Goal: Obtain resource: Download file/media

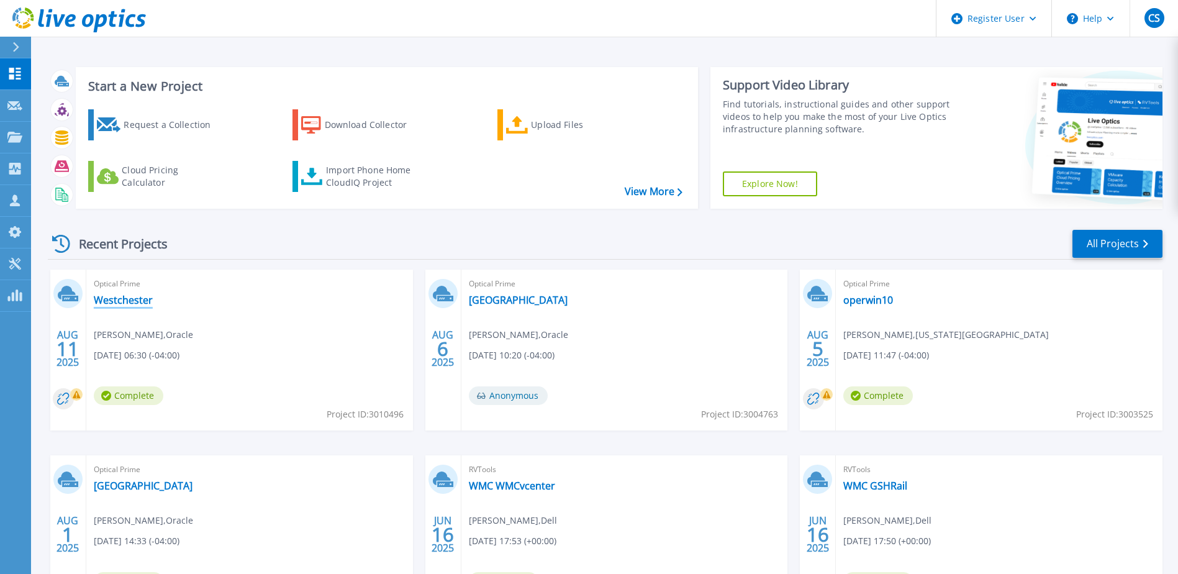
click at [127, 305] on link "Westchester" at bounding box center [123, 300] width 59 height 12
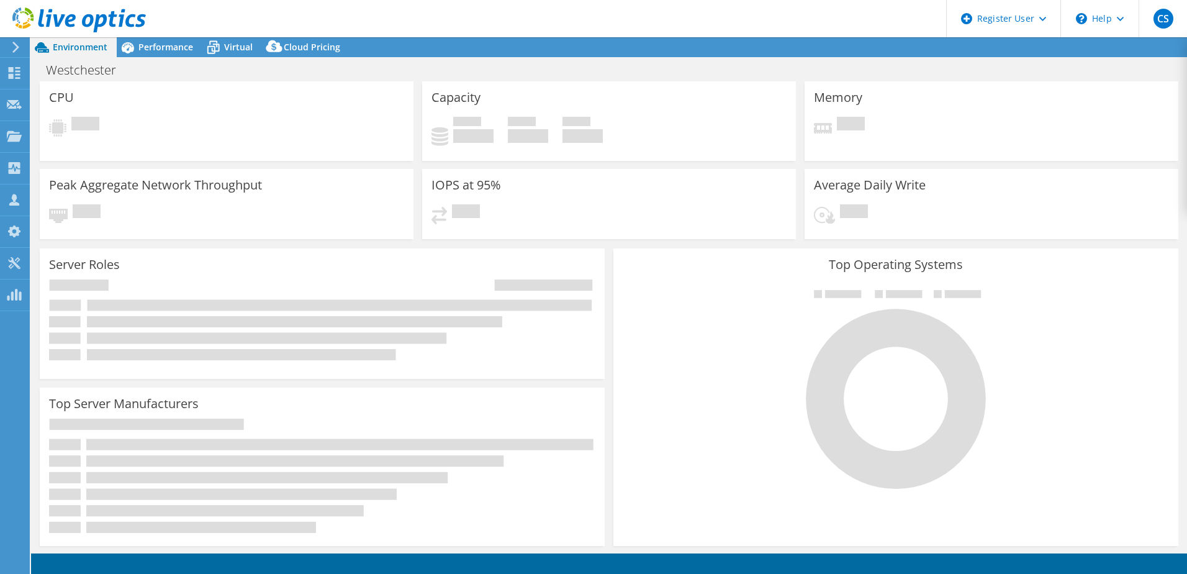
select select "USD"
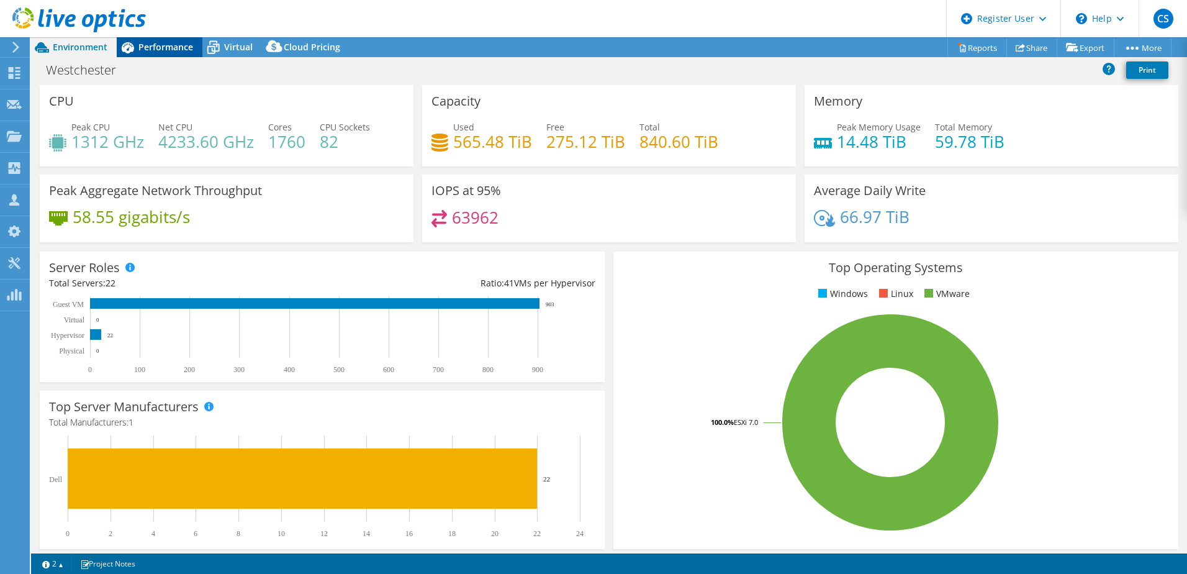
click at [155, 45] on span "Performance" at bounding box center [165, 47] width 55 height 12
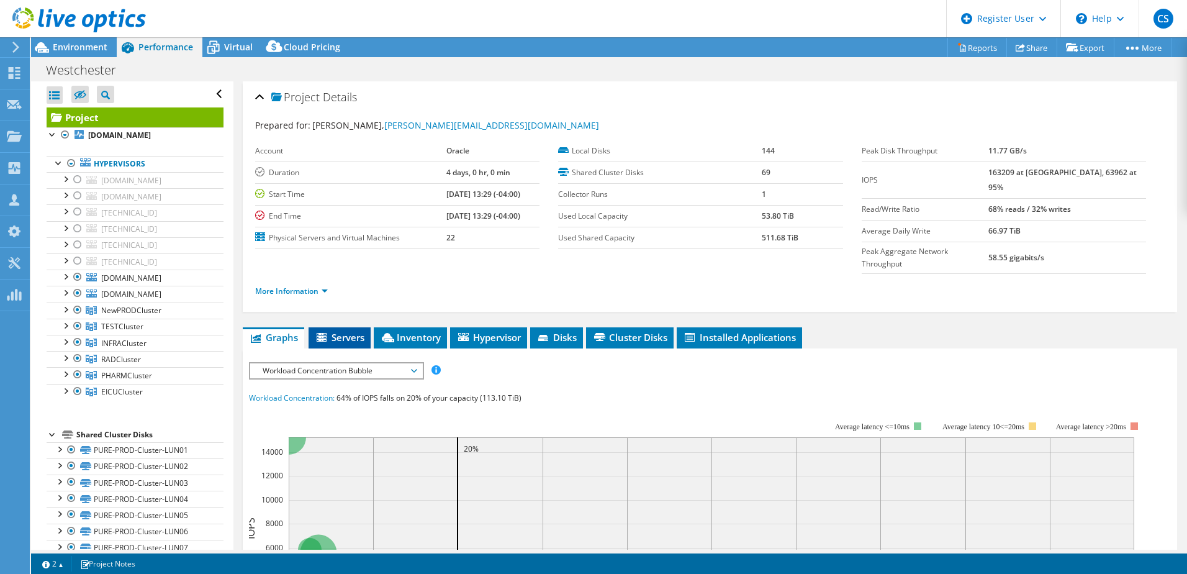
click at [347, 331] on span "Servers" at bounding box center [340, 337] width 50 height 12
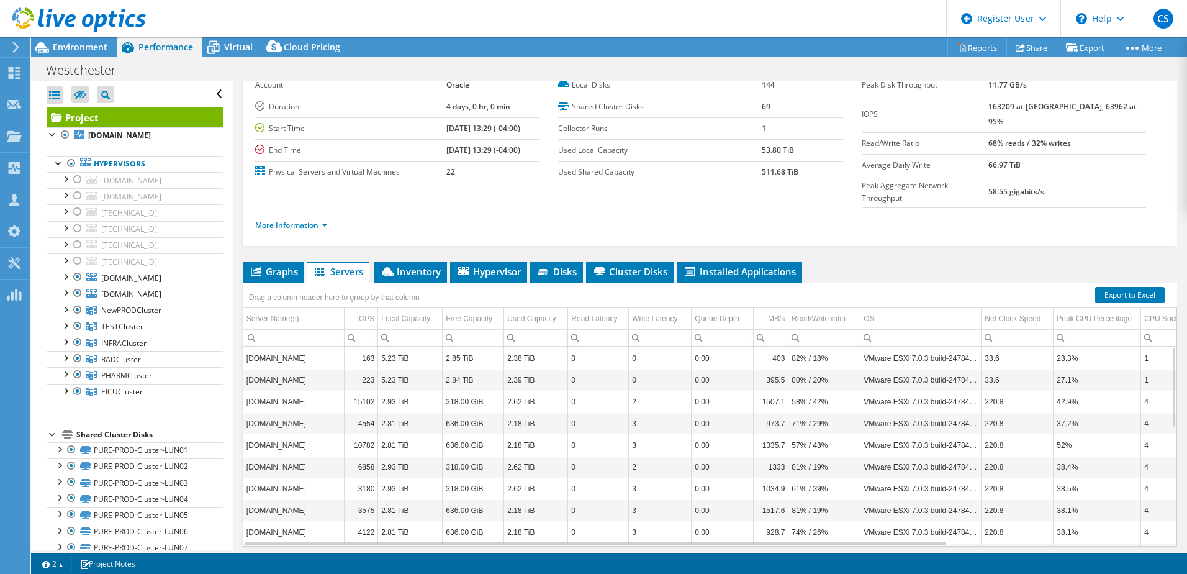
scroll to position [85, 0]
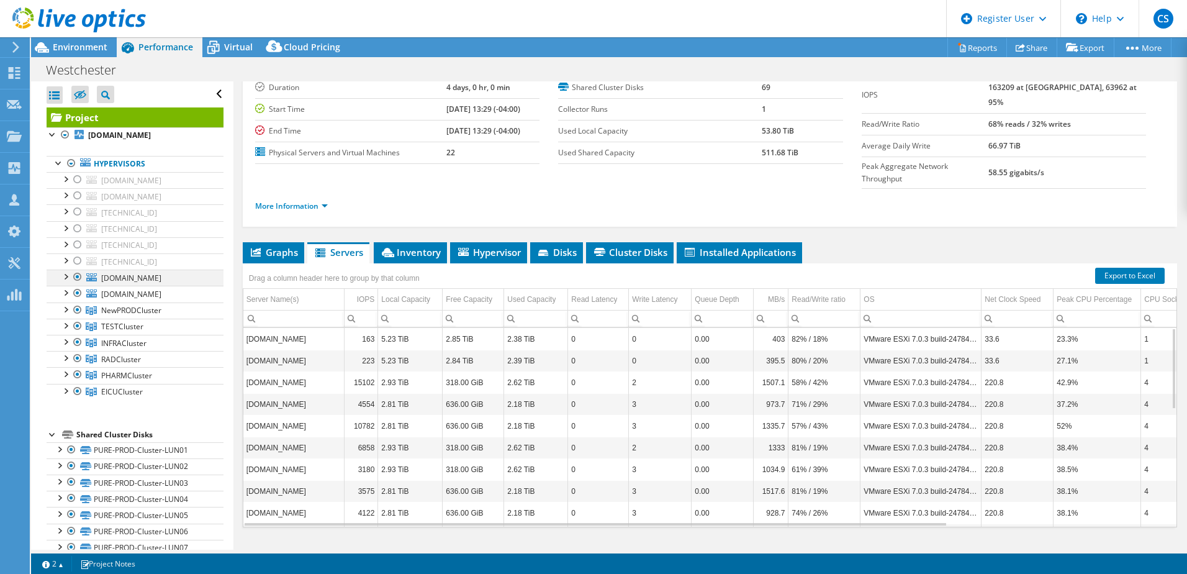
click at [63, 276] on div at bounding box center [65, 275] width 12 height 12
click at [63, 292] on div at bounding box center [65, 292] width 12 height 12
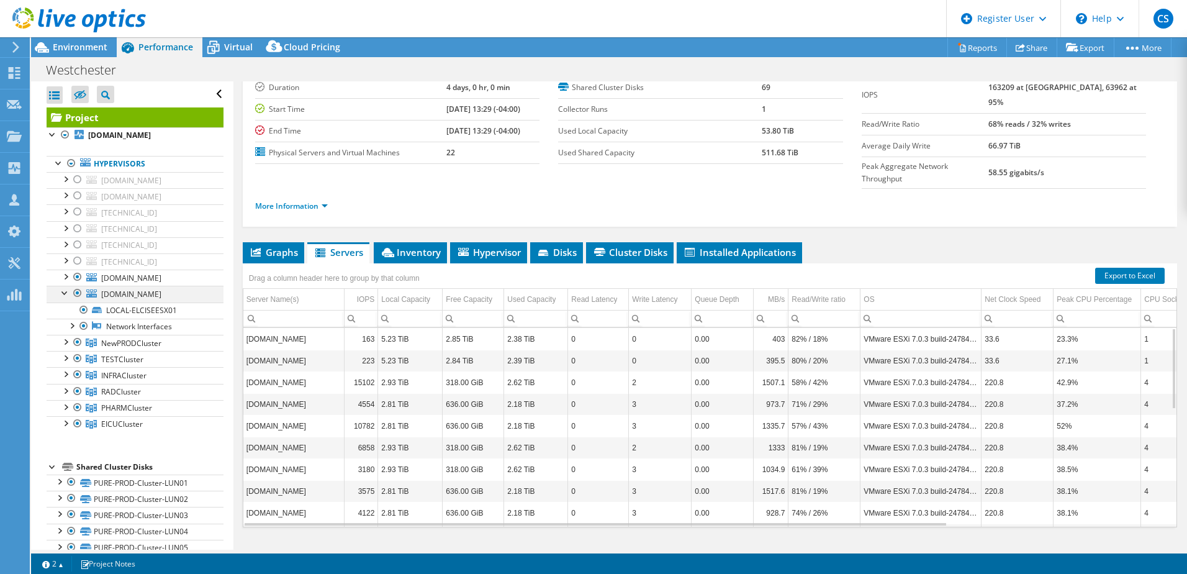
click at [63, 292] on div at bounding box center [65, 292] width 12 height 12
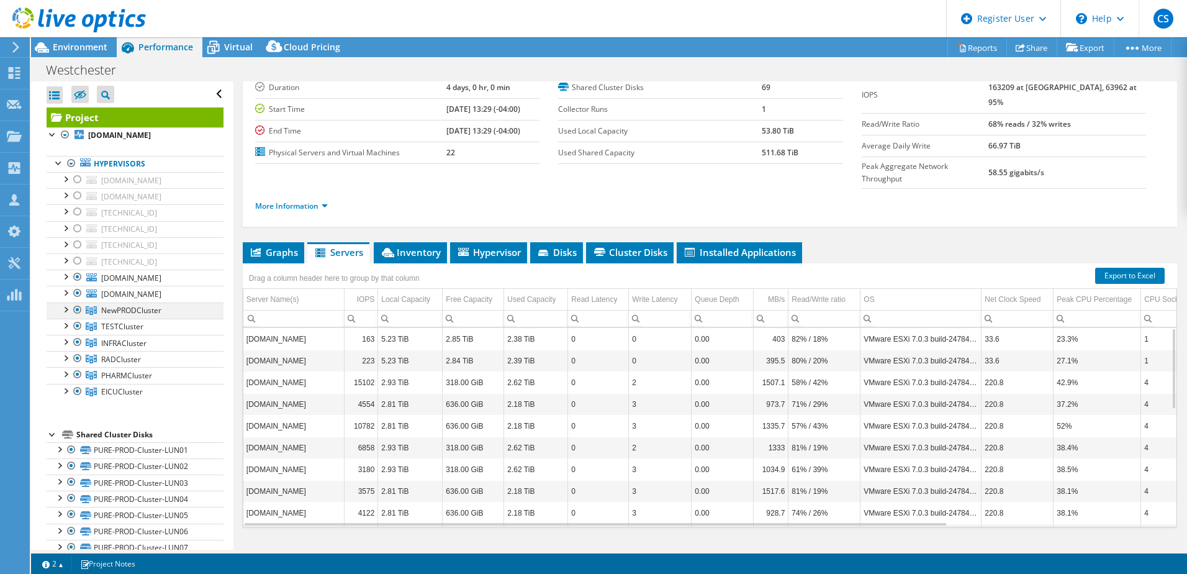
click at [64, 309] on div at bounding box center [65, 308] width 12 height 12
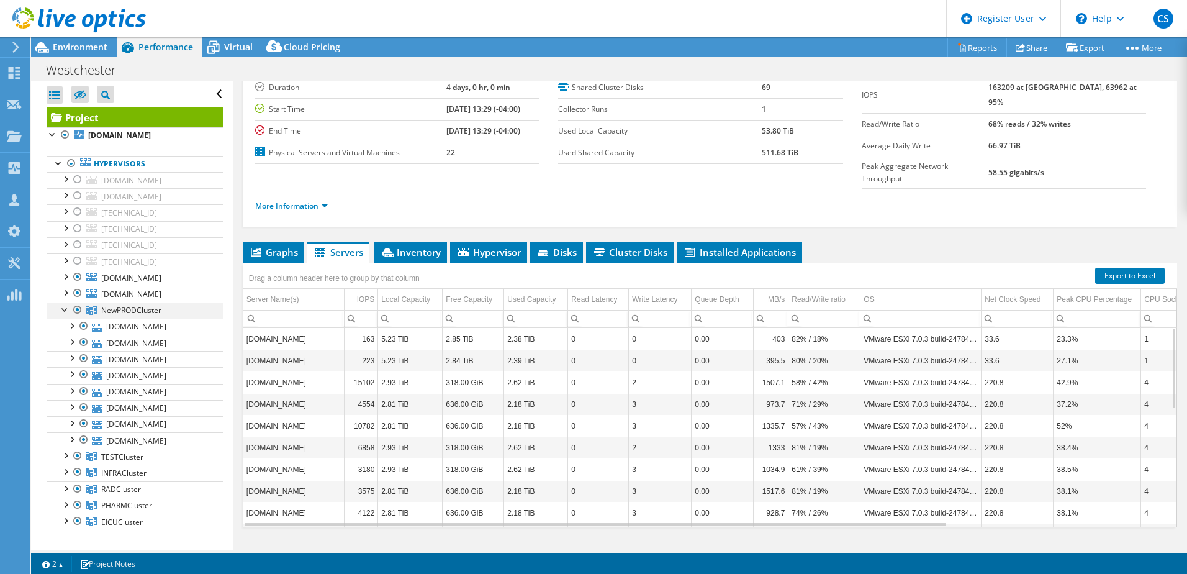
click at [64, 307] on div at bounding box center [65, 308] width 12 height 12
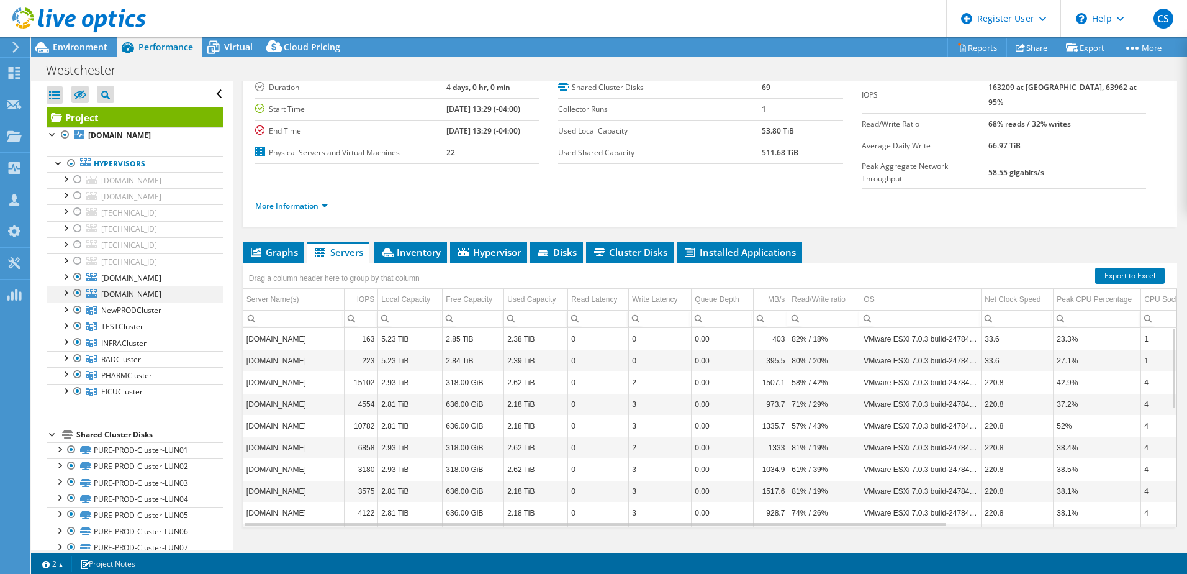
click at [65, 295] on div at bounding box center [65, 292] width 12 height 12
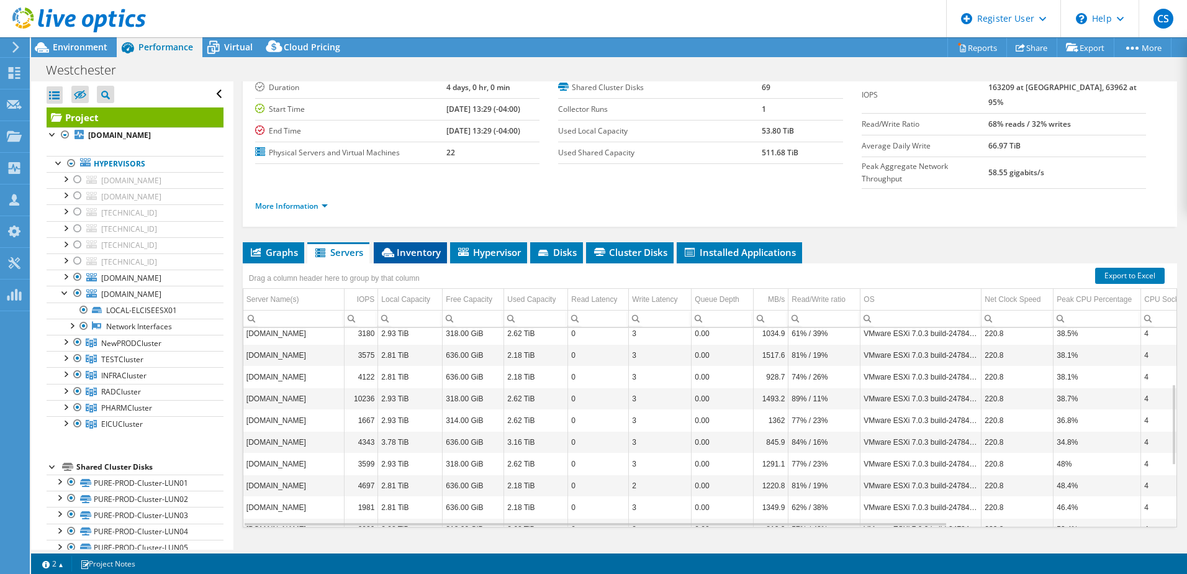
click at [415, 246] on span "Inventory" at bounding box center [410, 252] width 61 height 12
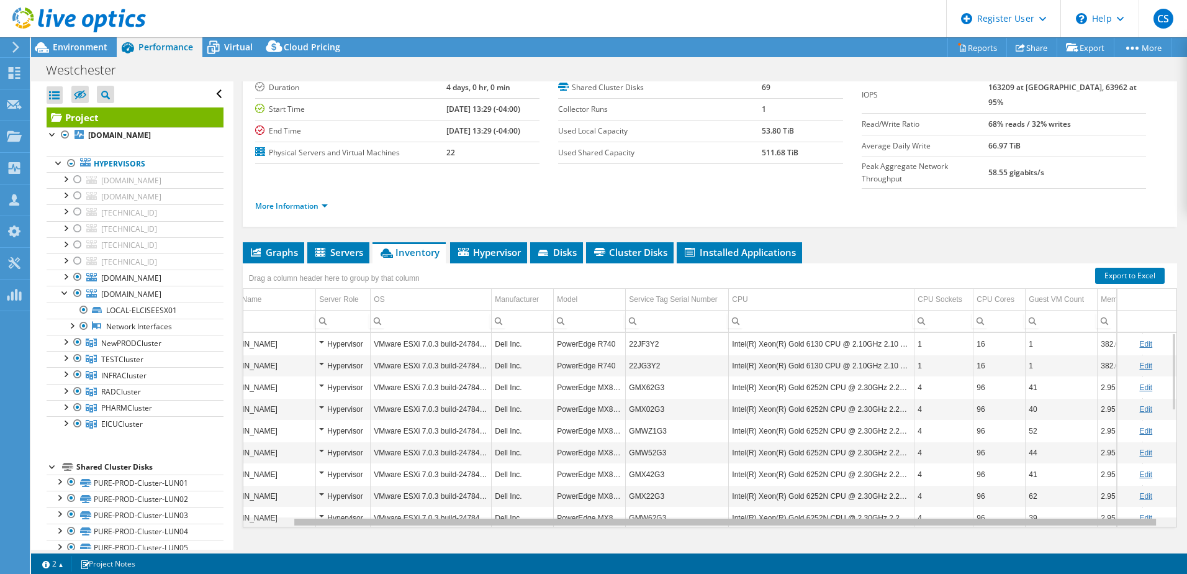
scroll to position [0, 64]
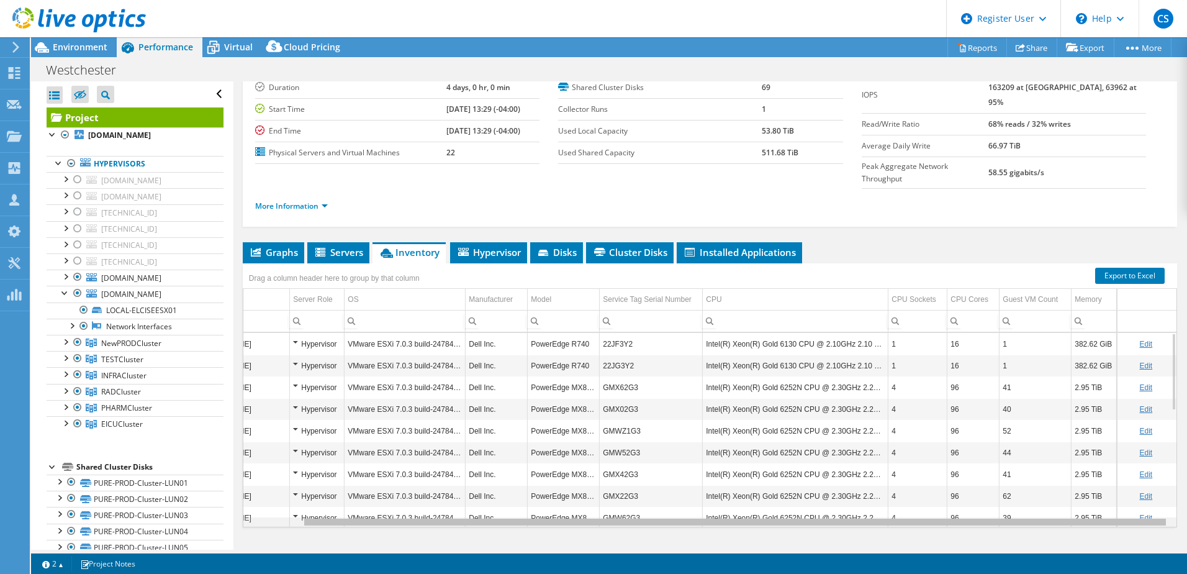
drag, startPoint x: 967, startPoint y: 495, endPoint x: 1054, endPoint y: 500, distance: 86.5
click at [1054, 500] on body "CS Dell User [PERSON_NAME] [PERSON_NAME][EMAIL_ADDRESS][PERSON_NAME][DOMAIN_NAM…" at bounding box center [593, 287] width 1187 height 574
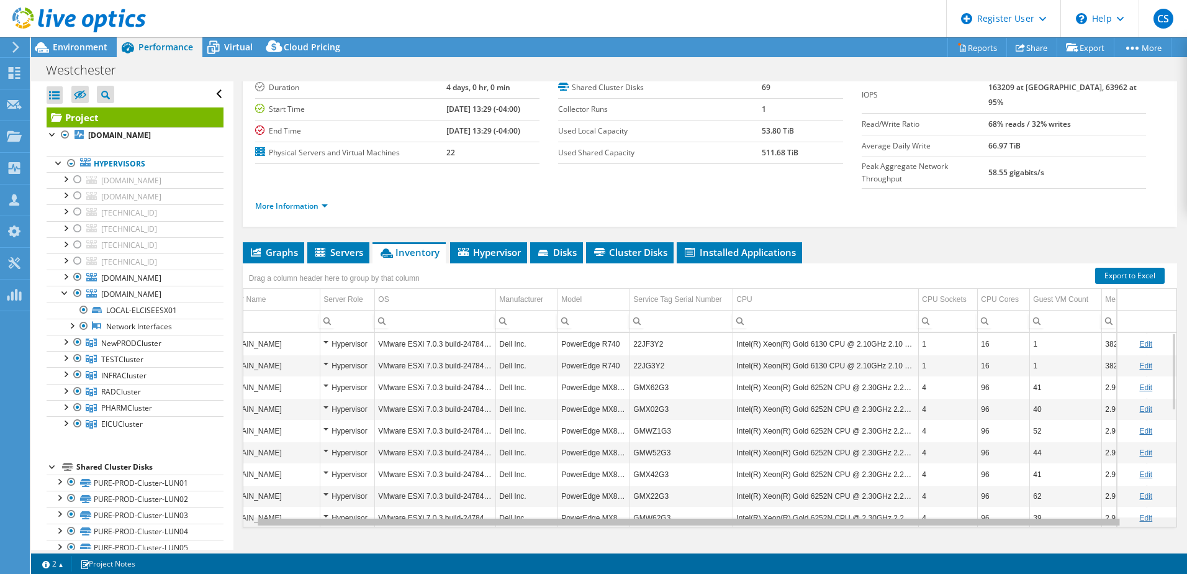
scroll to position [0, 0]
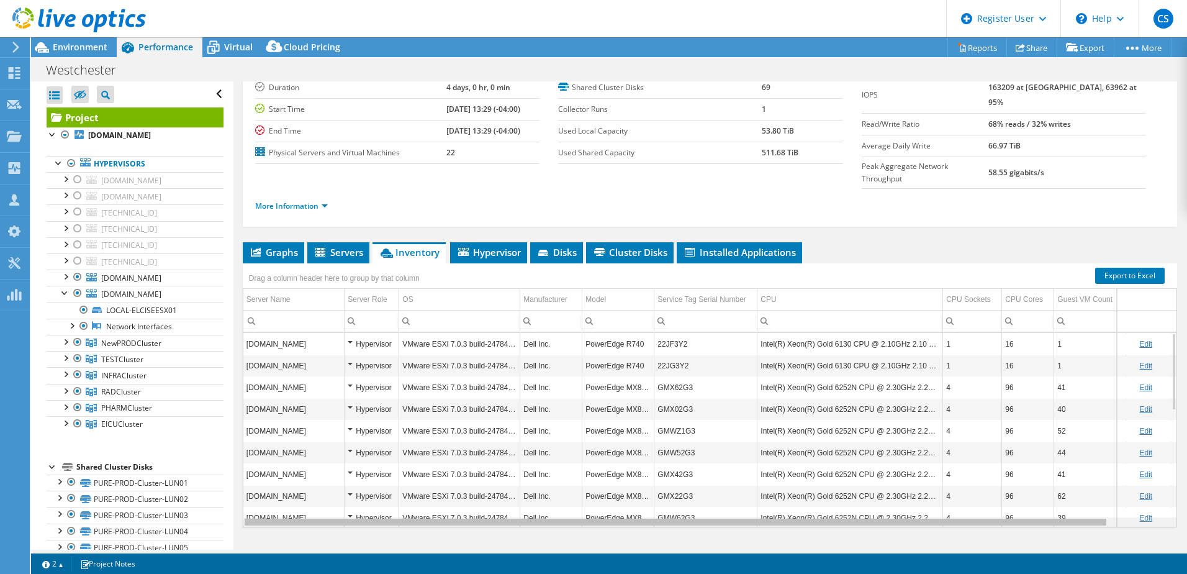
drag, startPoint x: 674, startPoint y: 497, endPoint x: 544, endPoint y: 497, distance: 129.1
click at [562, 497] on body "CS Dell User [PERSON_NAME] [PERSON_NAME][EMAIL_ADDRESS][PERSON_NAME][DOMAIN_NAM…" at bounding box center [593, 287] width 1187 height 574
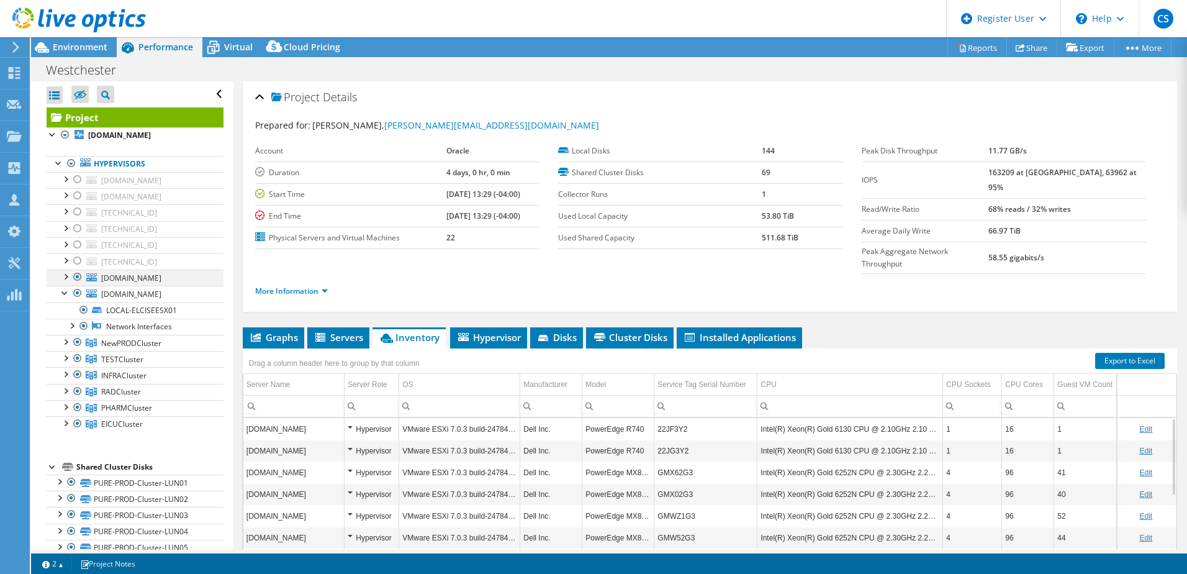
click at [79, 278] on div at bounding box center [77, 276] width 12 height 15
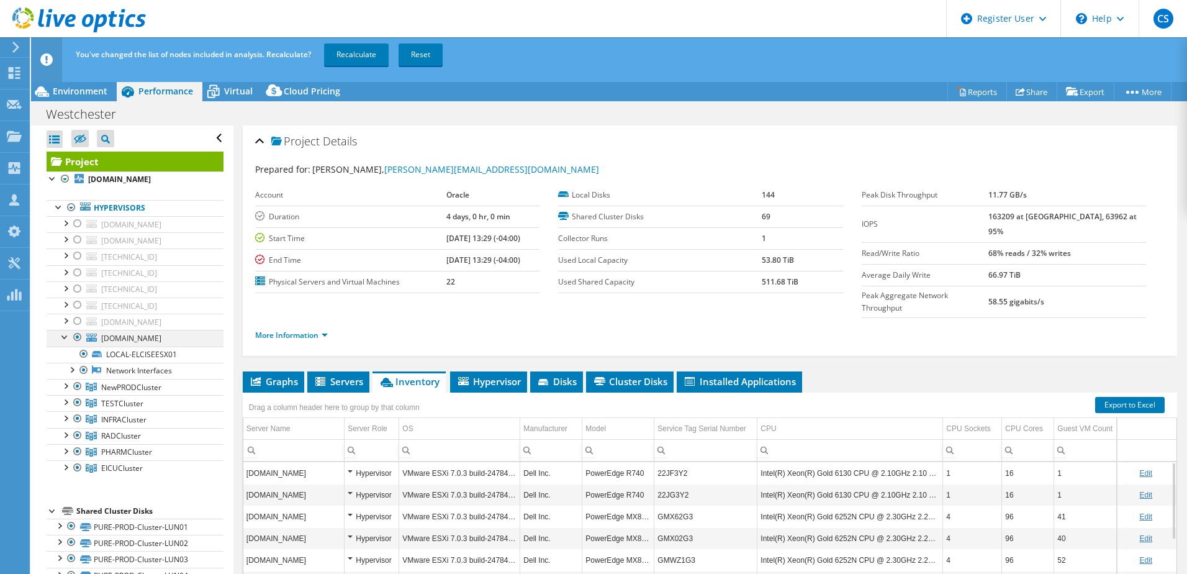
click at [78, 338] on div at bounding box center [77, 337] width 12 height 15
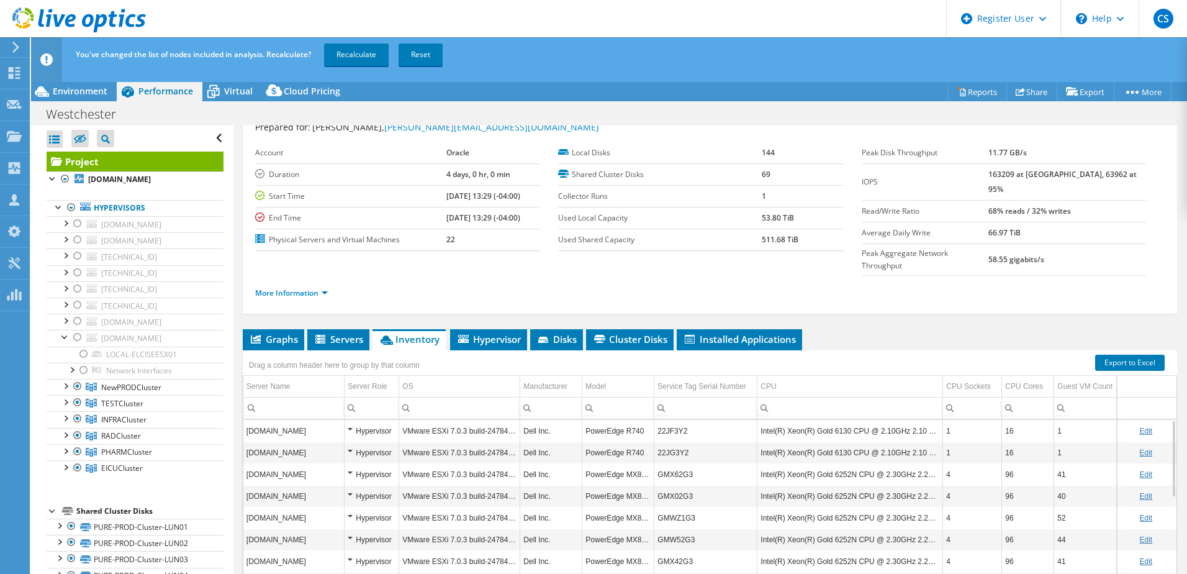
scroll to position [62, 0]
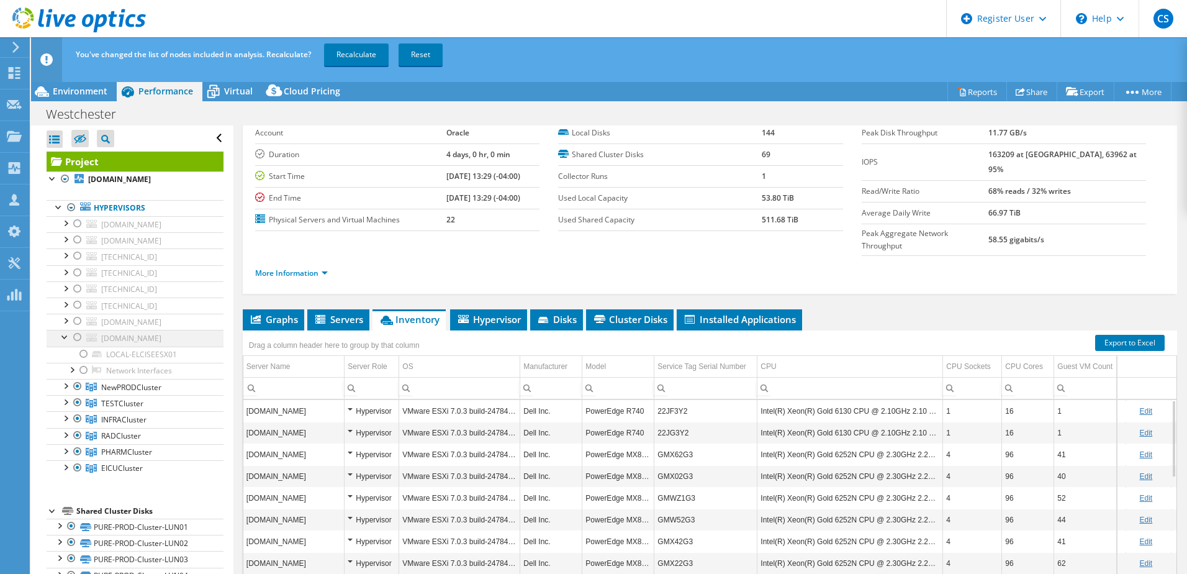
click at [64, 337] on div at bounding box center [65, 336] width 12 height 12
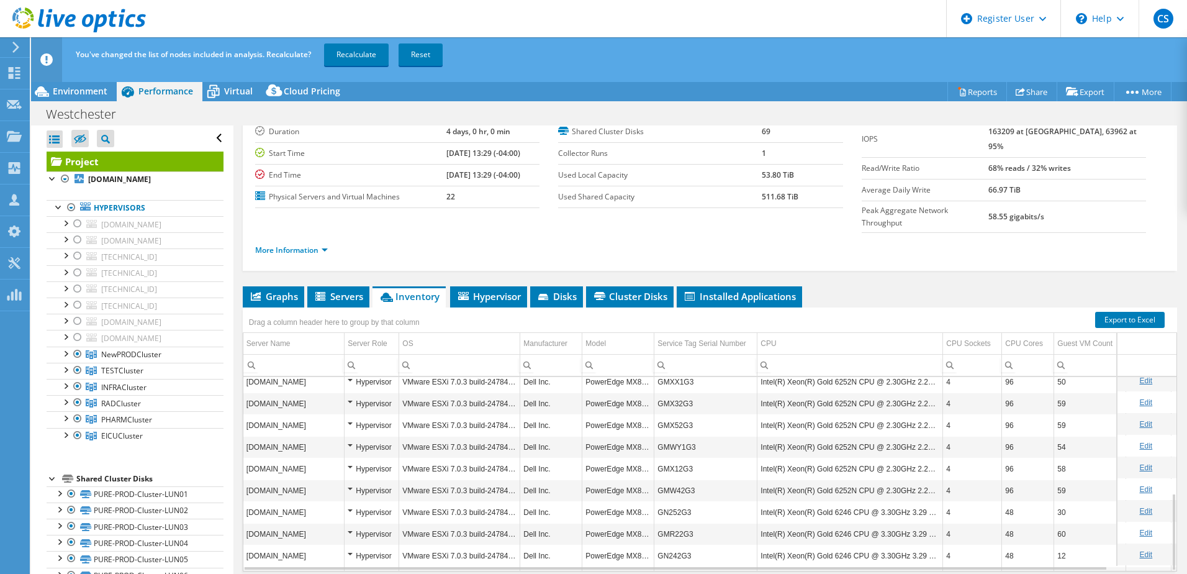
scroll to position [290, 0]
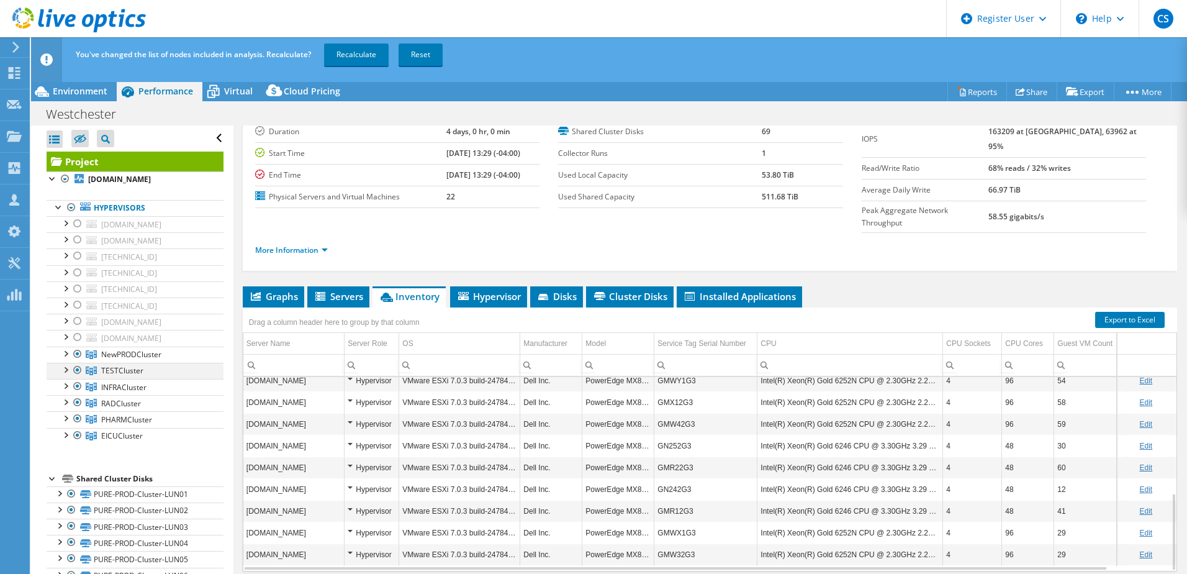
click at [64, 371] on div at bounding box center [65, 369] width 12 height 12
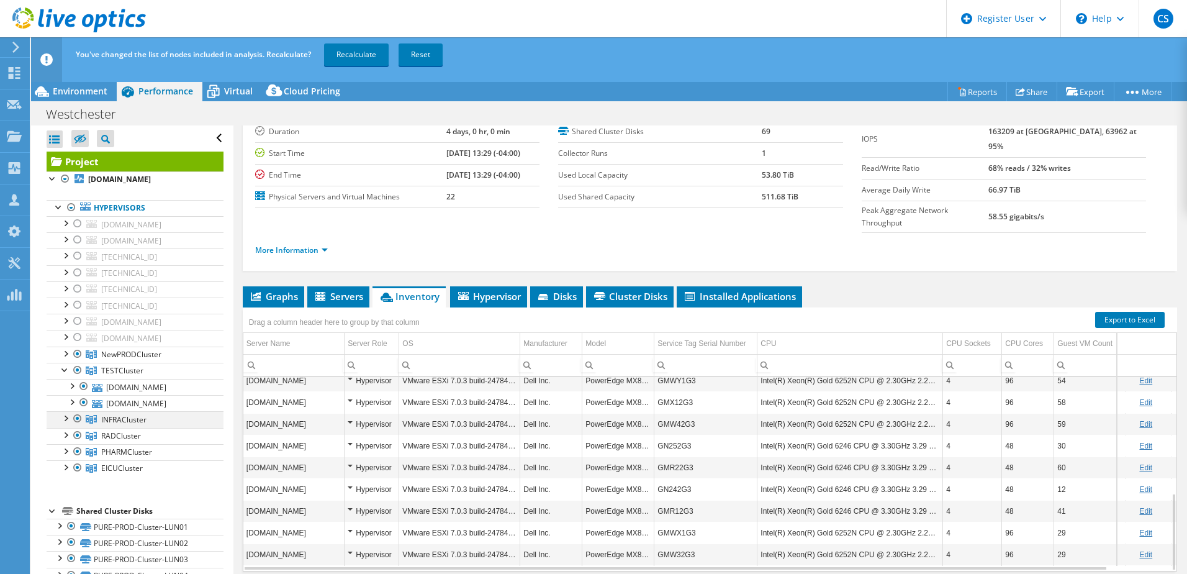
click at [66, 420] on div at bounding box center [65, 417] width 12 height 12
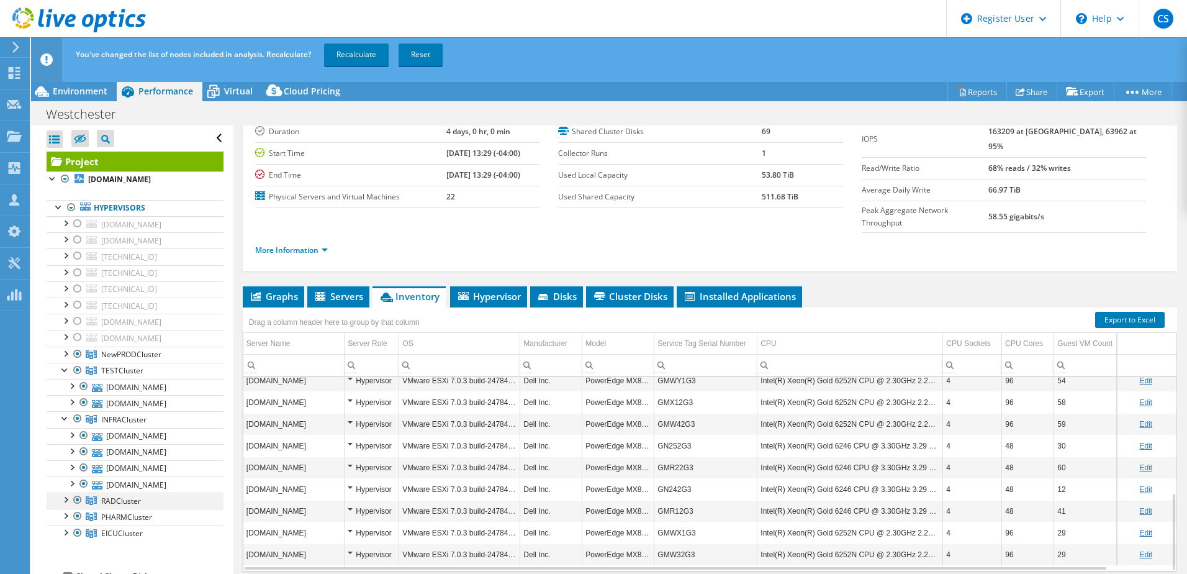
click at [68, 497] on div at bounding box center [65, 498] width 12 height 12
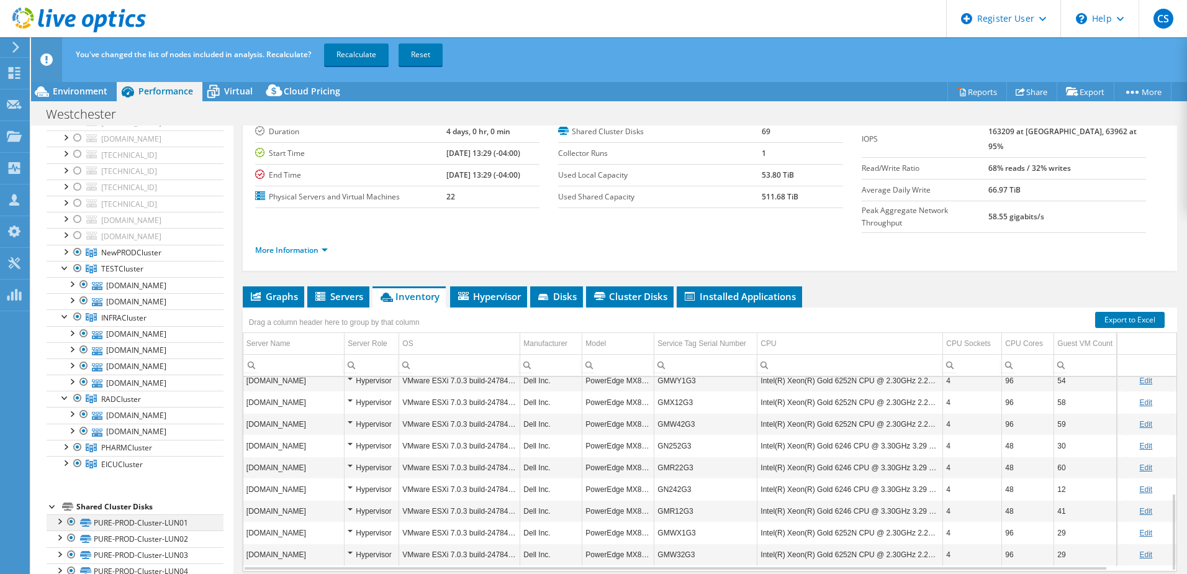
scroll to position [124, 0]
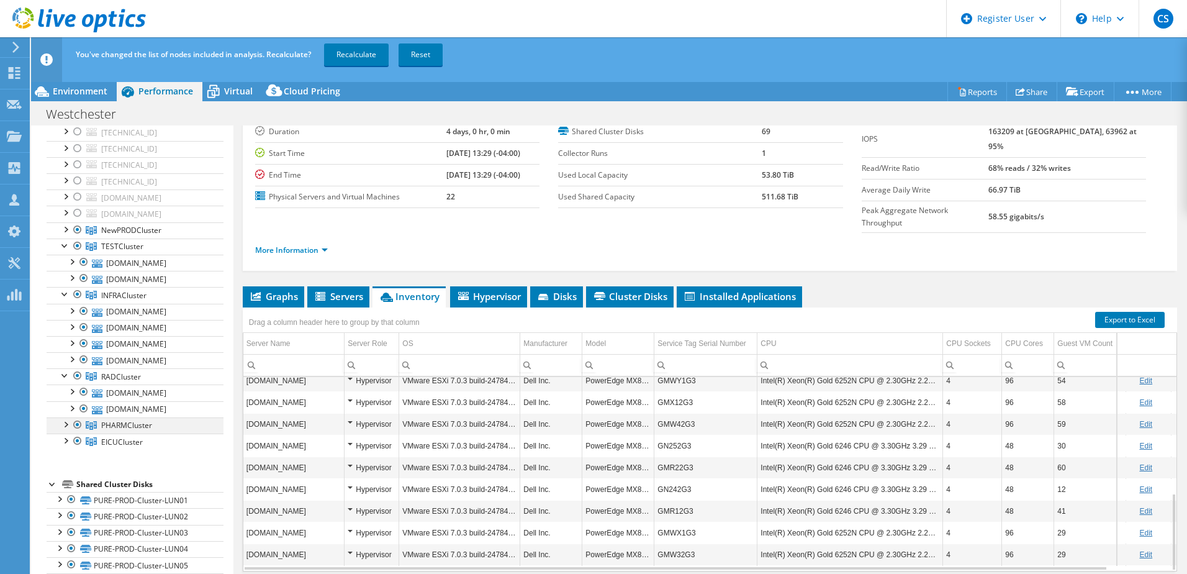
click at [63, 423] on div at bounding box center [65, 423] width 12 height 12
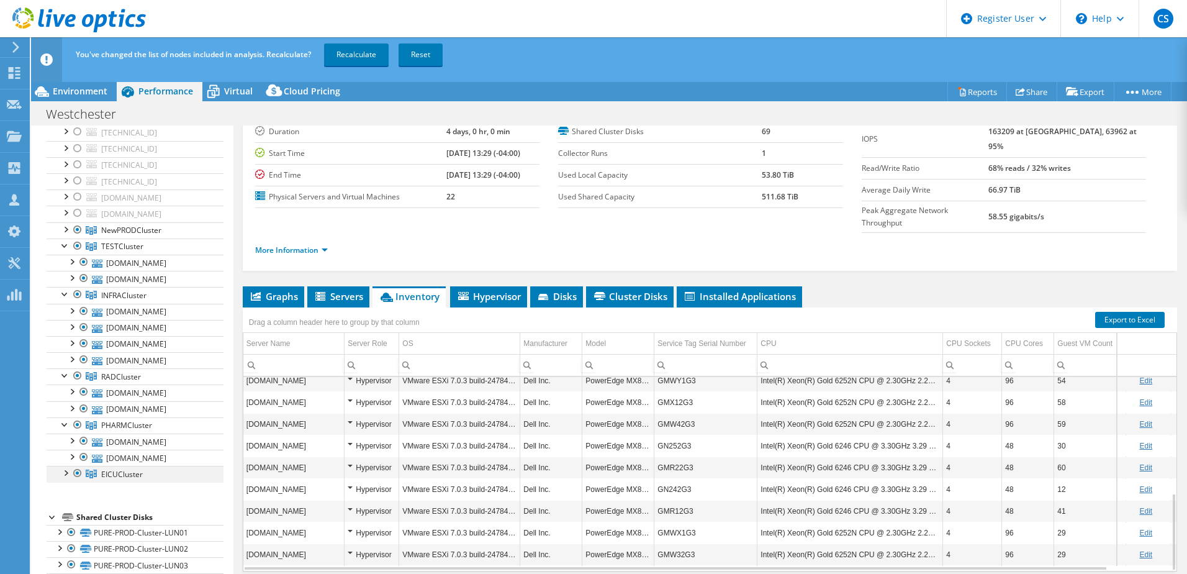
click at [64, 473] on div at bounding box center [65, 472] width 12 height 12
click at [63, 228] on div at bounding box center [65, 228] width 12 height 12
click at [81, 245] on div at bounding box center [84, 245] width 12 height 15
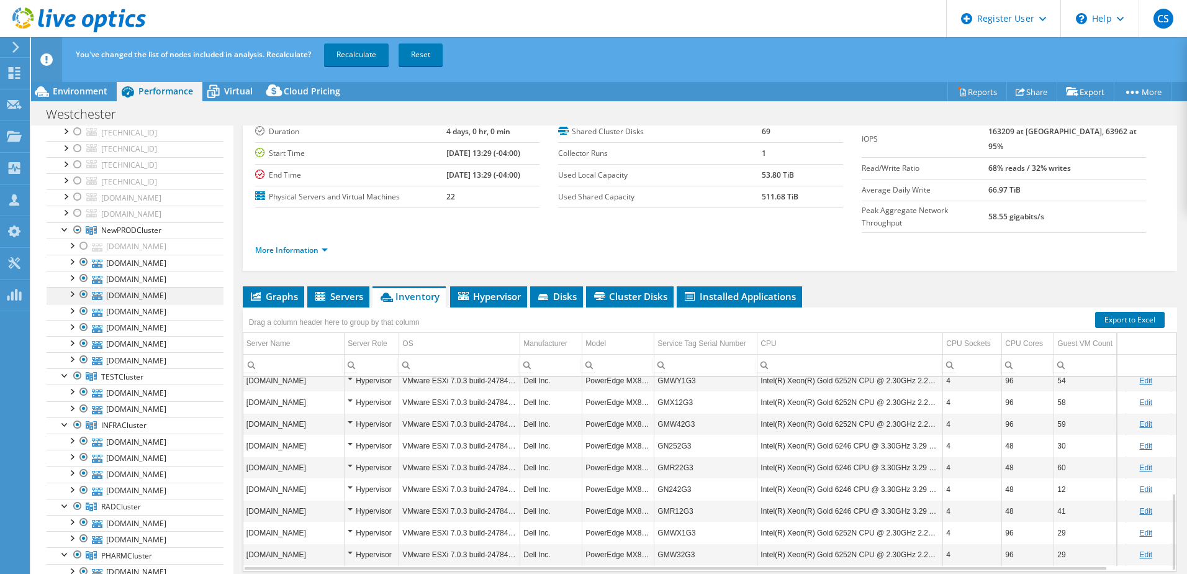
click at [79, 296] on div at bounding box center [84, 294] width 12 height 15
click at [84, 310] on div at bounding box center [84, 311] width 12 height 15
click at [80, 357] on div at bounding box center [84, 359] width 12 height 15
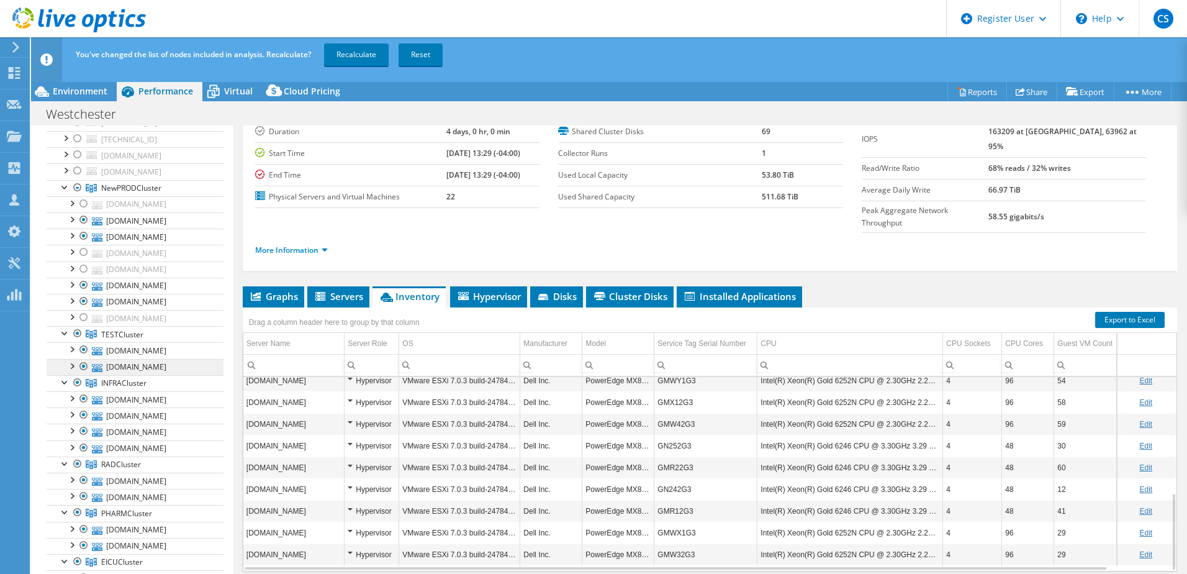
scroll to position [186, 0]
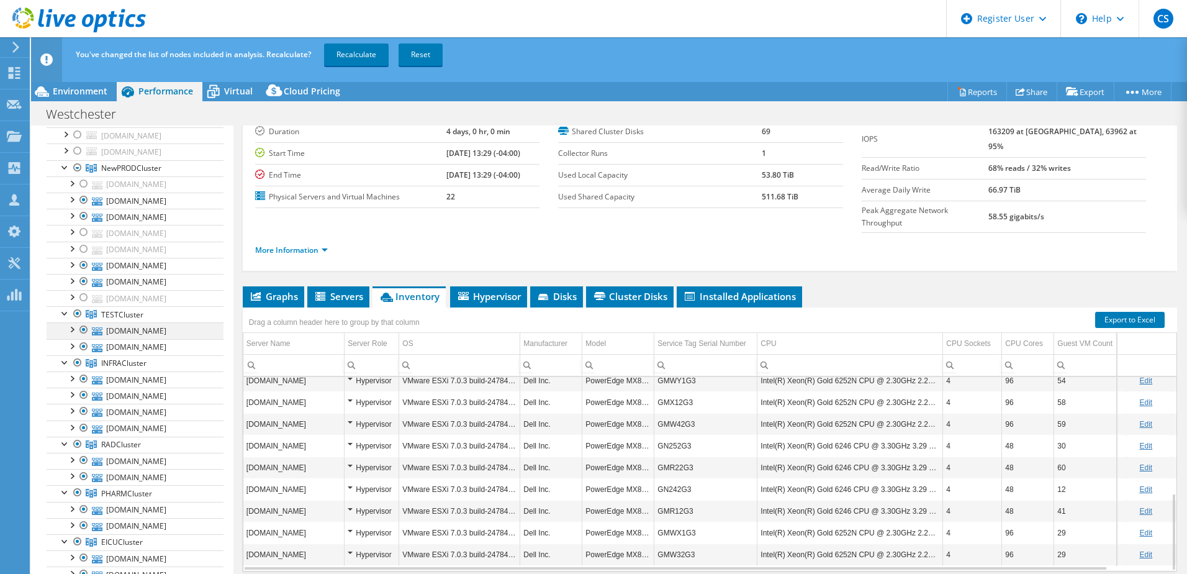
click at [86, 332] on div at bounding box center [84, 329] width 12 height 15
click at [84, 377] on div at bounding box center [84, 378] width 12 height 15
click at [83, 428] on div at bounding box center [84, 427] width 12 height 15
click at [79, 479] on div at bounding box center [84, 476] width 12 height 15
click at [84, 522] on div at bounding box center [84, 525] width 12 height 15
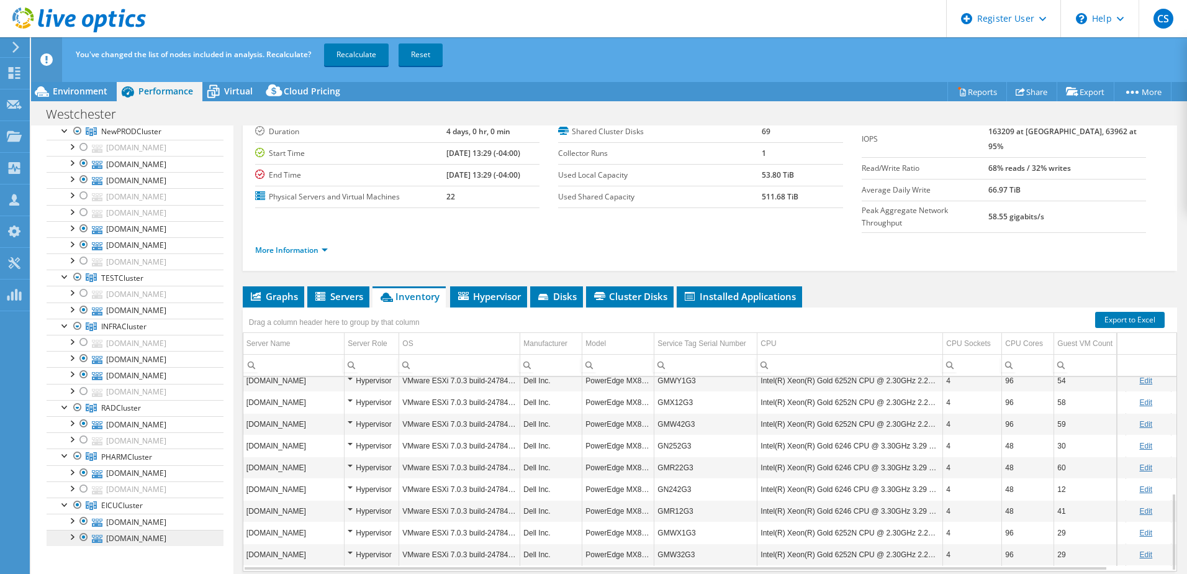
scroll to position [310, 0]
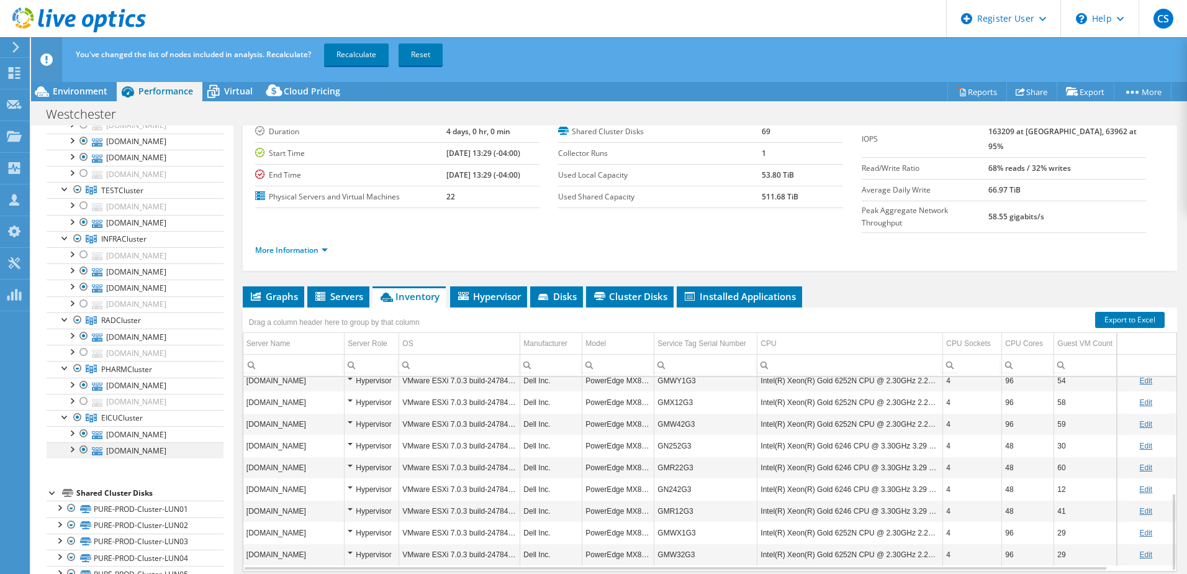
click at [85, 453] on div at bounding box center [84, 449] width 12 height 15
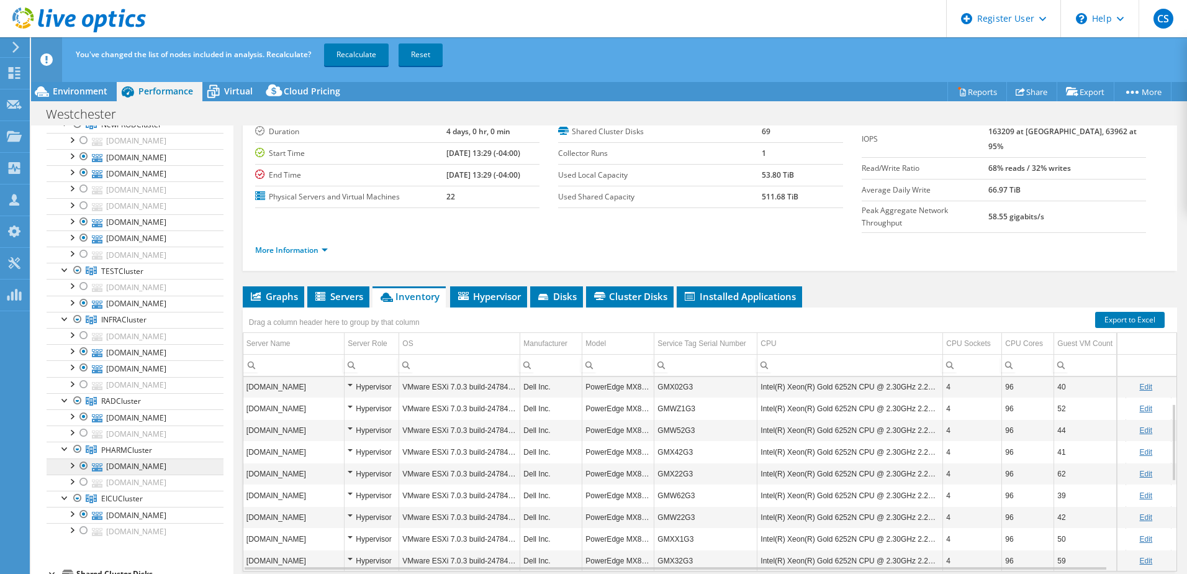
scroll to position [248, 0]
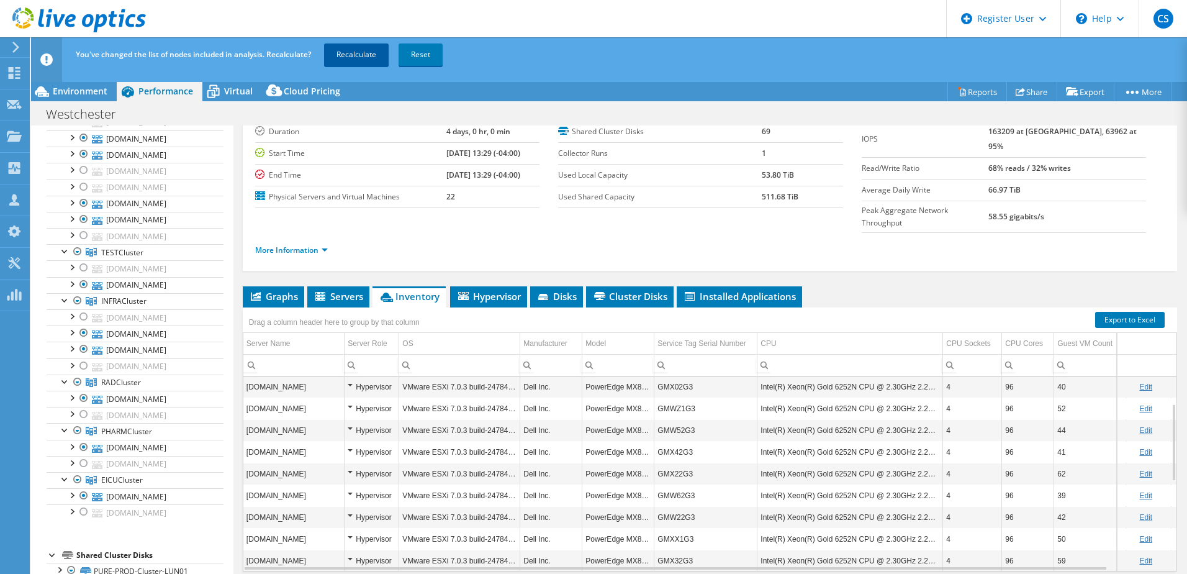
click at [350, 54] on link "Recalculate" at bounding box center [356, 54] width 65 height 22
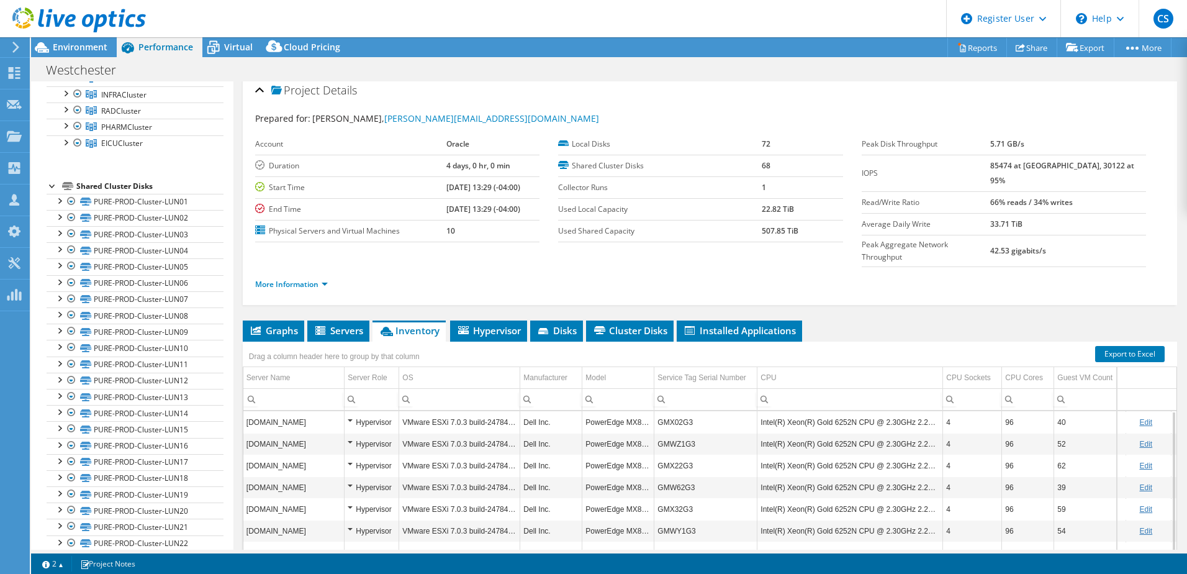
scroll to position [0, 0]
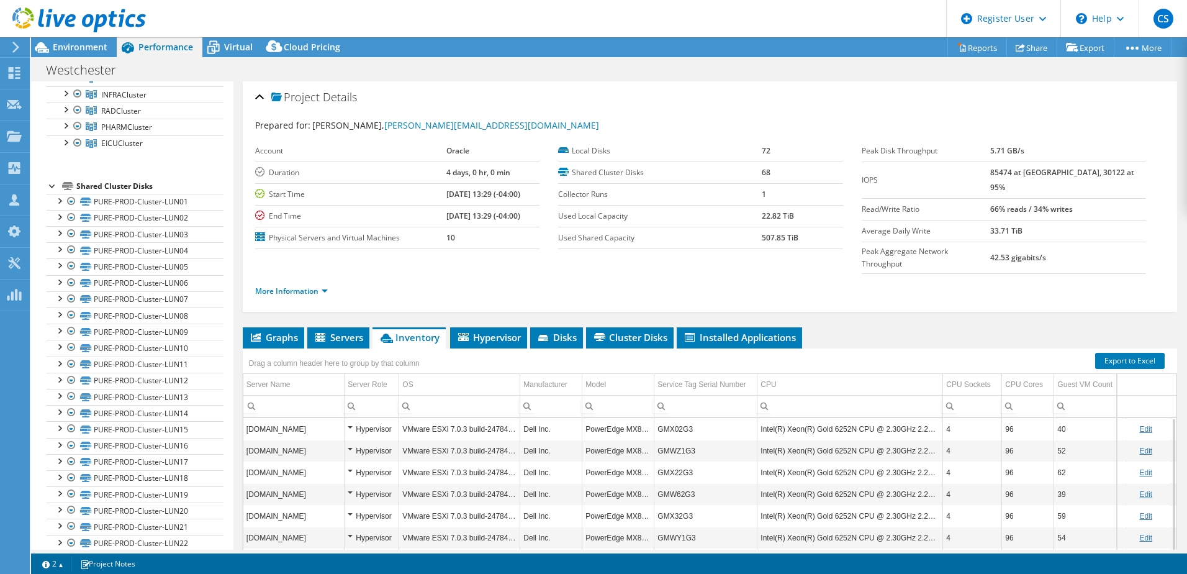
click at [93, 40] on div at bounding box center [73, 21] width 146 height 42
click at [93, 47] on span "Environment" at bounding box center [80, 47] width 55 height 12
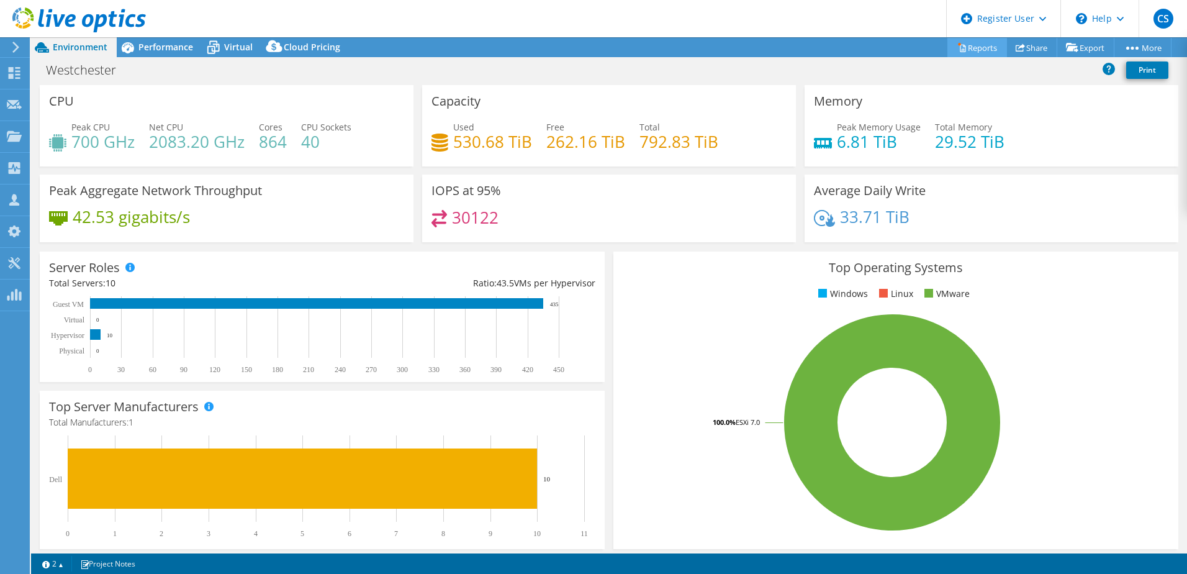
click at [968, 53] on link "Reports" at bounding box center [977, 47] width 60 height 19
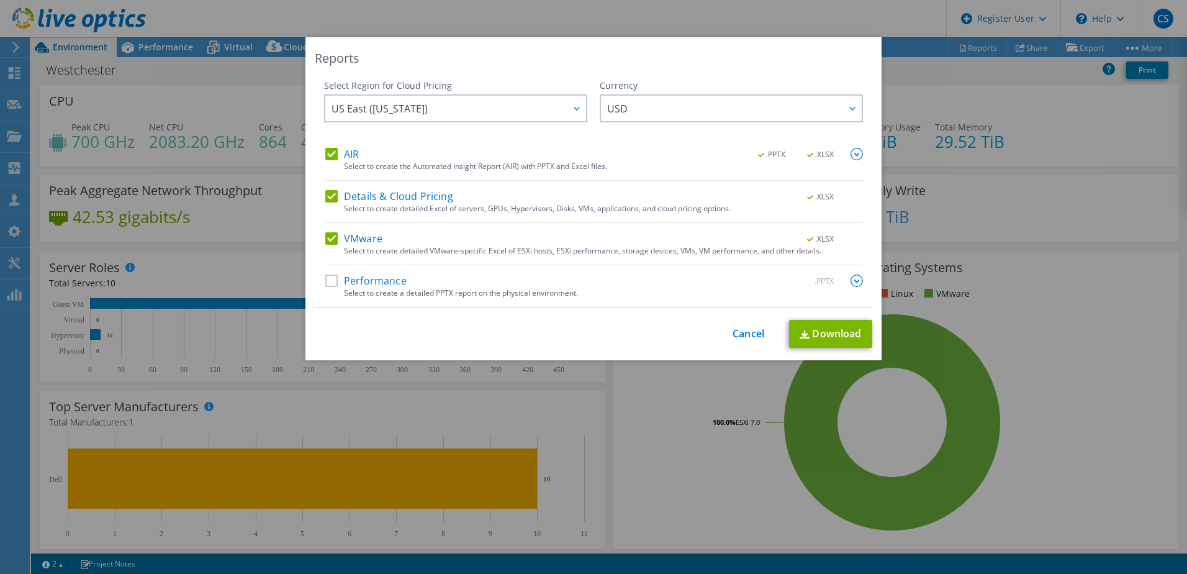
click at [328, 197] on label "Details & Cloud Pricing" at bounding box center [389, 196] width 128 height 12
click at [0, 0] on input "Details & Cloud Pricing" at bounding box center [0, 0] width 0 height 0
click at [326, 284] on label "Performance" at bounding box center [365, 280] width 81 height 12
click at [0, 0] on input "Performance" at bounding box center [0, 0] width 0 height 0
click at [854, 282] on img at bounding box center [857, 280] width 12 height 12
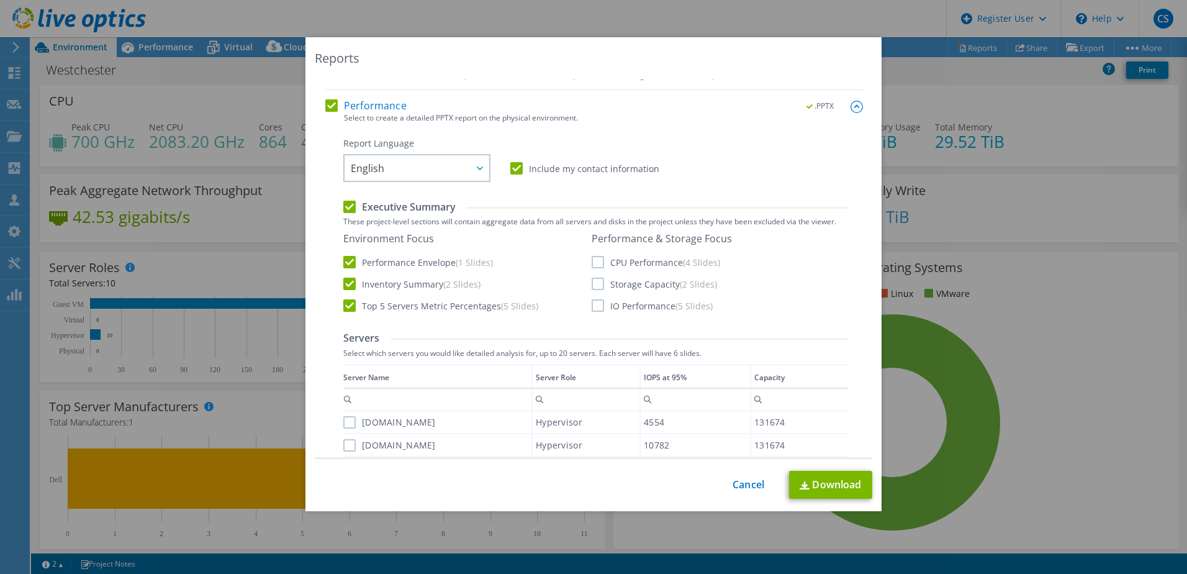
scroll to position [186, 0]
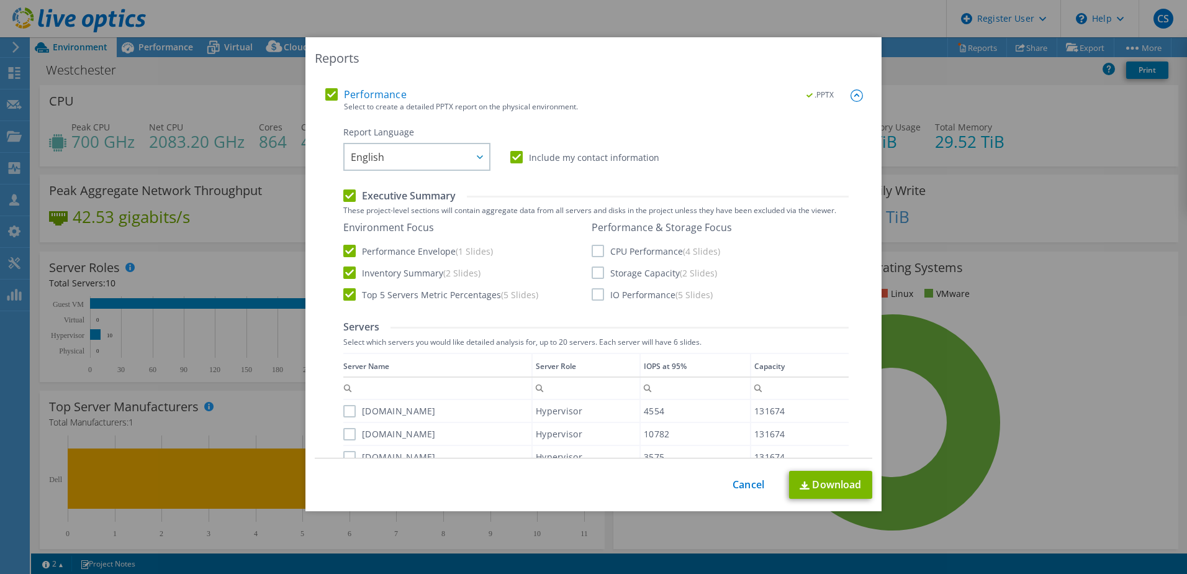
click at [592, 250] on label "CPU Performance (4 Slides)" at bounding box center [656, 251] width 129 height 12
click at [0, 0] on input "CPU Performance (4 Slides)" at bounding box center [0, 0] width 0 height 0
click at [594, 276] on label "Storage Capacity (2 Slides)" at bounding box center [654, 272] width 125 height 12
click at [0, 0] on input "Storage Capacity (2 Slides)" at bounding box center [0, 0] width 0 height 0
click at [592, 299] on label "IO Performance (5 Slides)" at bounding box center [652, 294] width 121 height 12
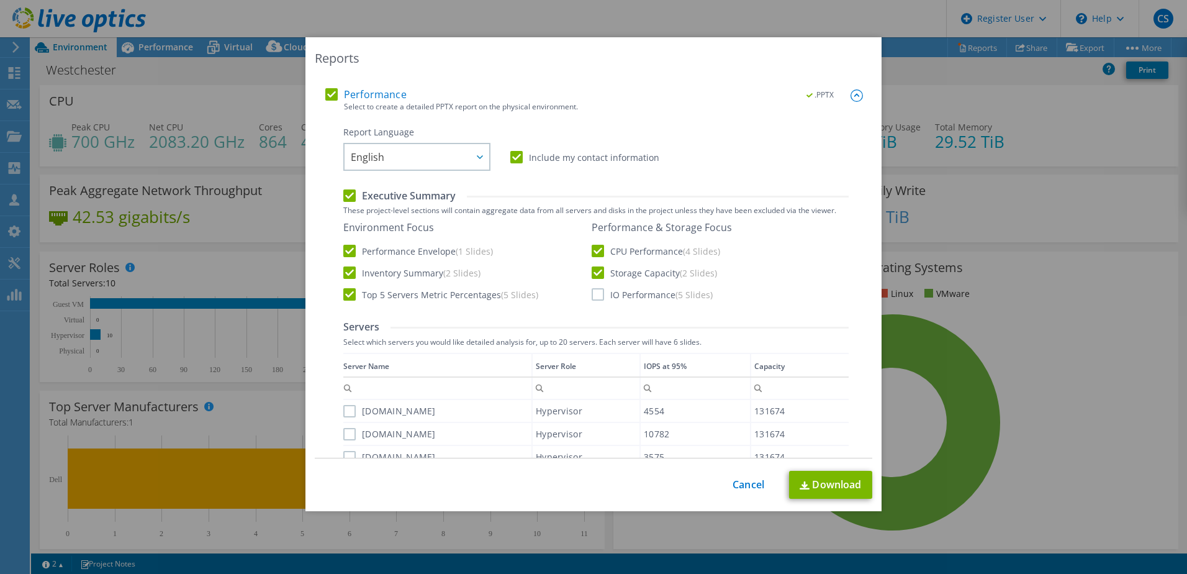
click at [0, 0] on input "IO Performance (5 Slides)" at bounding box center [0, 0] width 0 height 0
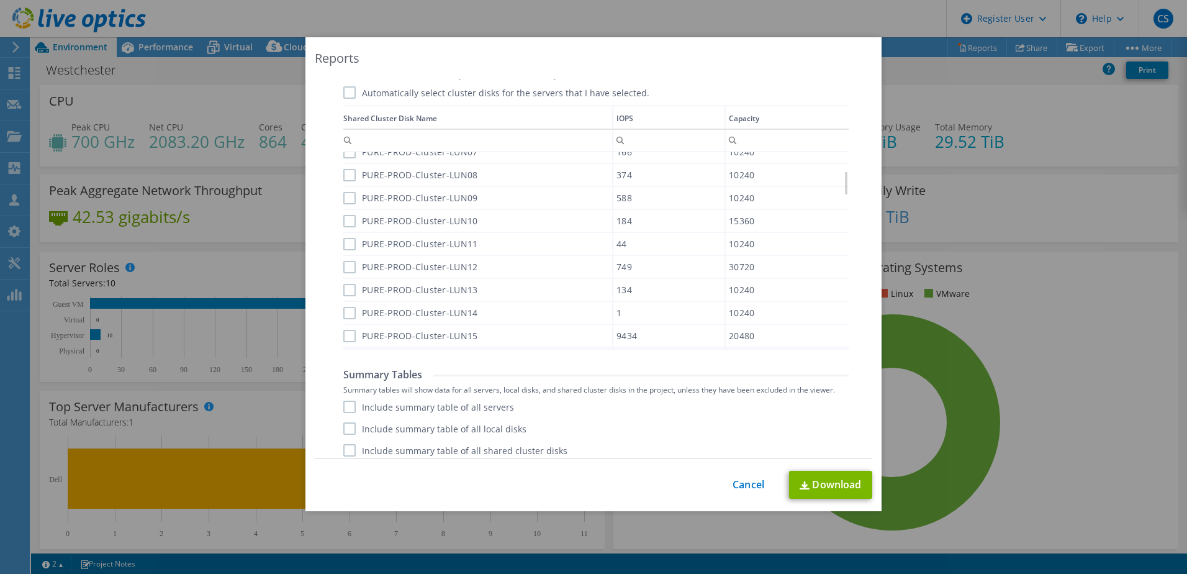
scroll to position [831, 0]
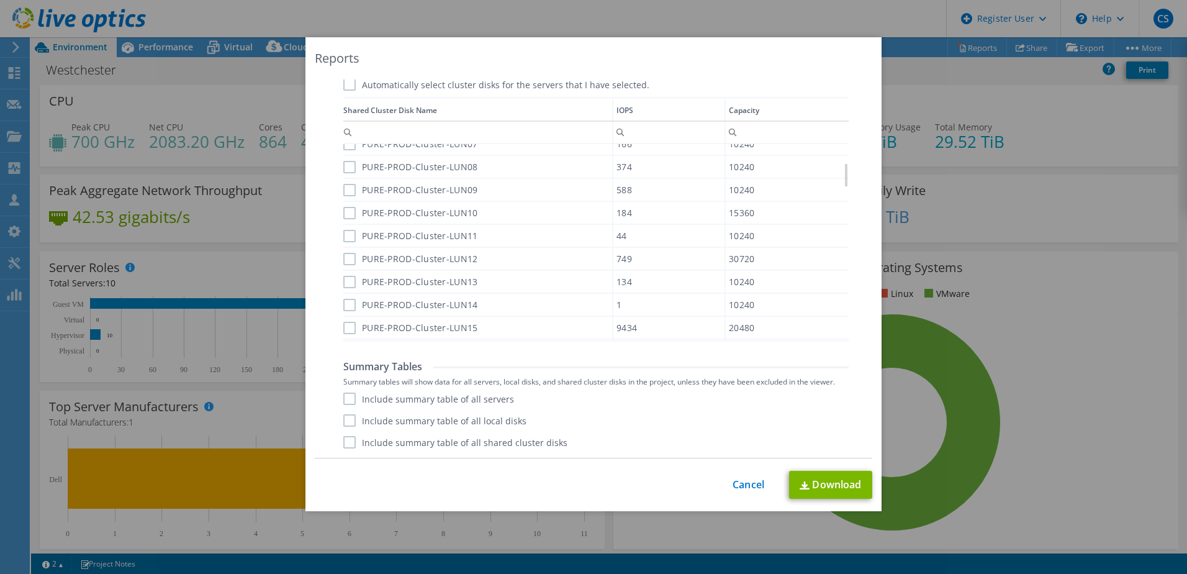
click at [345, 398] on label "Include summary table of all servers" at bounding box center [428, 398] width 171 height 12
click at [0, 0] on input "Include summary table of all servers" at bounding box center [0, 0] width 0 height 0
click at [825, 487] on link "Download" at bounding box center [830, 485] width 83 height 28
click at [743, 488] on link "Cancel" at bounding box center [749, 485] width 32 height 12
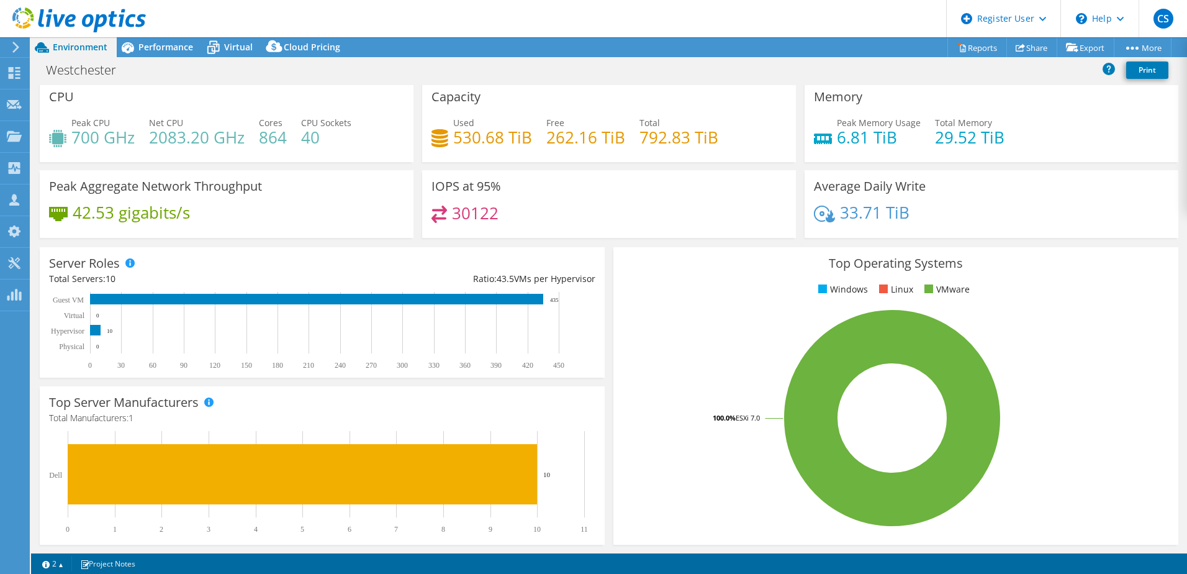
scroll to position [0, 0]
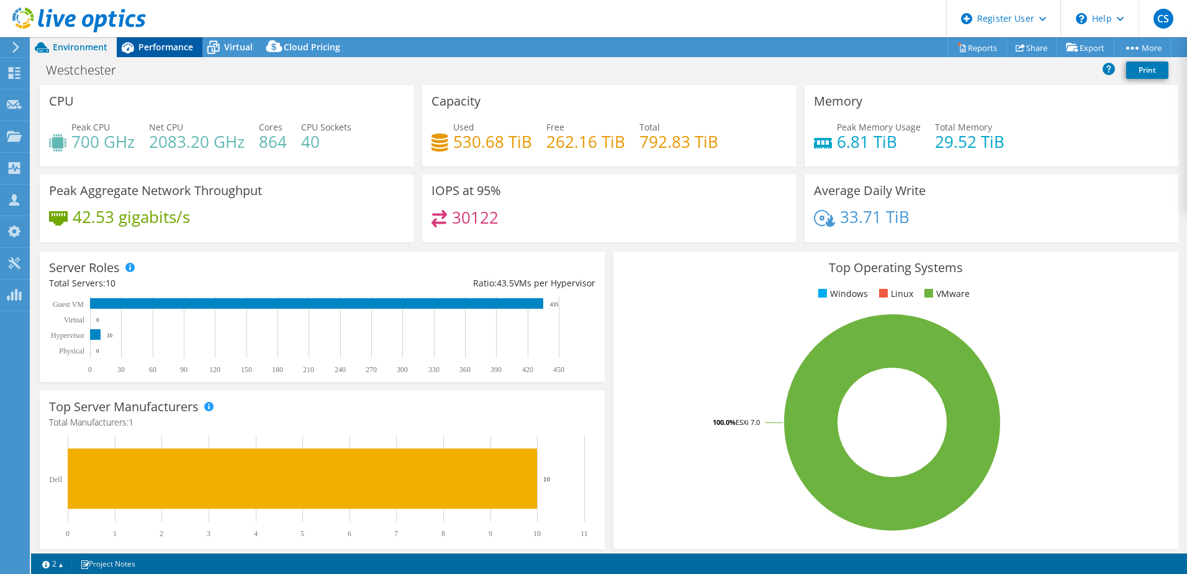
click at [144, 47] on span "Performance" at bounding box center [165, 47] width 55 height 12
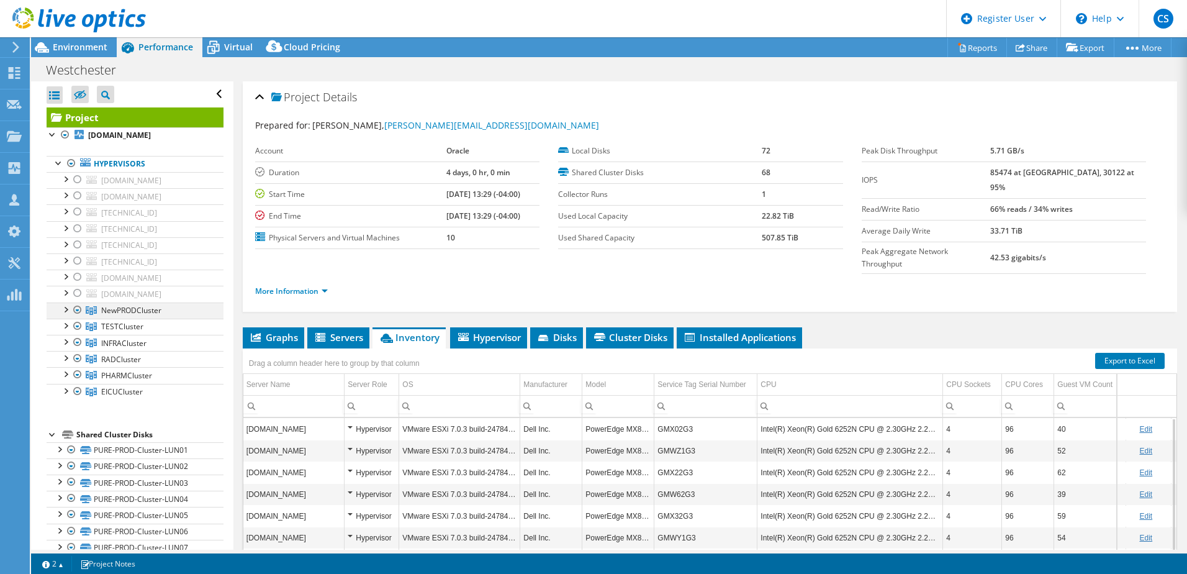
click at [63, 310] on div at bounding box center [65, 308] width 12 height 12
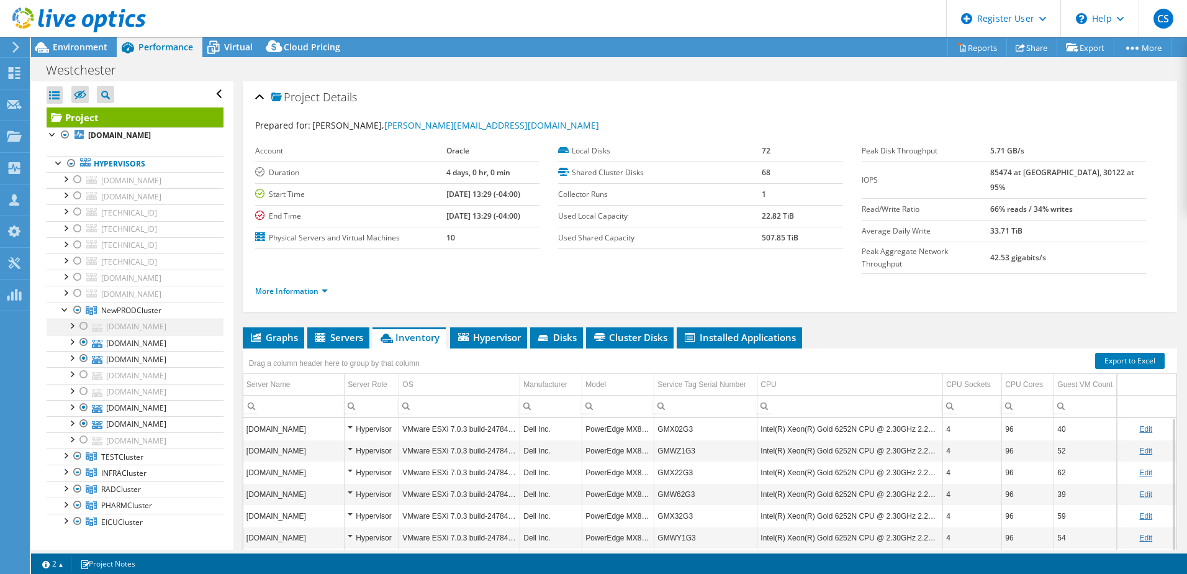
click at [84, 326] on div at bounding box center [84, 325] width 12 height 15
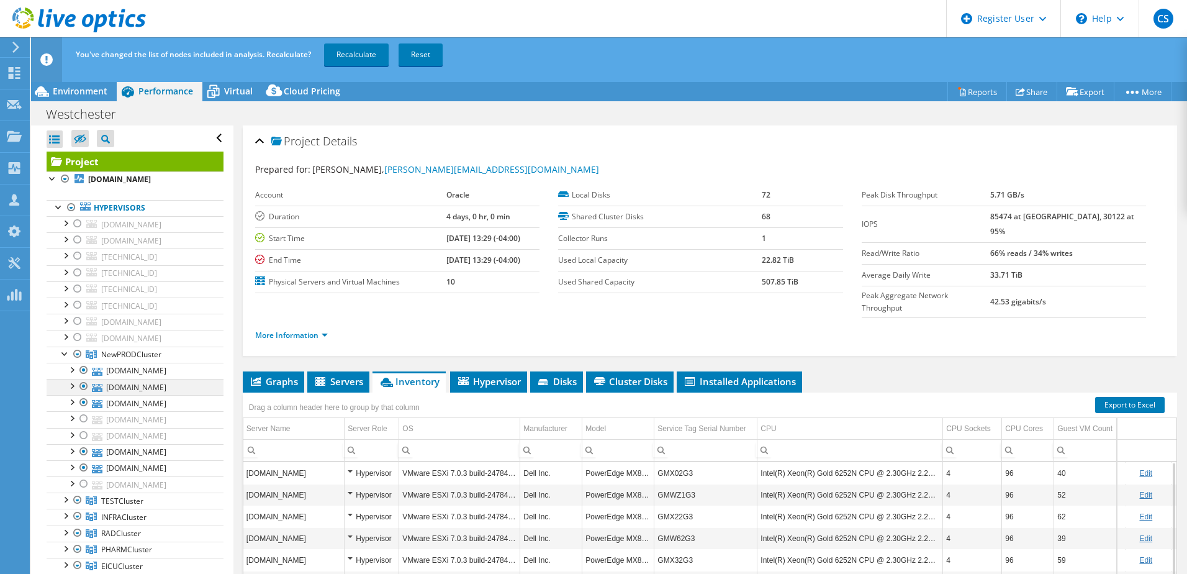
click at [83, 386] on div at bounding box center [84, 386] width 12 height 15
click at [83, 399] on div at bounding box center [84, 402] width 12 height 15
click at [84, 417] on div at bounding box center [84, 418] width 12 height 15
click at [81, 435] on div at bounding box center [84, 435] width 12 height 15
click at [84, 453] on div at bounding box center [84, 451] width 12 height 15
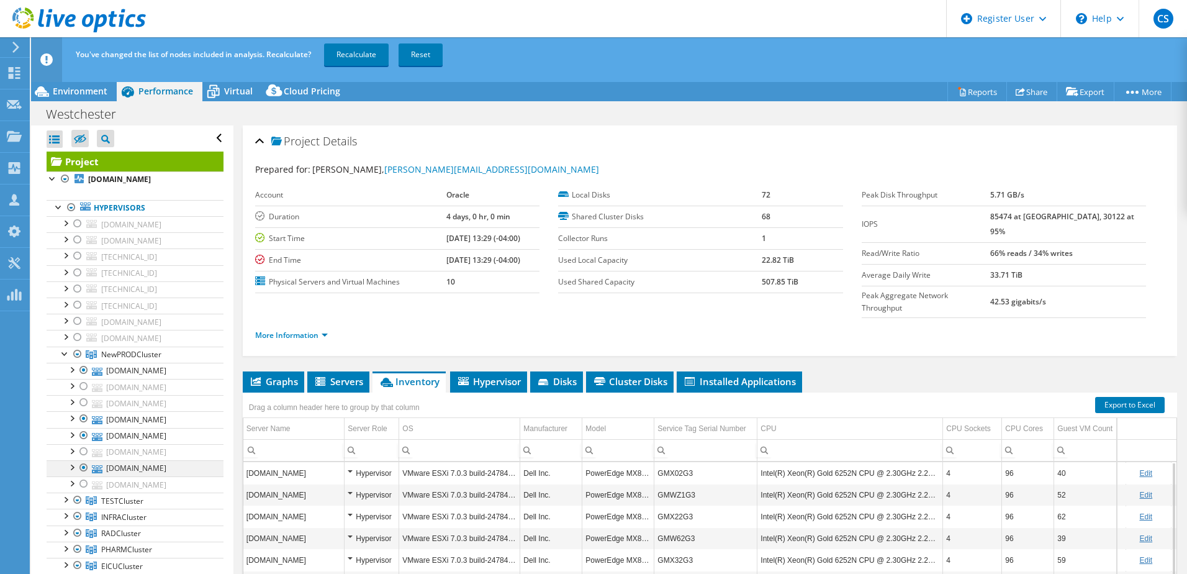
click at [83, 464] on div at bounding box center [84, 467] width 12 height 15
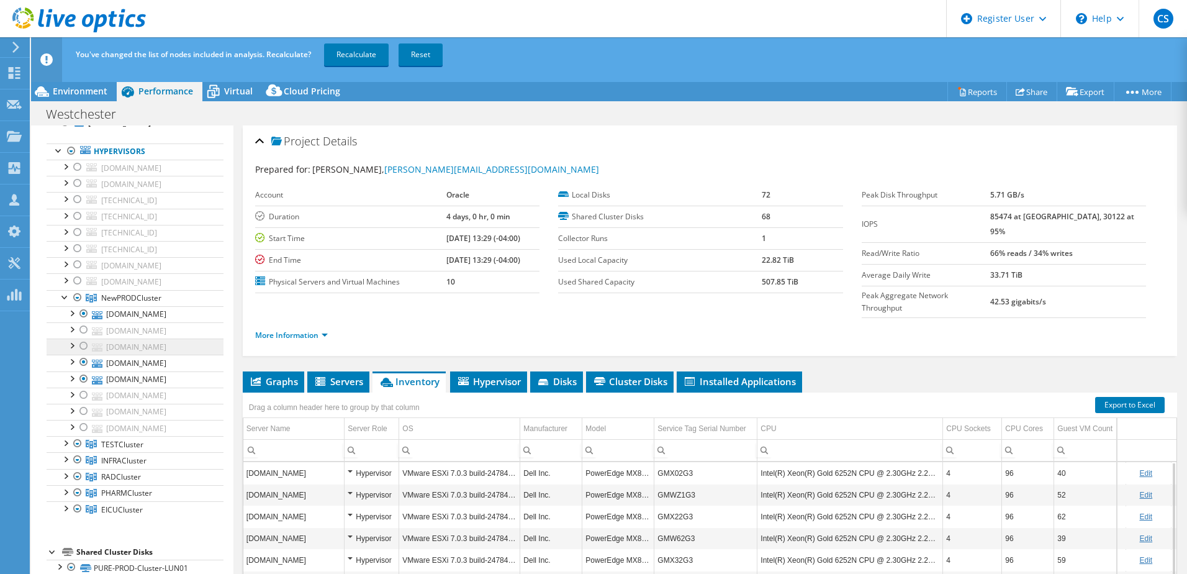
scroll to position [124, 0]
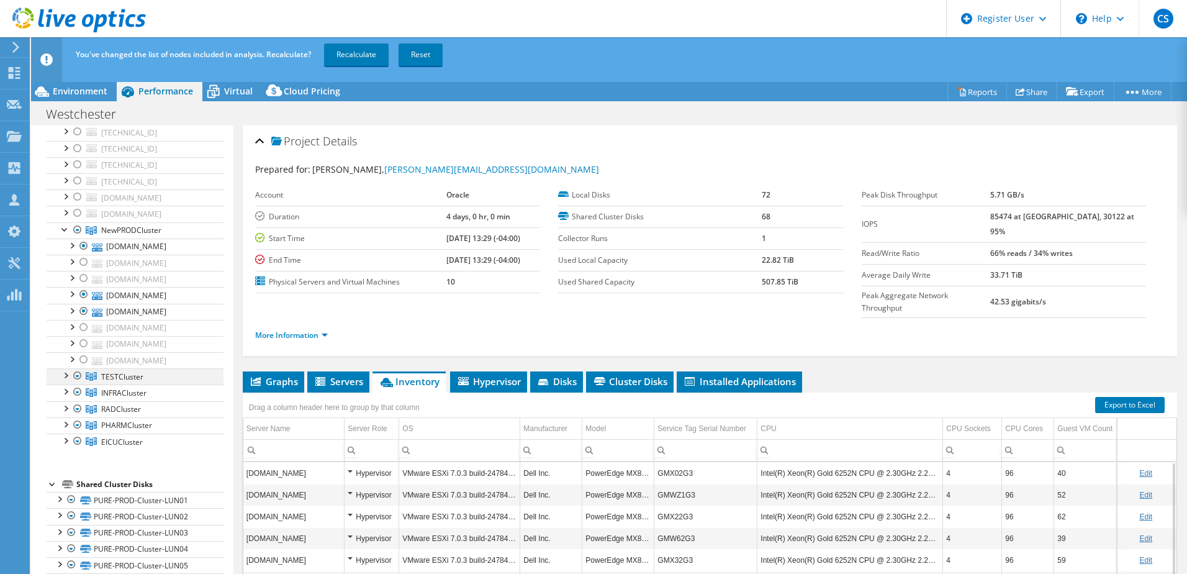
click at [64, 377] on div at bounding box center [65, 374] width 12 height 12
click at [81, 392] on div at bounding box center [84, 391] width 12 height 15
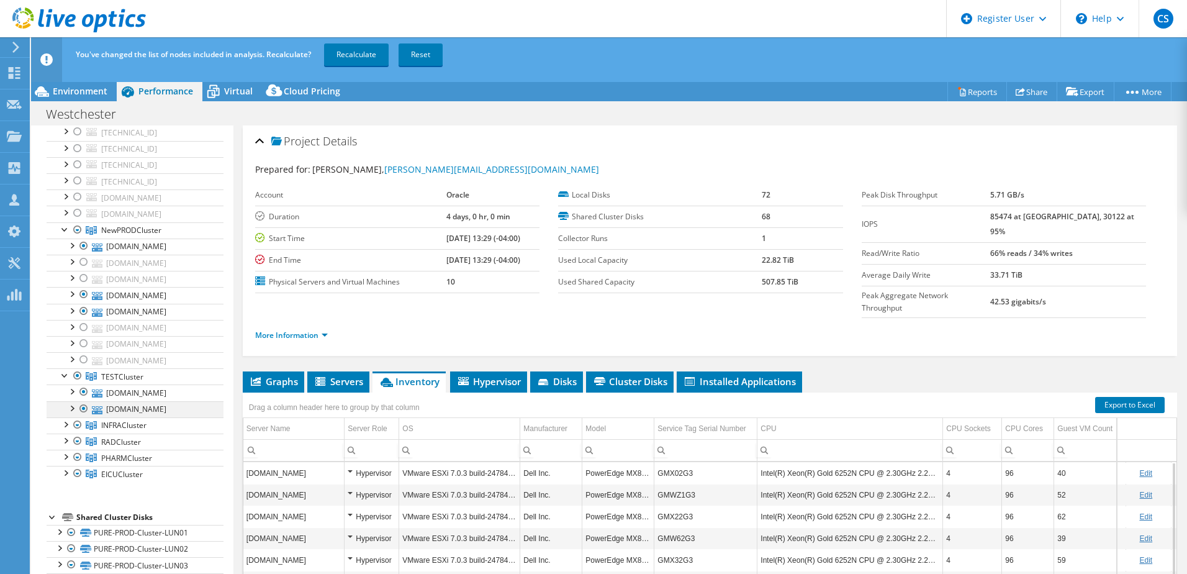
click at [83, 410] on div at bounding box center [84, 408] width 12 height 15
click at [65, 425] on div at bounding box center [65, 423] width 12 height 12
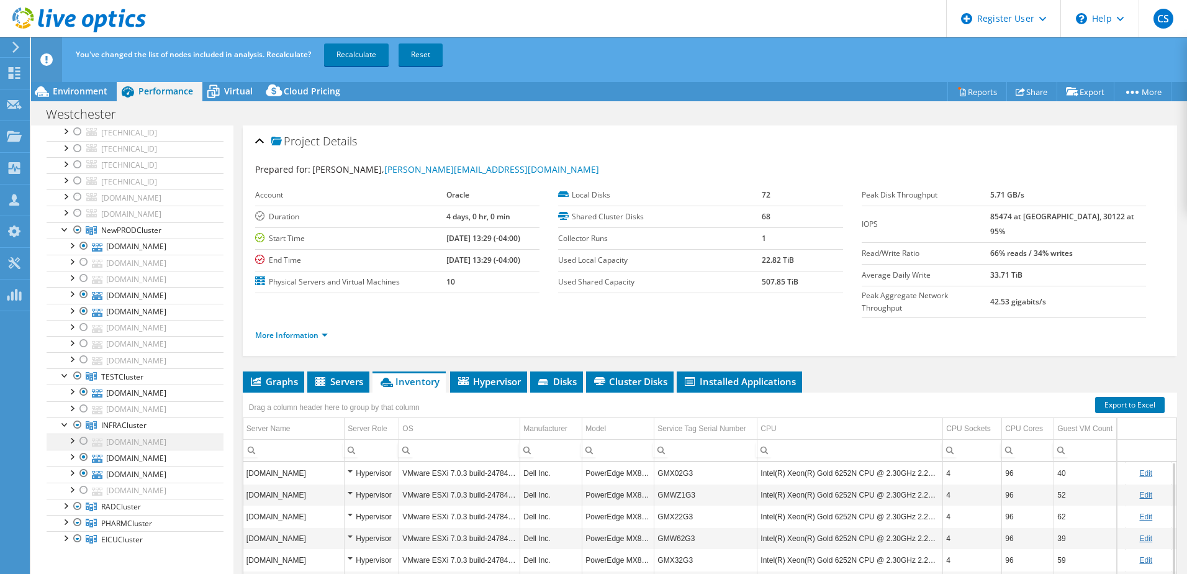
click at [83, 440] on div at bounding box center [84, 440] width 12 height 15
click at [84, 453] on div at bounding box center [84, 456] width 12 height 15
click at [88, 471] on div at bounding box center [84, 473] width 12 height 15
click at [86, 487] on div at bounding box center [84, 489] width 12 height 15
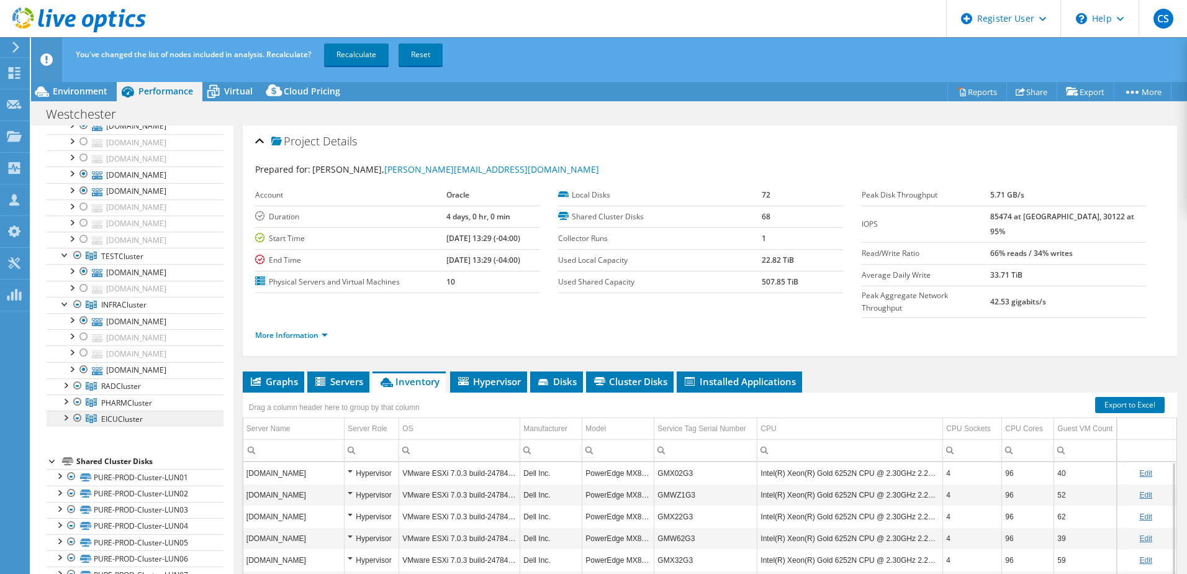
scroll to position [248, 0]
click at [65, 382] on div at bounding box center [65, 380] width 12 height 12
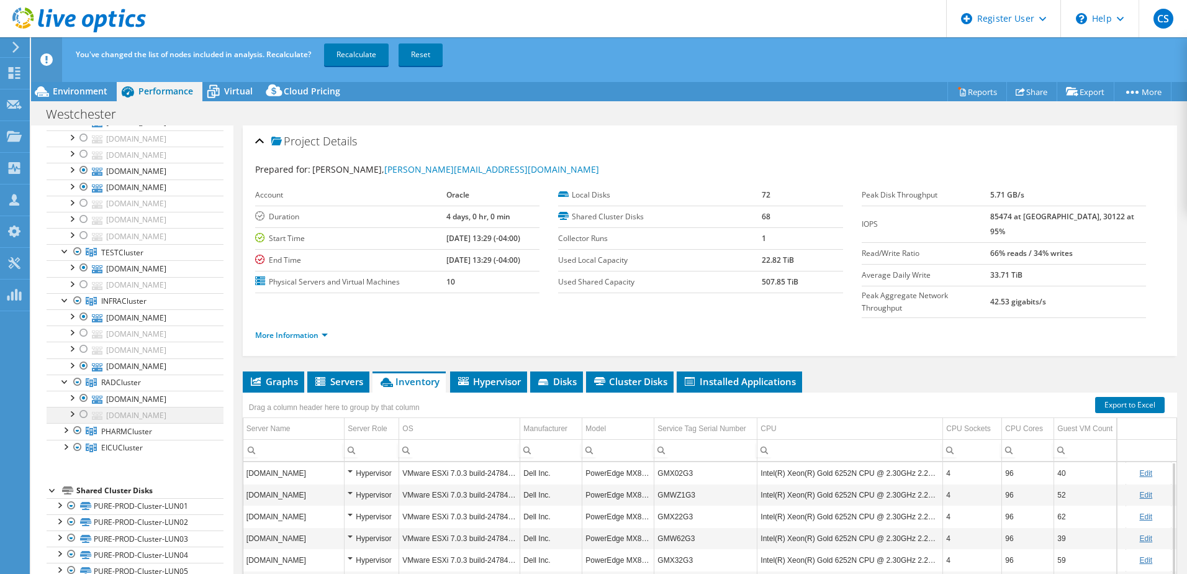
click at [83, 415] on div at bounding box center [84, 414] width 12 height 15
click at [85, 400] on div at bounding box center [84, 398] width 12 height 15
click at [66, 427] on div at bounding box center [65, 429] width 12 height 12
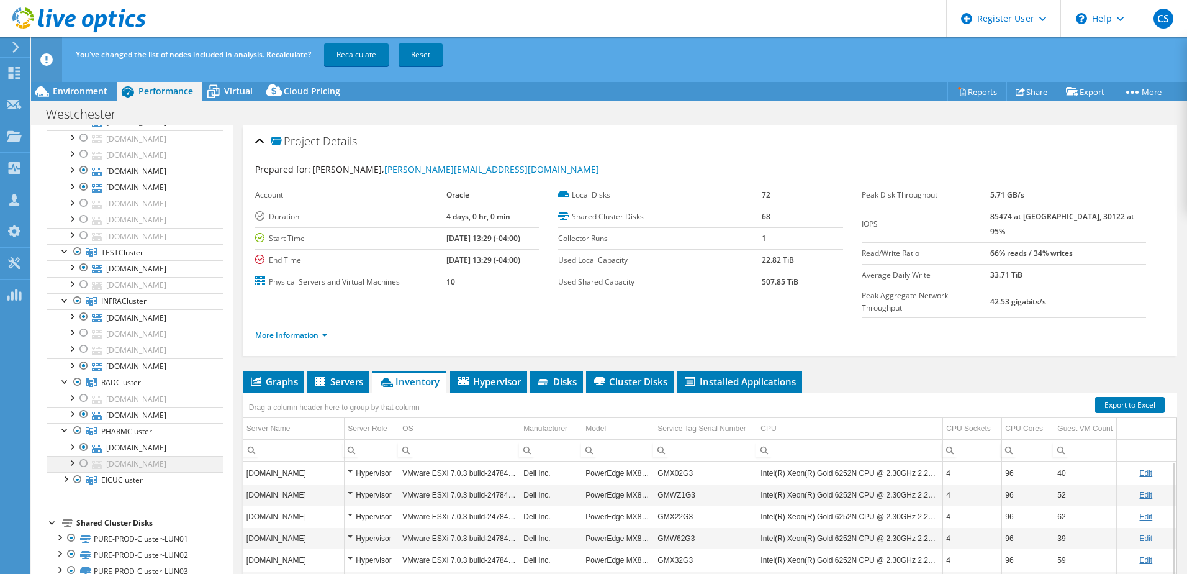
click at [88, 462] on div at bounding box center [84, 463] width 12 height 15
click at [83, 445] on div at bounding box center [84, 447] width 12 height 15
click at [66, 476] on div at bounding box center [65, 478] width 12 height 12
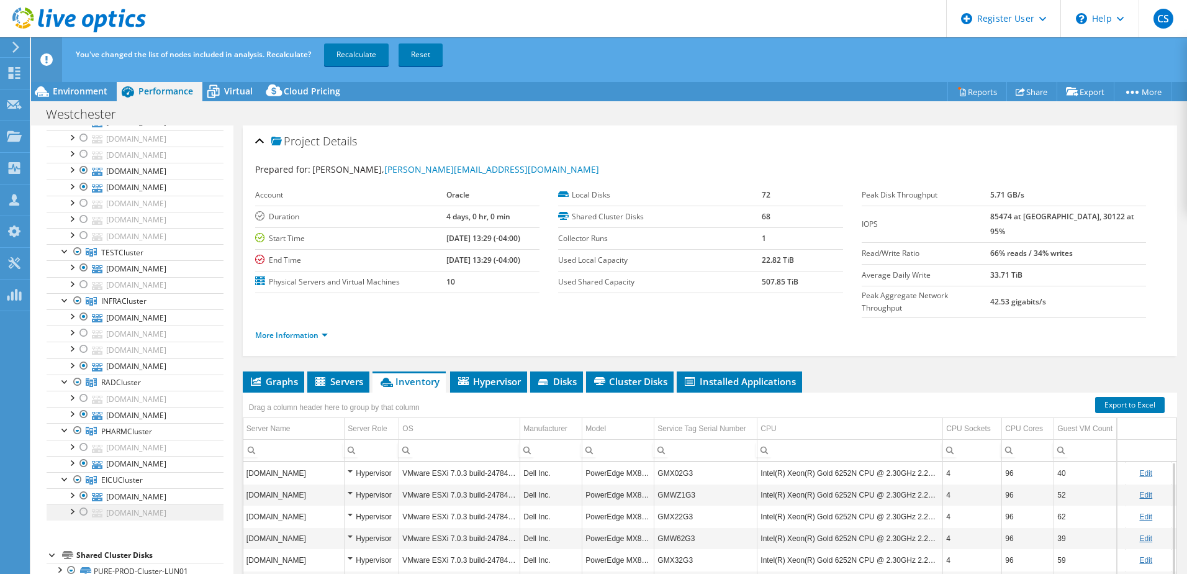
click at [85, 511] on div at bounding box center [84, 511] width 12 height 15
click at [81, 494] on div at bounding box center [84, 495] width 12 height 15
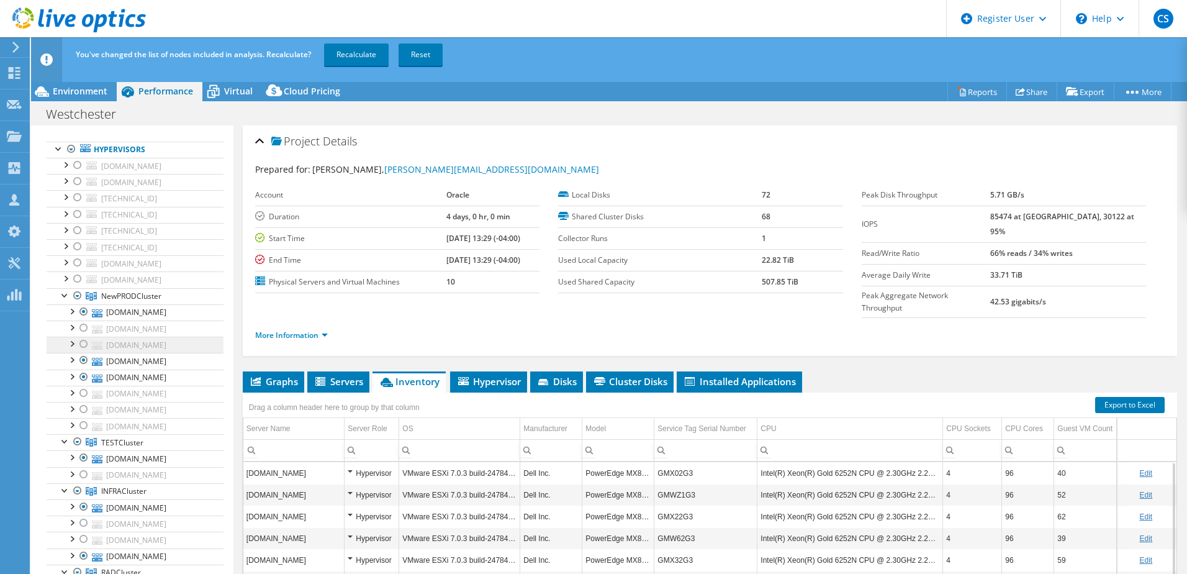
scroll to position [0, 0]
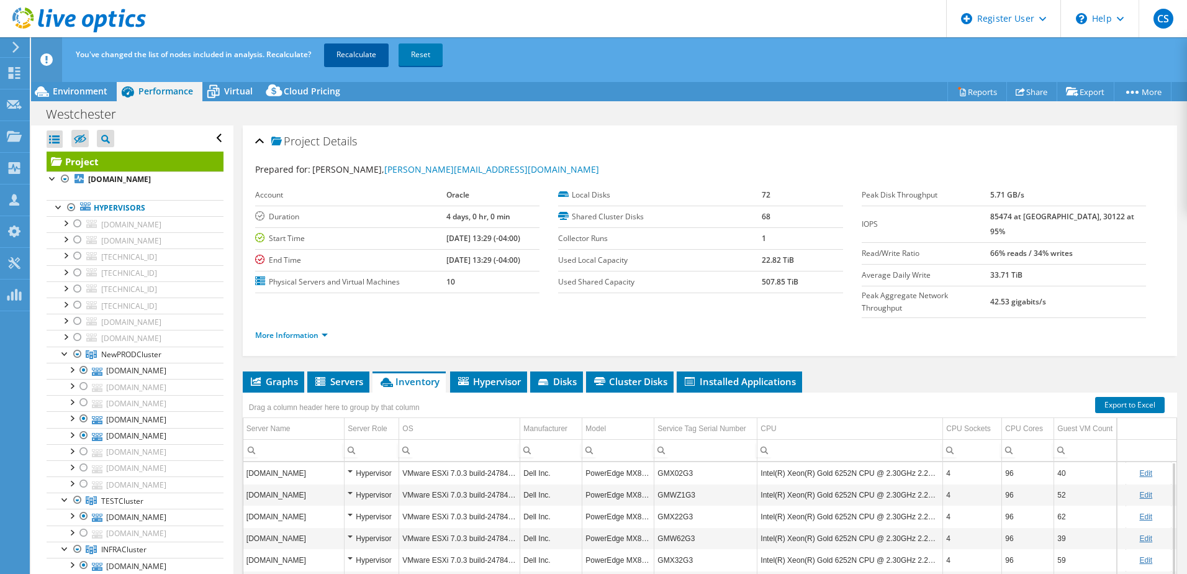
click at [350, 56] on link "Recalculate" at bounding box center [356, 54] width 65 height 22
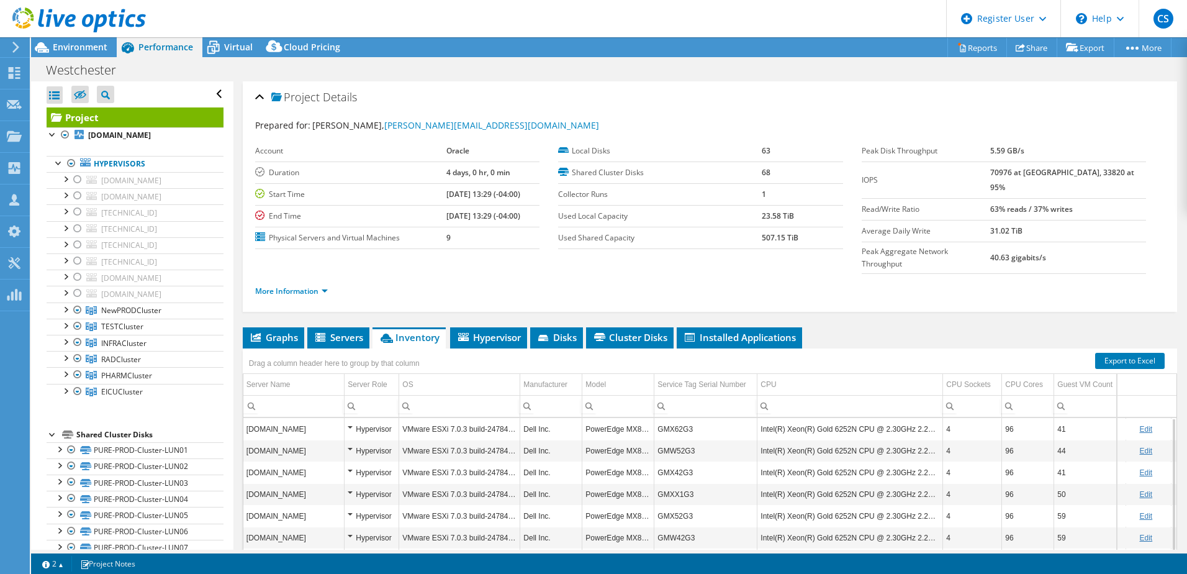
click at [404, 20] on header "CS Dell User [PERSON_NAME] [PERSON_NAME][EMAIL_ADDRESS][PERSON_NAME][DOMAIN_NAM…" at bounding box center [593, 18] width 1187 height 37
click at [84, 52] on span "Environment" at bounding box center [80, 47] width 55 height 12
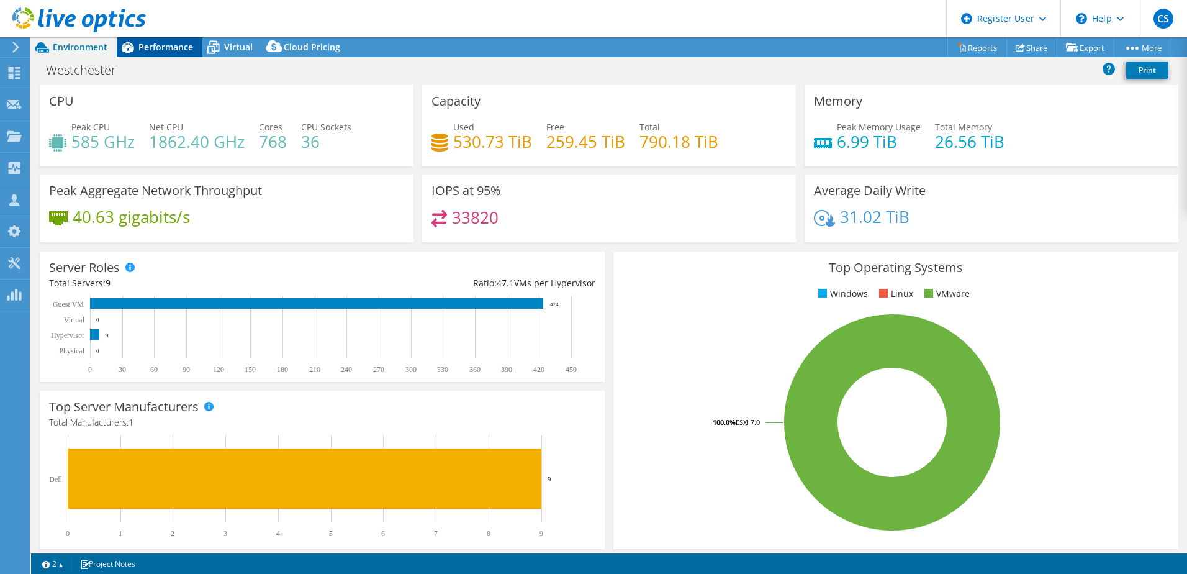
click at [156, 44] on span "Performance" at bounding box center [165, 47] width 55 height 12
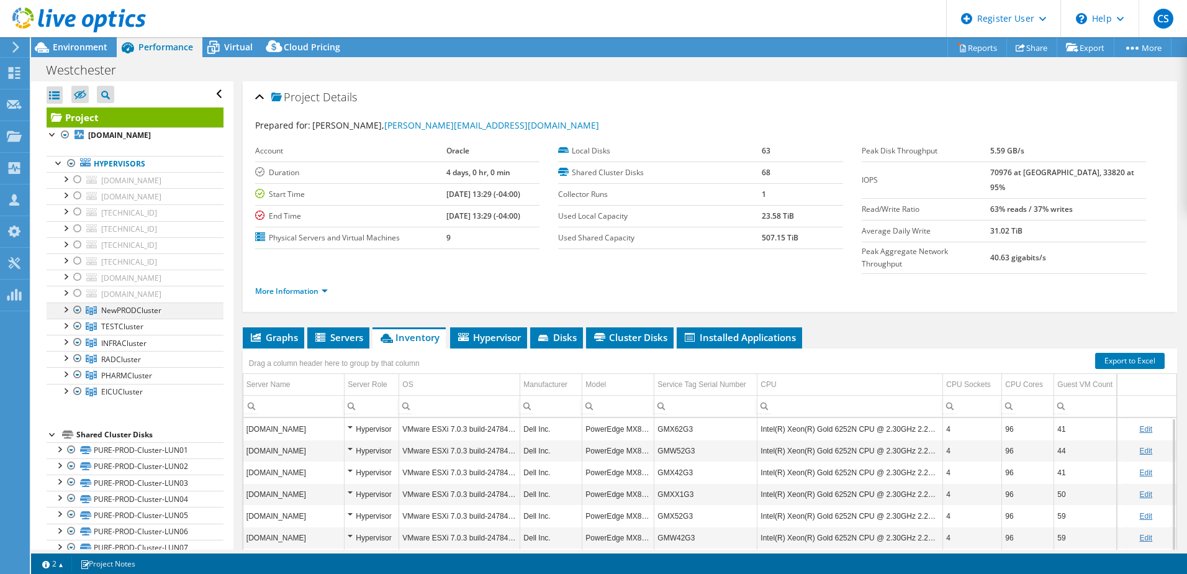
click at [64, 312] on div at bounding box center [65, 308] width 12 height 12
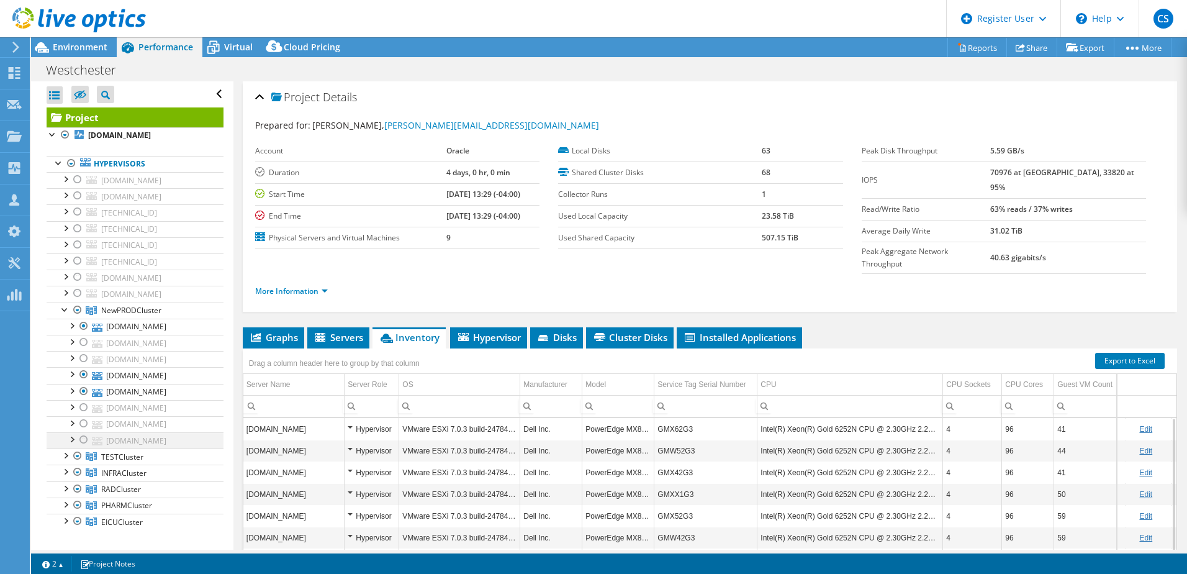
click at [83, 439] on div at bounding box center [84, 439] width 12 height 15
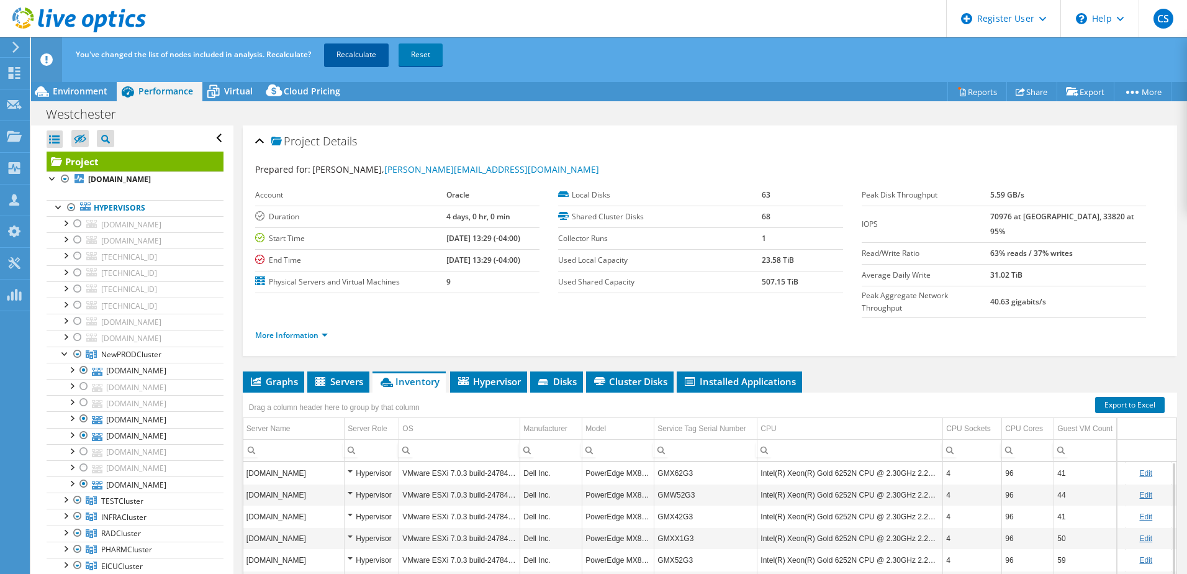
click at [354, 54] on link "Recalculate" at bounding box center [356, 54] width 65 height 22
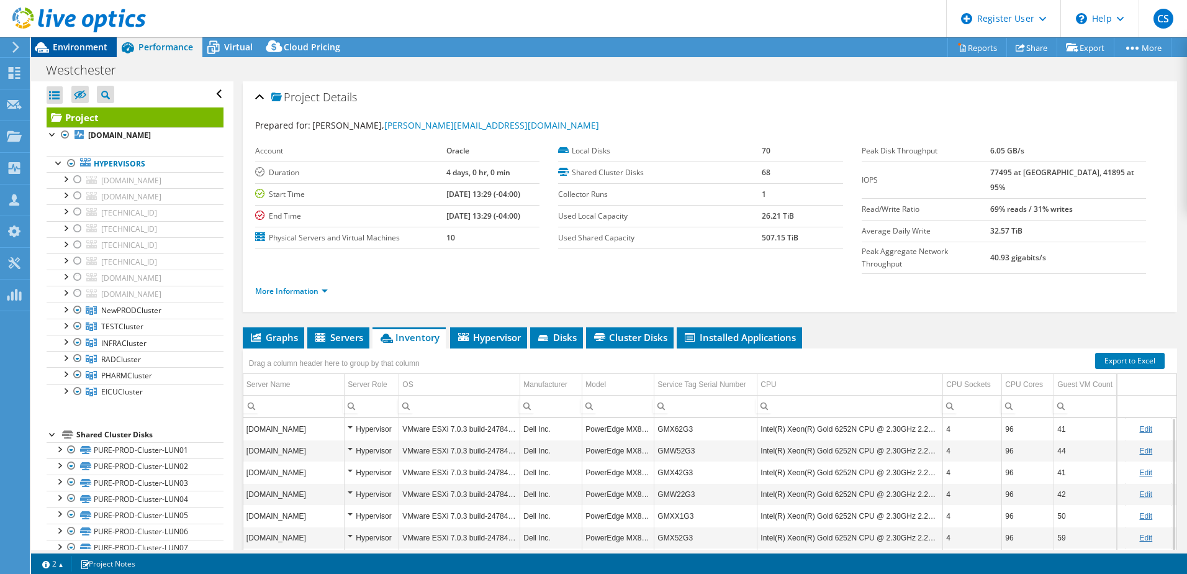
click at [66, 47] on span "Environment" at bounding box center [80, 47] width 55 height 12
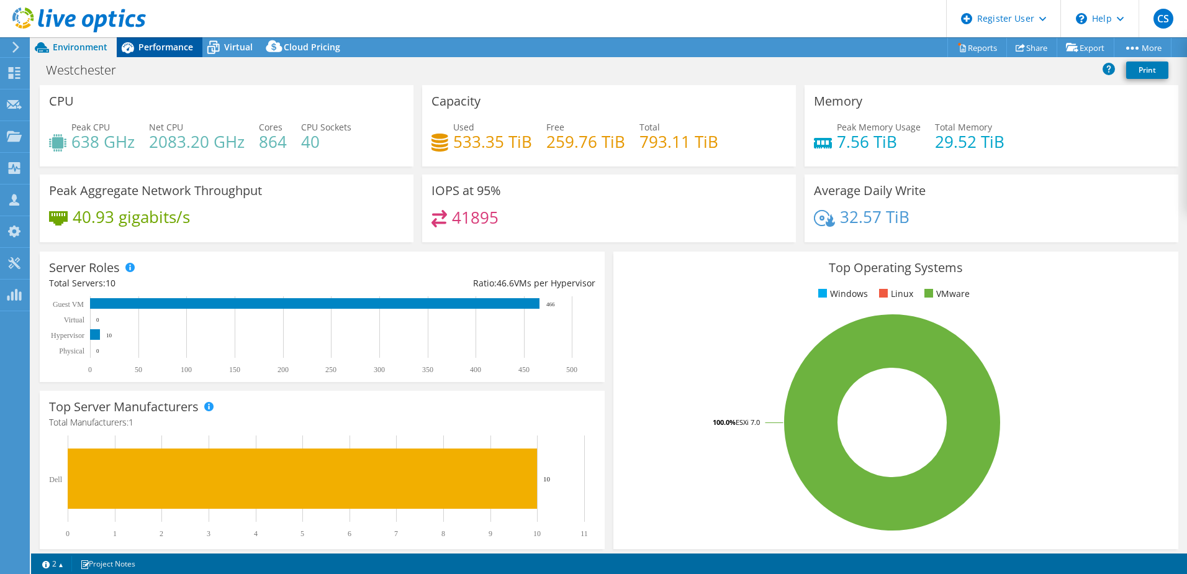
click at [145, 46] on span "Performance" at bounding box center [165, 47] width 55 height 12
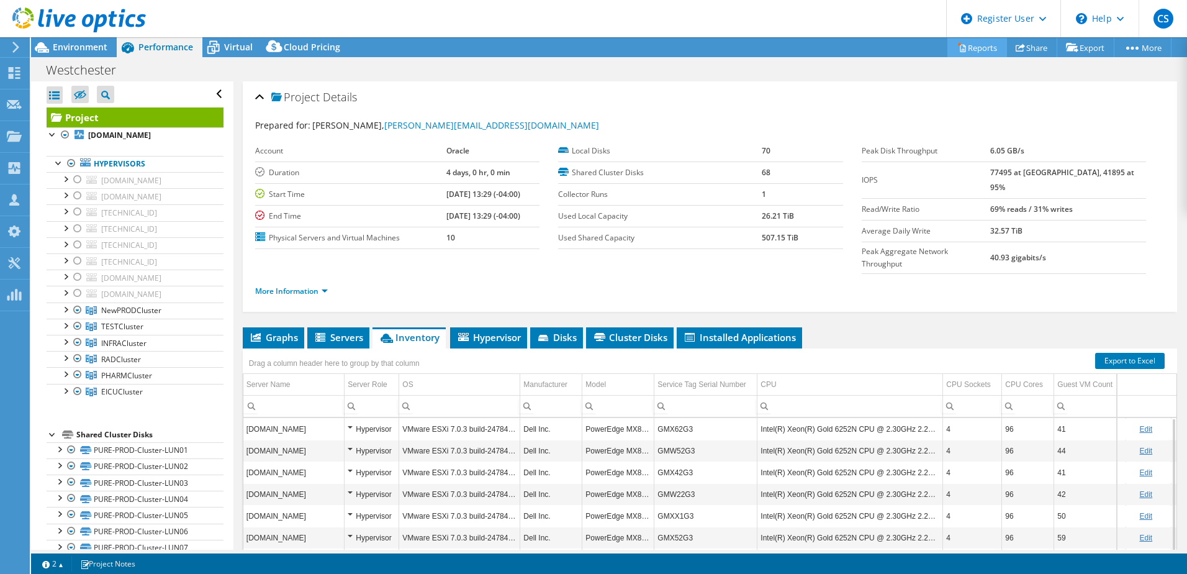
click at [960, 46] on link "Reports" at bounding box center [977, 47] width 60 height 19
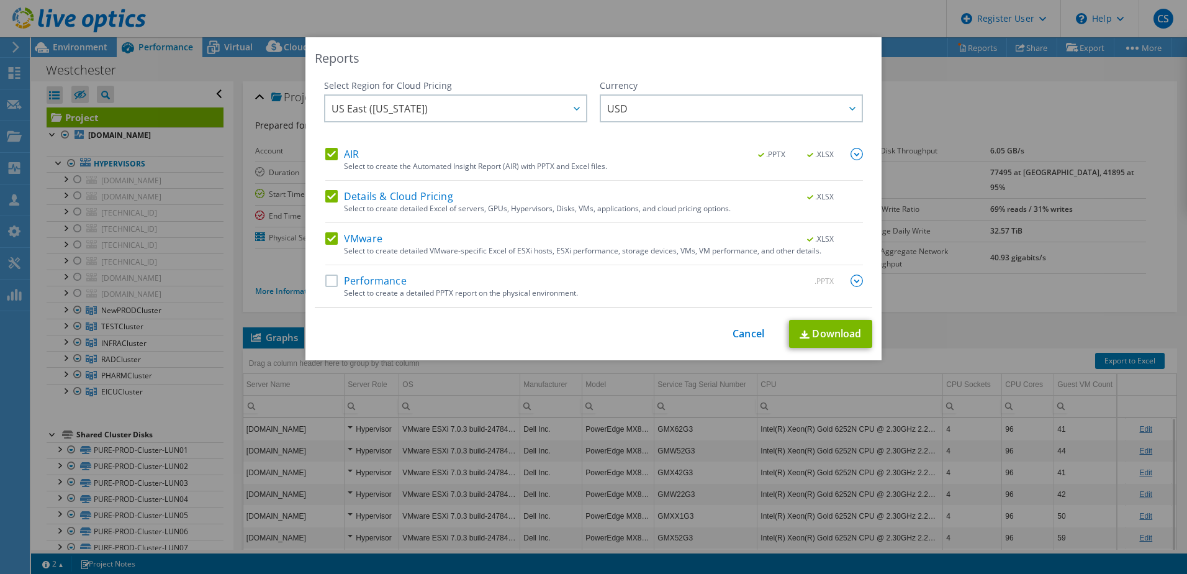
click at [327, 197] on label "Details & Cloud Pricing" at bounding box center [389, 196] width 128 height 12
click at [0, 0] on input "Details & Cloud Pricing" at bounding box center [0, 0] width 0 height 0
click at [328, 240] on label "VMware" at bounding box center [353, 238] width 57 height 12
click at [0, 0] on input "VMware" at bounding box center [0, 0] width 0 height 0
click at [330, 284] on label "Performance" at bounding box center [365, 280] width 81 height 12
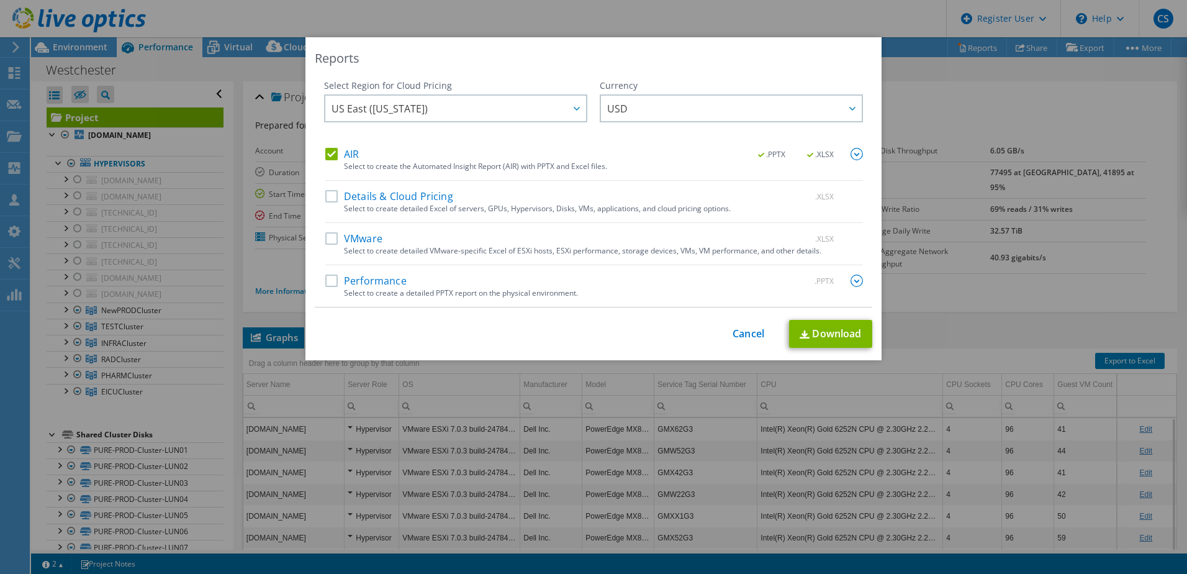
click at [0, 0] on input "Performance" at bounding box center [0, 0] width 0 height 0
click at [851, 281] on img at bounding box center [857, 280] width 12 height 12
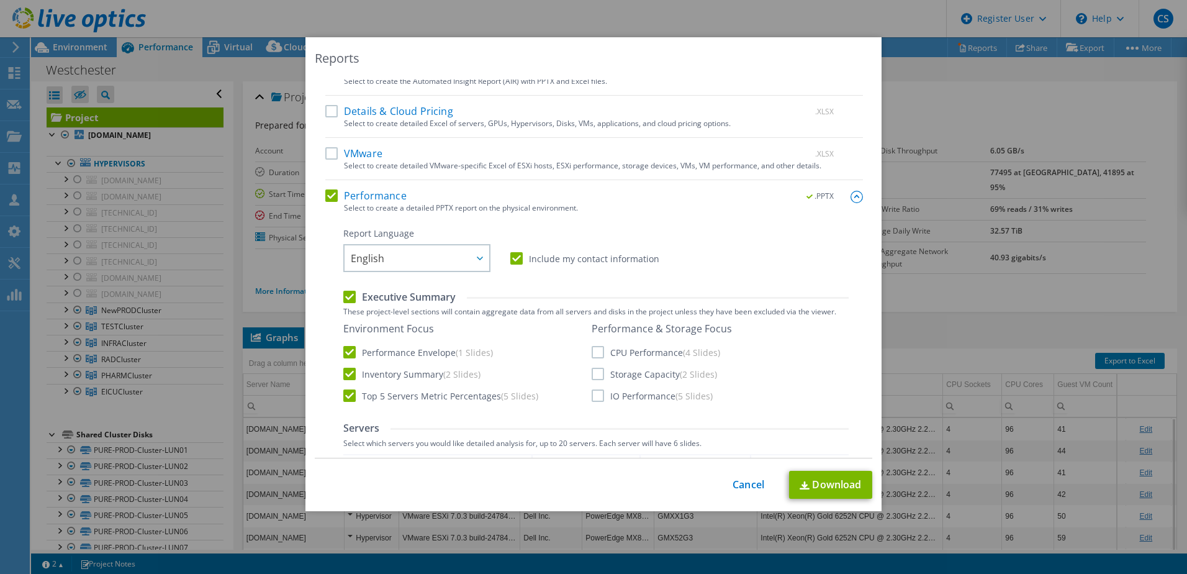
scroll to position [124, 0]
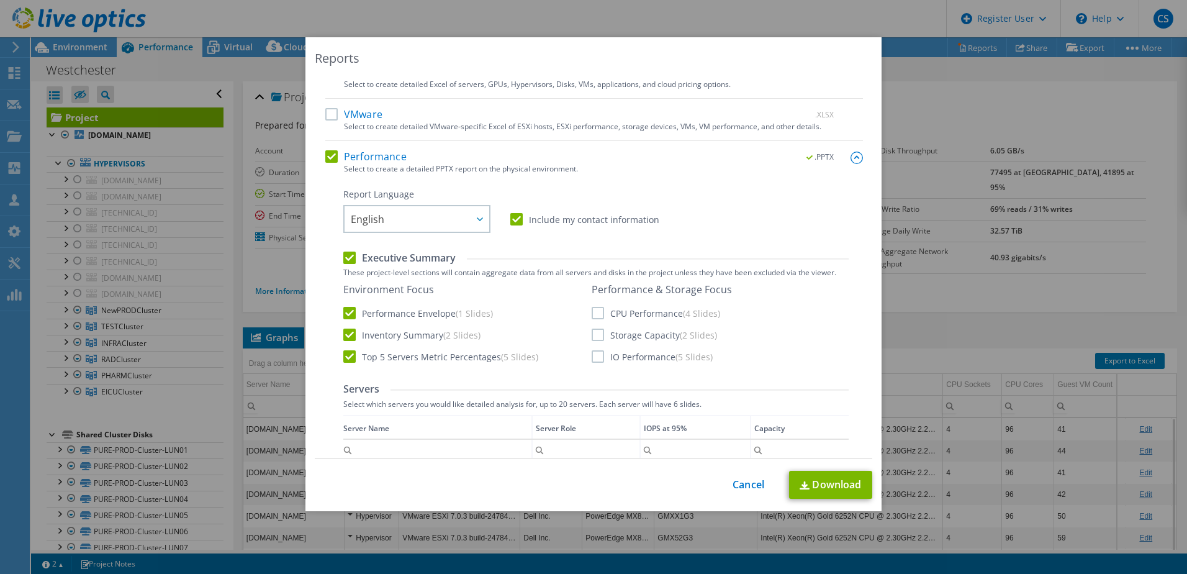
drag, startPoint x: 595, startPoint y: 310, endPoint x: 595, endPoint y: 320, distance: 10.0
click at [595, 310] on label "CPU Performance (4 Slides)" at bounding box center [656, 313] width 129 height 12
click at [0, 0] on input "CPU Performance (4 Slides)" at bounding box center [0, 0] width 0 height 0
click at [592, 330] on label "Storage Capacity (2 Slides)" at bounding box center [654, 334] width 125 height 12
click at [0, 0] on input "Storage Capacity (2 Slides)" at bounding box center [0, 0] width 0 height 0
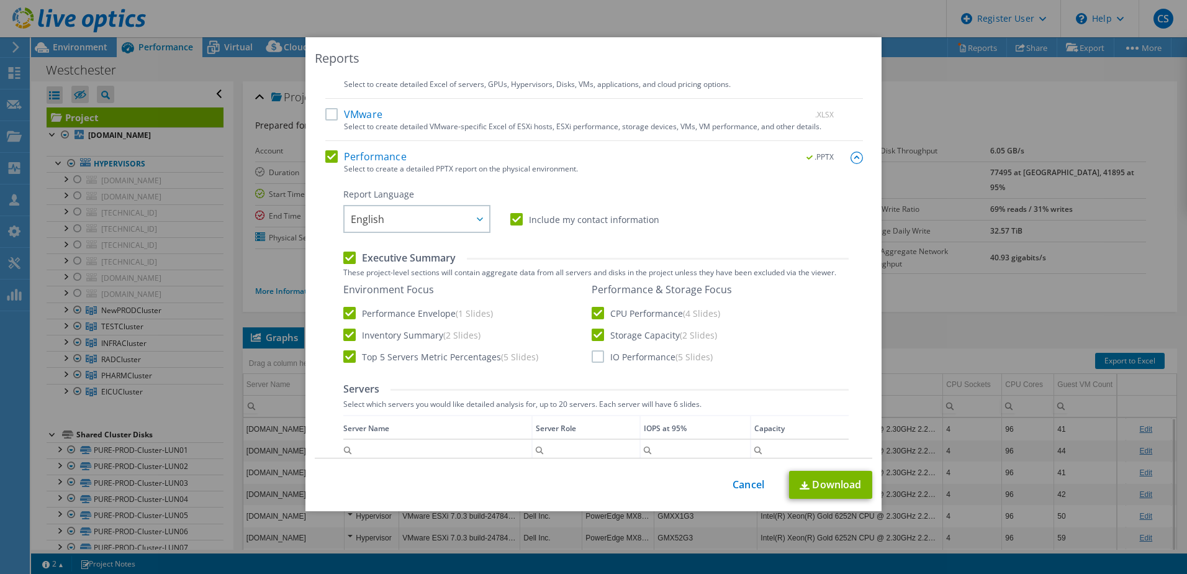
click at [592, 355] on label "IO Performance (5 Slides)" at bounding box center [652, 356] width 121 height 12
click at [0, 0] on input "IO Performance (5 Slides)" at bounding box center [0, 0] width 0 height 0
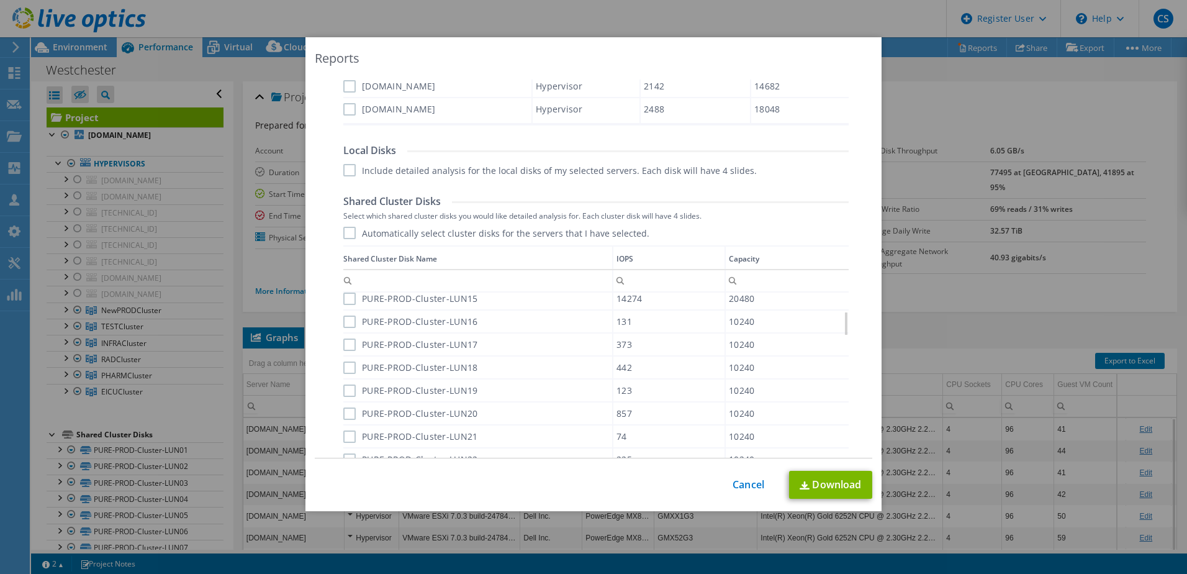
scroll to position [831, 0]
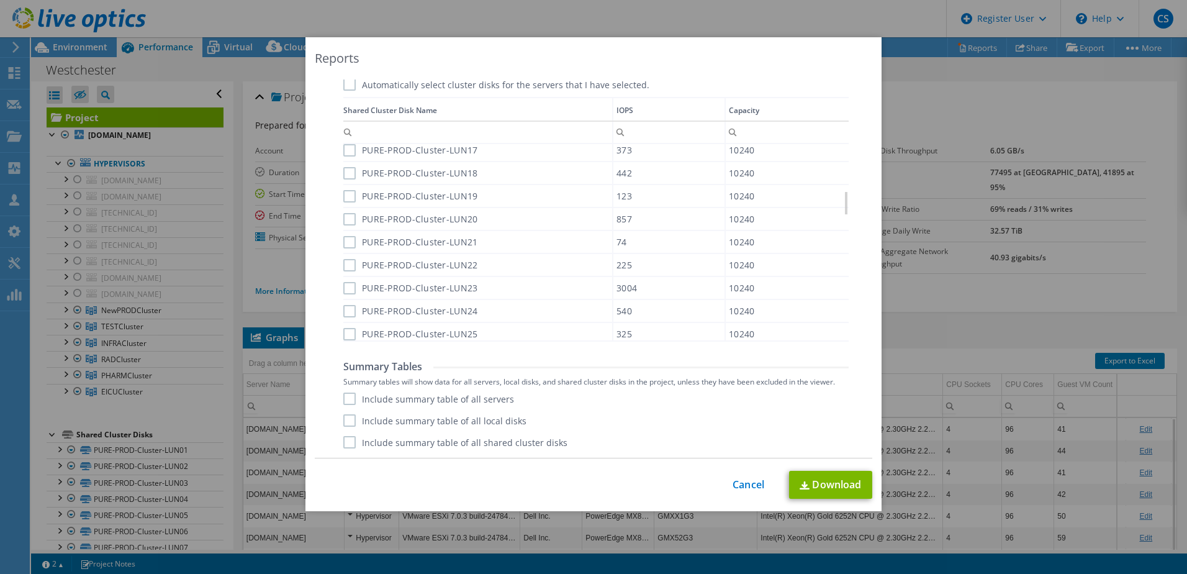
click at [343, 399] on label "Include summary table of all servers" at bounding box center [428, 398] width 171 height 12
click at [0, 0] on input "Include summary table of all servers" at bounding box center [0, 0] width 0 height 0
click at [813, 483] on link "Download" at bounding box center [830, 485] width 83 height 28
click at [749, 481] on link "Cancel" at bounding box center [749, 485] width 32 height 12
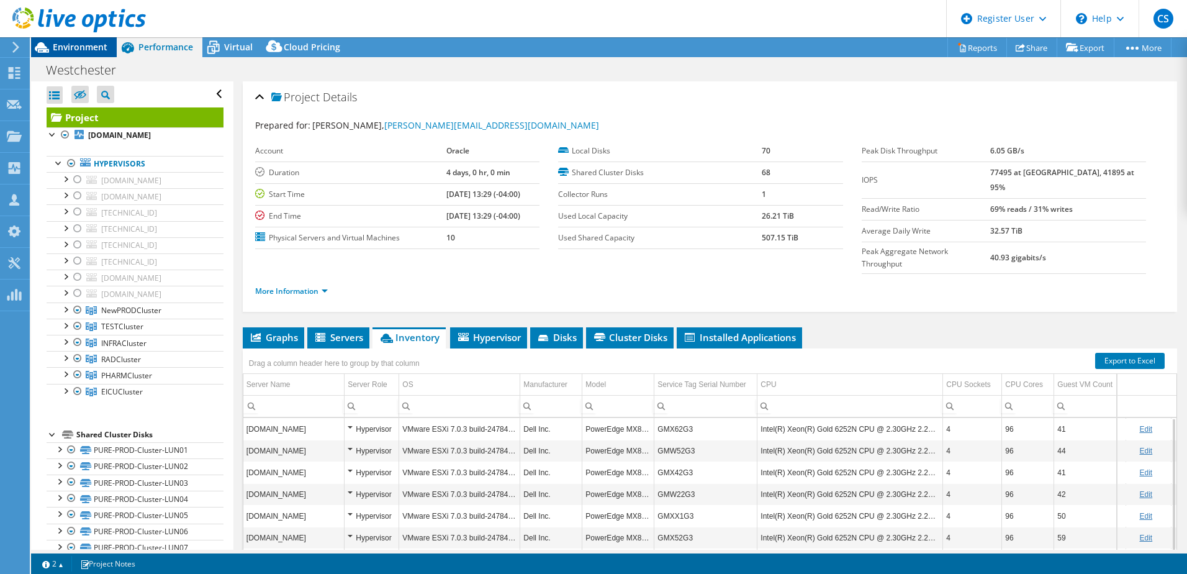
click at [83, 43] on span "Environment" at bounding box center [80, 47] width 55 height 12
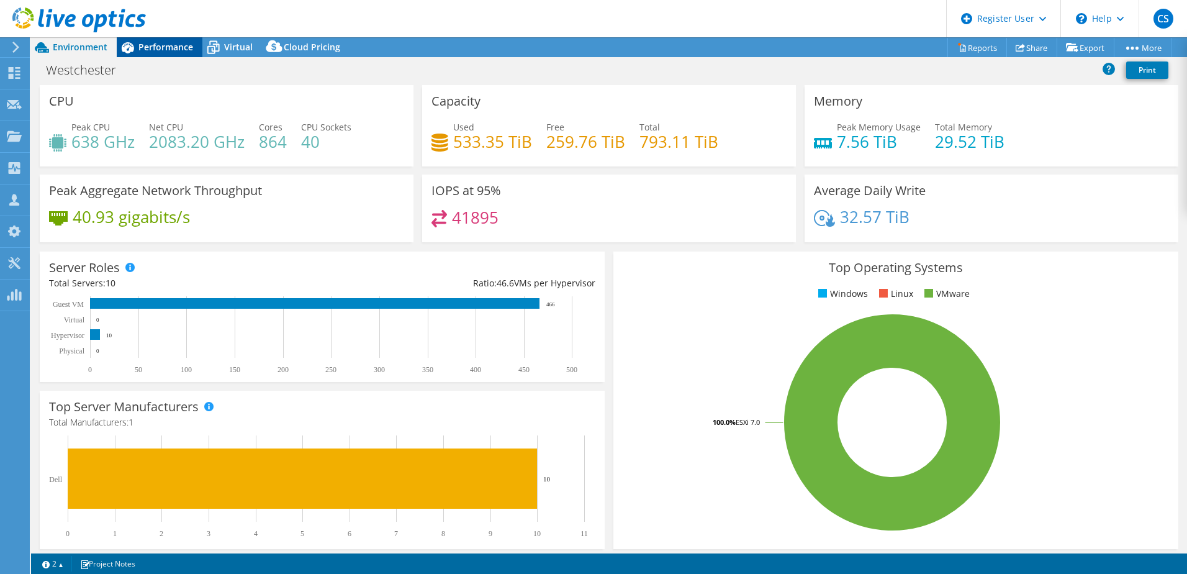
click at [163, 48] on span "Performance" at bounding box center [165, 47] width 55 height 12
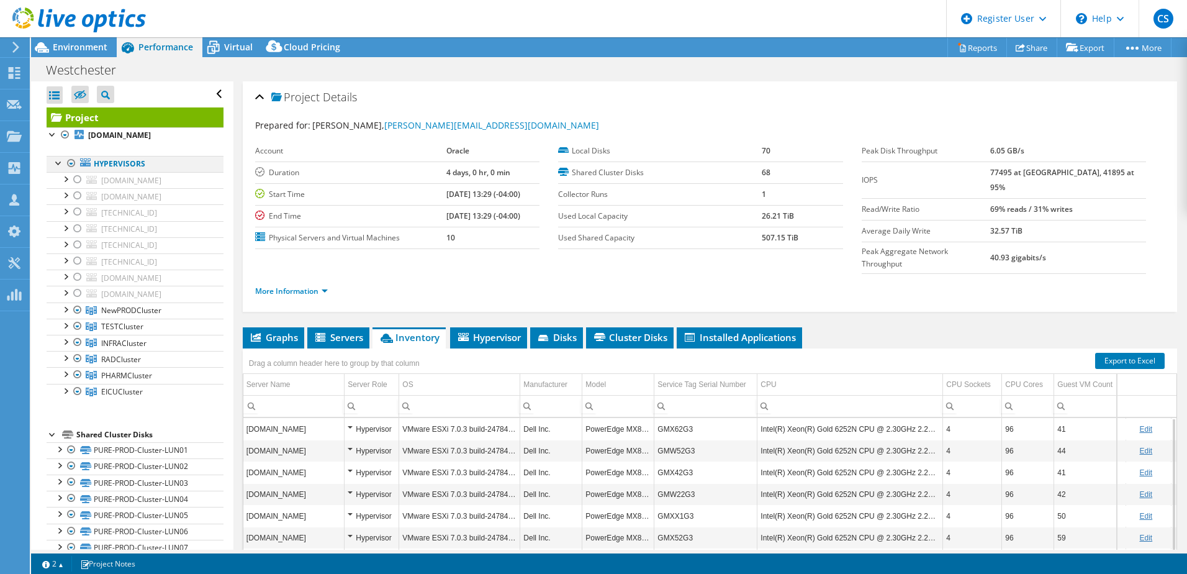
click at [71, 165] on div at bounding box center [71, 163] width 12 height 15
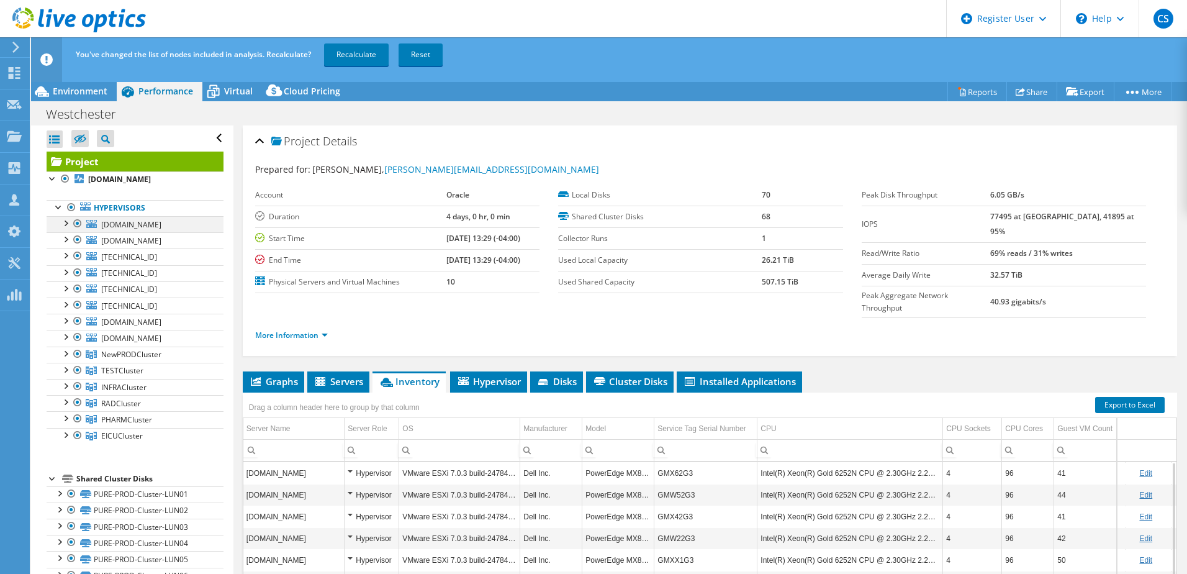
click at [77, 223] on div at bounding box center [77, 223] width 12 height 15
click at [79, 238] on div at bounding box center [77, 239] width 12 height 15
click at [76, 257] on div at bounding box center [77, 255] width 12 height 15
click at [75, 273] on div at bounding box center [77, 272] width 12 height 15
click at [76, 286] on div at bounding box center [77, 288] width 12 height 15
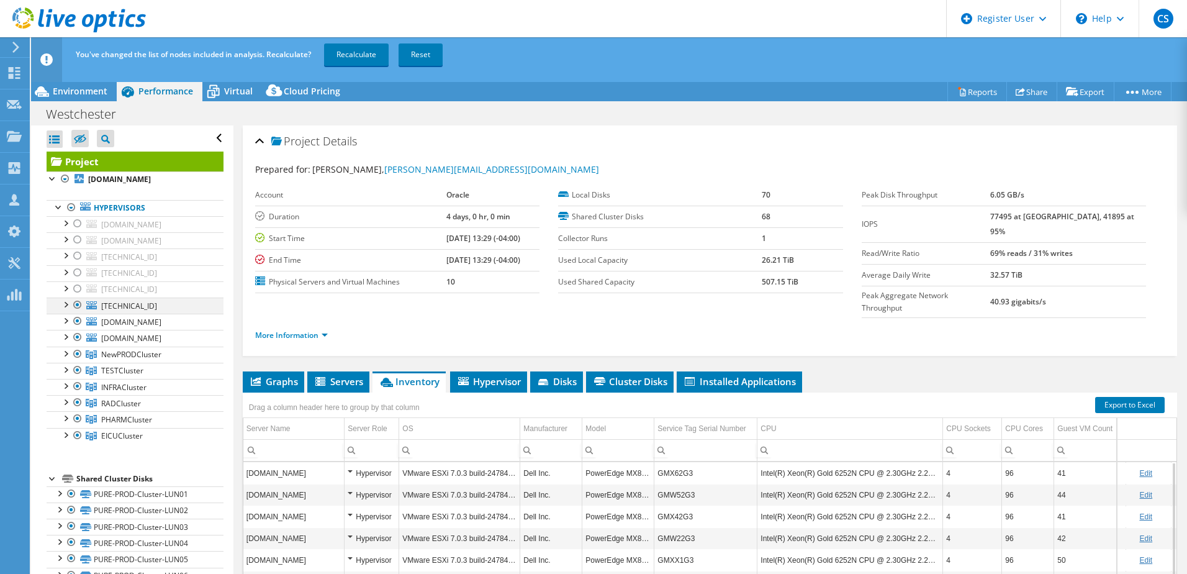
click at [76, 302] on div at bounding box center [77, 304] width 12 height 15
click at [74, 320] on div at bounding box center [77, 321] width 12 height 15
click at [77, 336] on div at bounding box center [77, 337] width 12 height 15
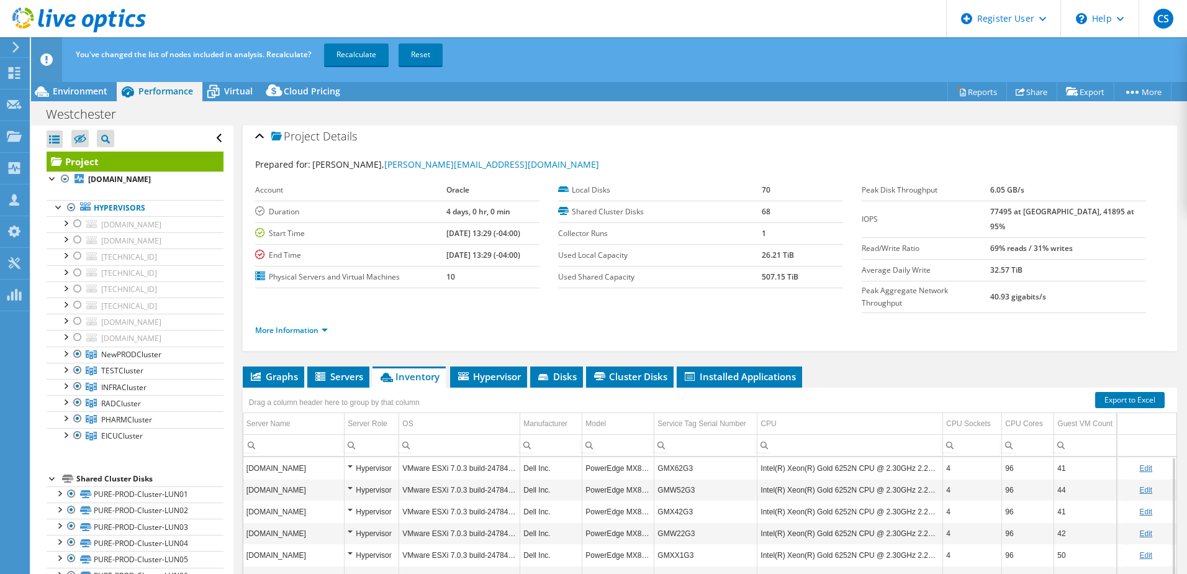
scroll to position [0, 0]
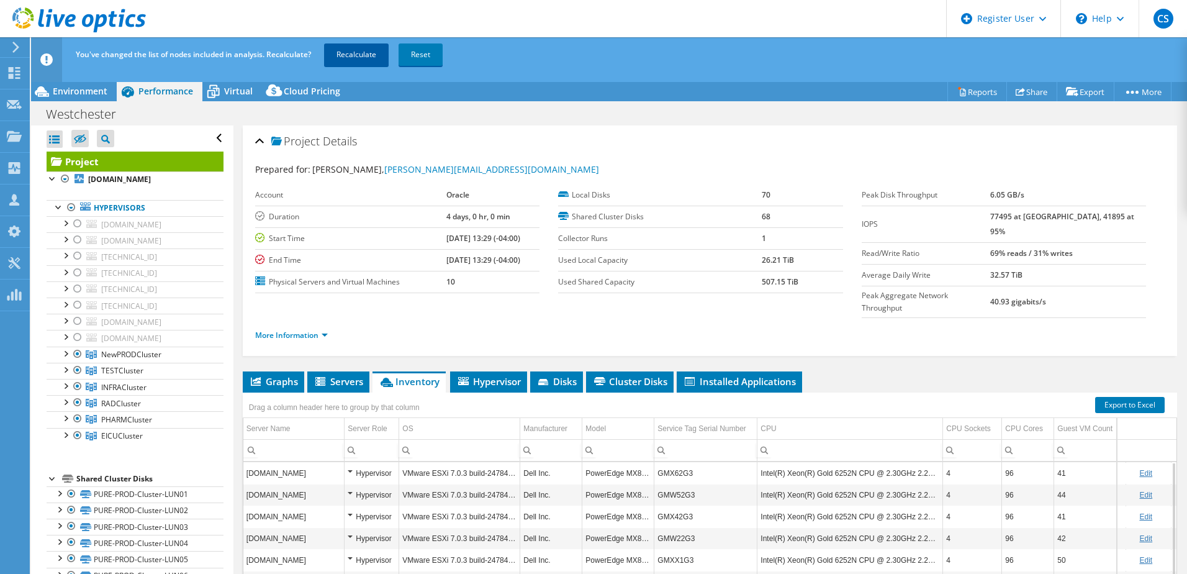
click at [352, 52] on link "Recalculate" at bounding box center [356, 54] width 65 height 22
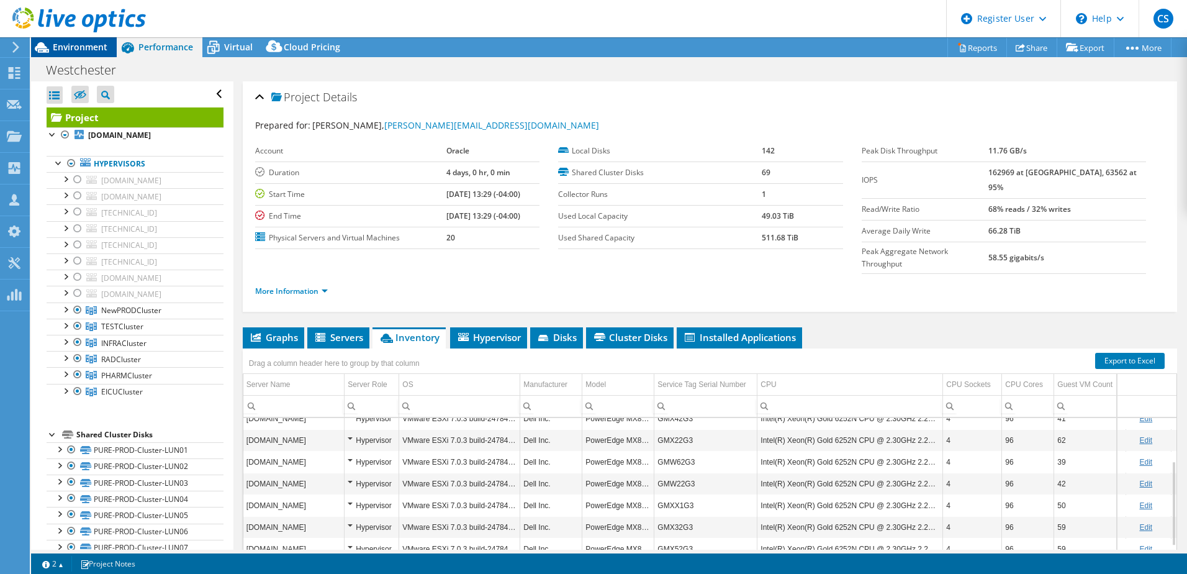
click at [69, 50] on span "Environment" at bounding box center [80, 47] width 55 height 12
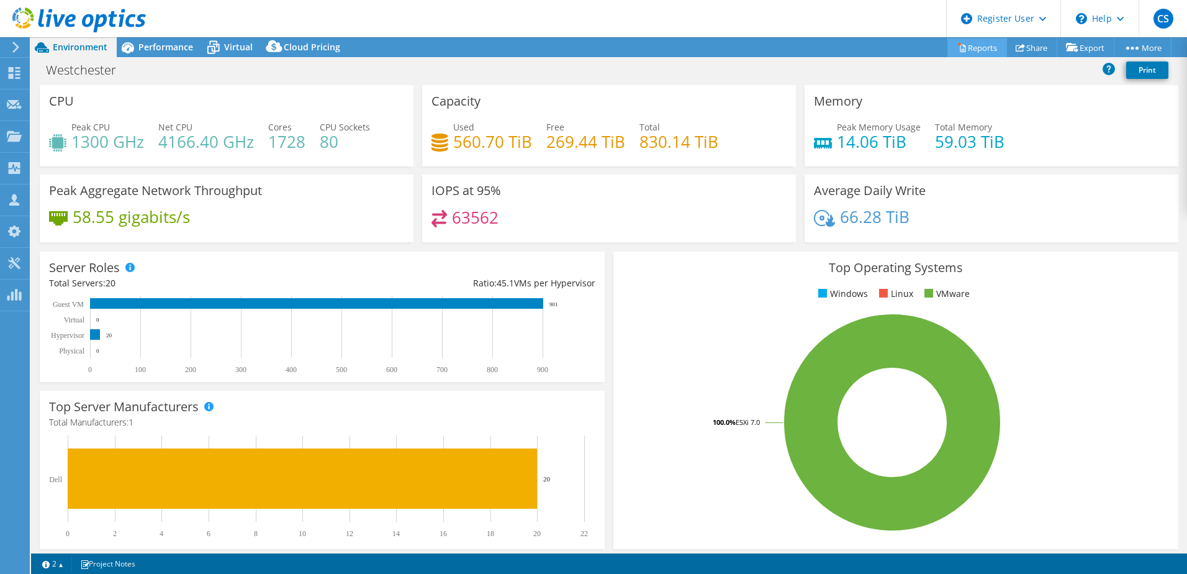
click at [967, 55] on link "Reports" at bounding box center [977, 47] width 60 height 19
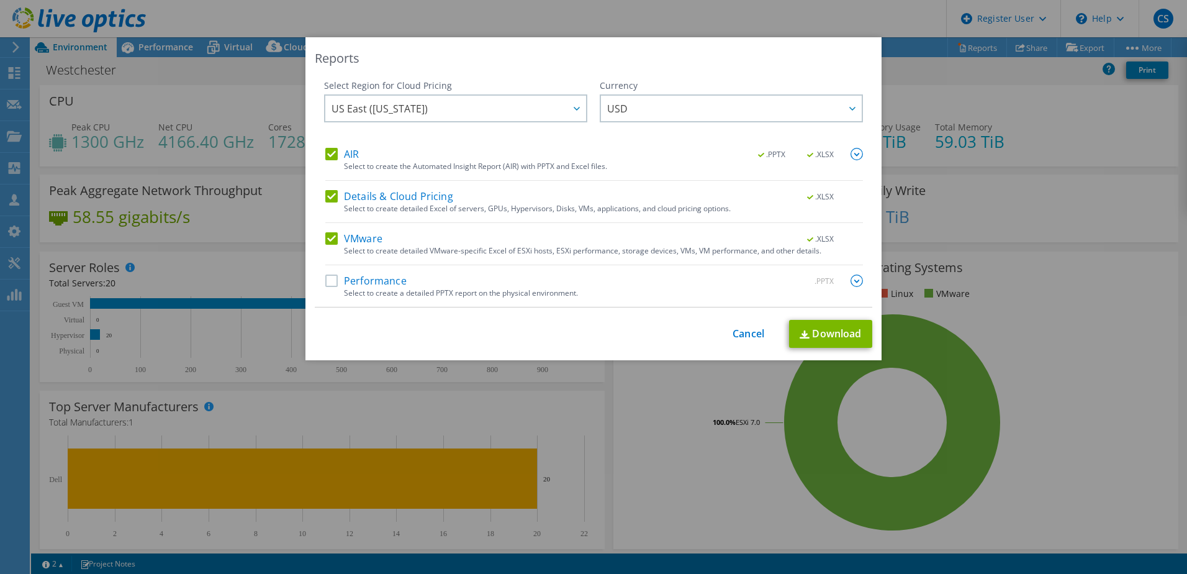
click at [333, 240] on label "VMware" at bounding box center [353, 238] width 57 height 12
click at [0, 0] on input "VMware" at bounding box center [0, 0] width 0 height 0
click at [329, 195] on label "Details & Cloud Pricing" at bounding box center [389, 196] width 128 height 12
click at [0, 0] on input "Details & Cloud Pricing" at bounding box center [0, 0] width 0 height 0
click at [327, 281] on label "Performance" at bounding box center [365, 280] width 81 height 12
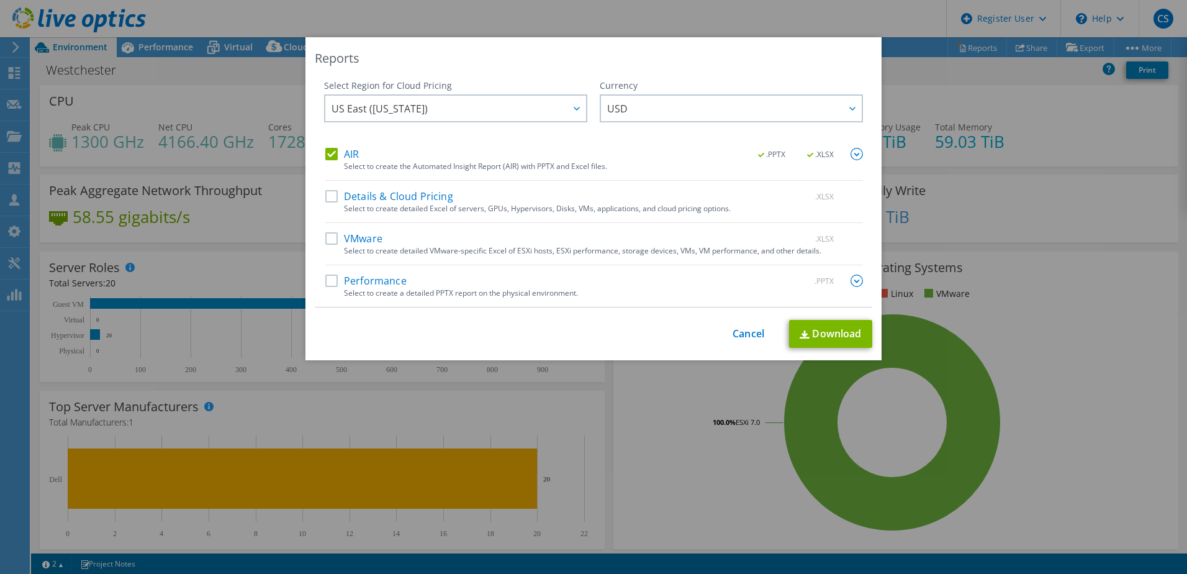
click at [0, 0] on input "Performance" at bounding box center [0, 0] width 0 height 0
click at [854, 278] on img at bounding box center [857, 280] width 12 height 12
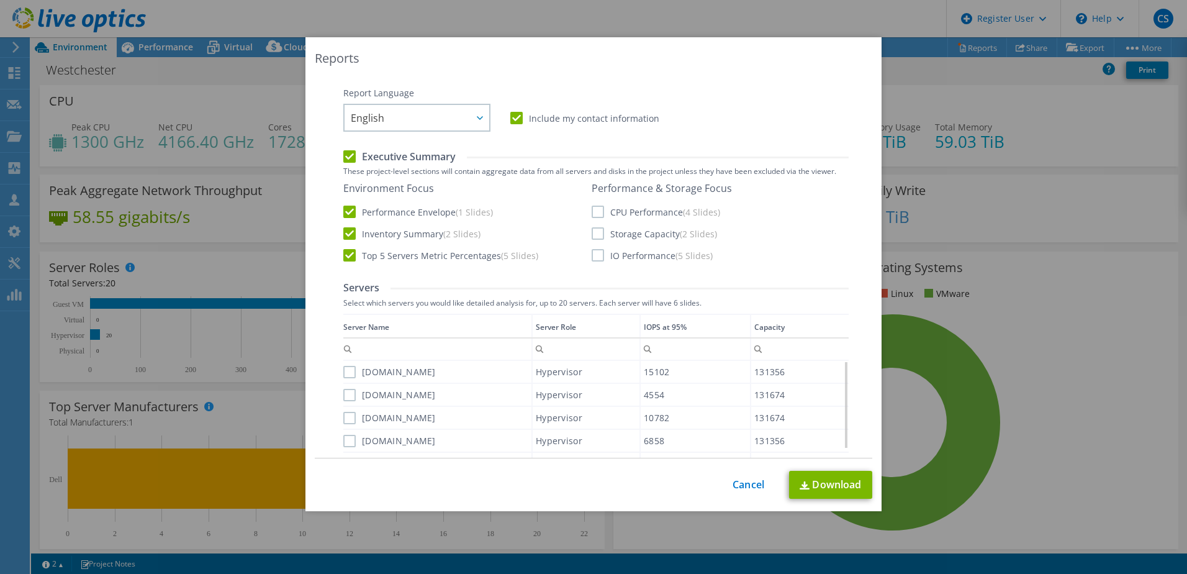
scroll to position [186, 0]
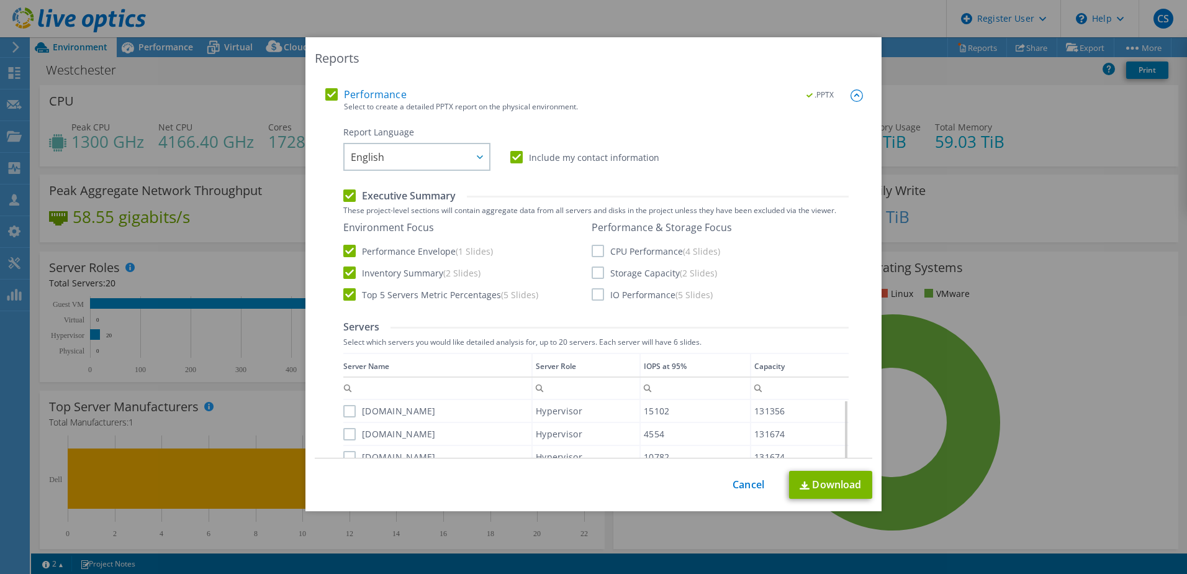
click at [592, 244] on div "Performance & Storage Focus CPU Performance (4 Slides) Storage Capacity (2 Slid…" at bounding box center [662, 260] width 140 height 79
click at [592, 249] on label "CPU Performance (4 Slides)" at bounding box center [656, 251] width 129 height 12
click at [0, 0] on input "CPU Performance (4 Slides)" at bounding box center [0, 0] width 0 height 0
click at [592, 271] on label "Storage Capacity (2 Slides)" at bounding box center [654, 272] width 125 height 12
click at [0, 0] on input "Storage Capacity (2 Slides)" at bounding box center [0, 0] width 0 height 0
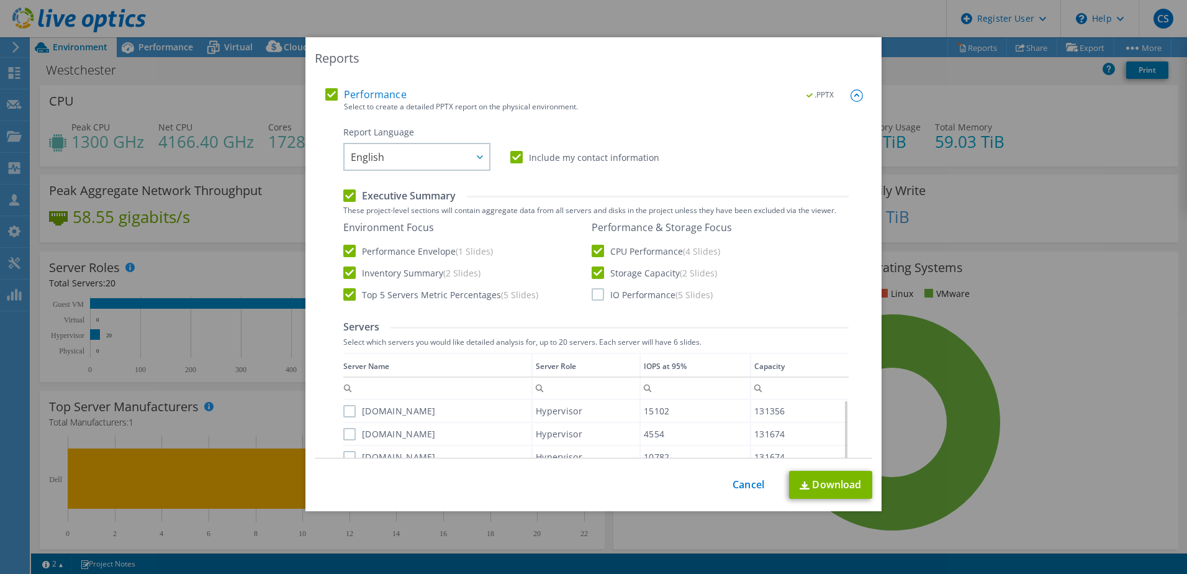
click at [594, 291] on label "IO Performance (5 Slides)" at bounding box center [652, 294] width 121 height 12
click at [0, 0] on input "IO Performance (5 Slides)" at bounding box center [0, 0] width 0 height 0
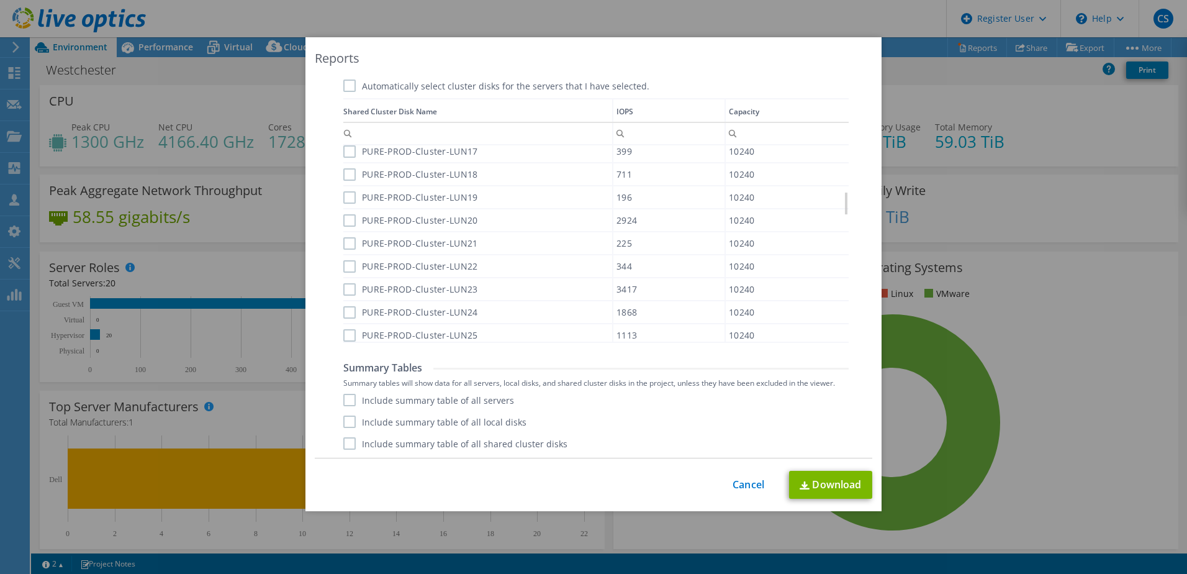
scroll to position [818, 0]
click at [353, 394] on label "Include summary table of all servers" at bounding box center [428, 398] width 171 height 12
click at [0, 0] on input "Include summary table of all servers" at bounding box center [0, 0] width 0 height 0
click at [837, 481] on link "Download" at bounding box center [830, 485] width 83 height 28
click at [733, 482] on link "Cancel" at bounding box center [749, 485] width 32 height 12
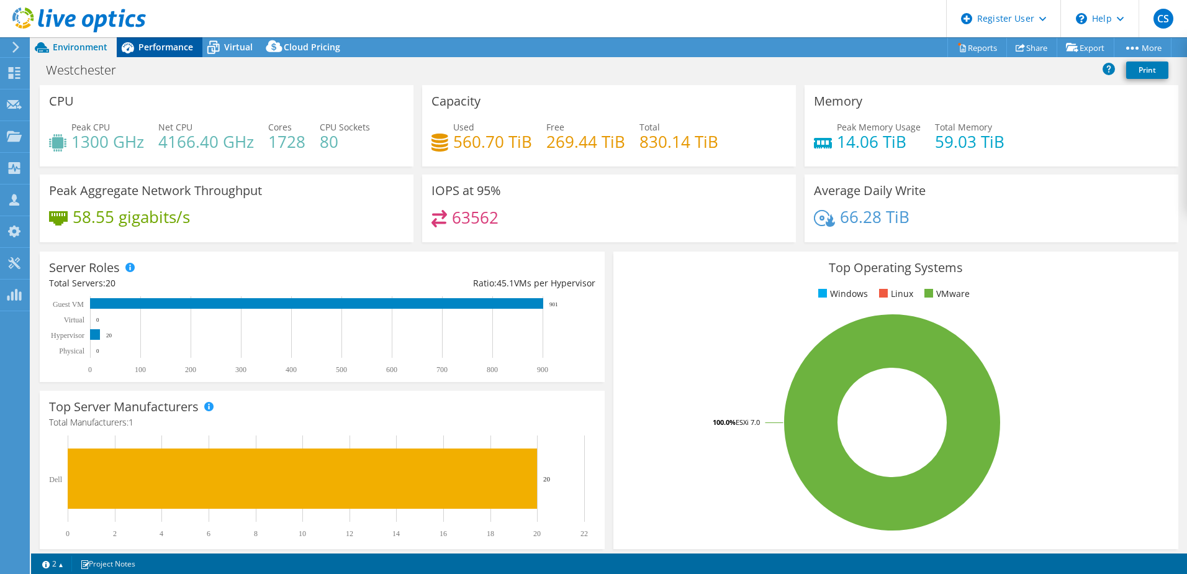
click at [153, 43] on span "Performance" at bounding box center [165, 47] width 55 height 12
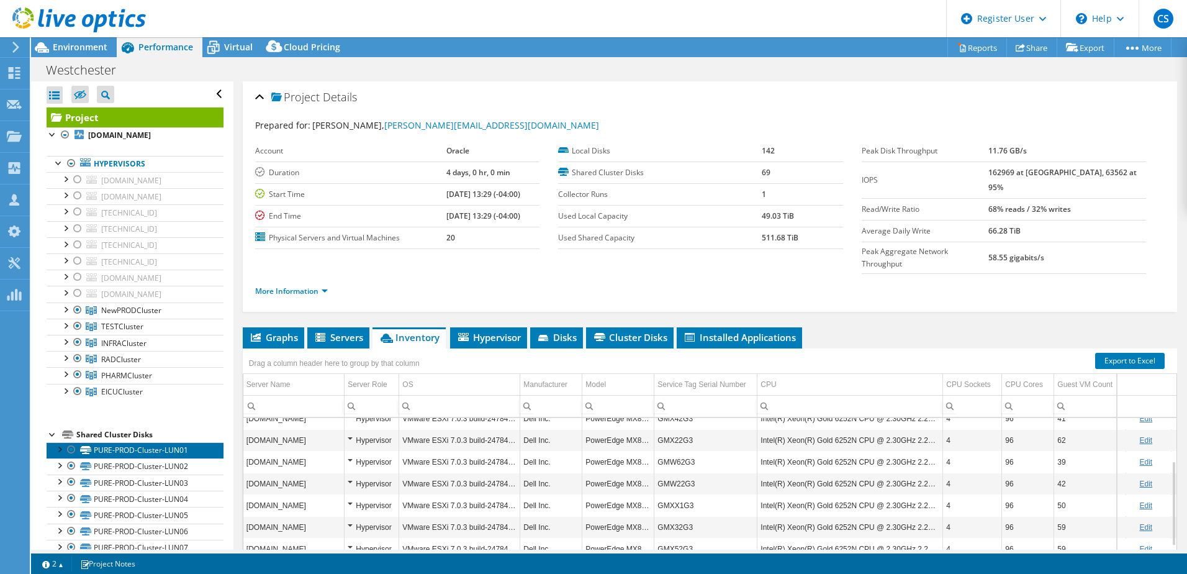
click at [150, 450] on link "PURE-PROD-Cluster-LUN01" at bounding box center [135, 450] width 177 height 16
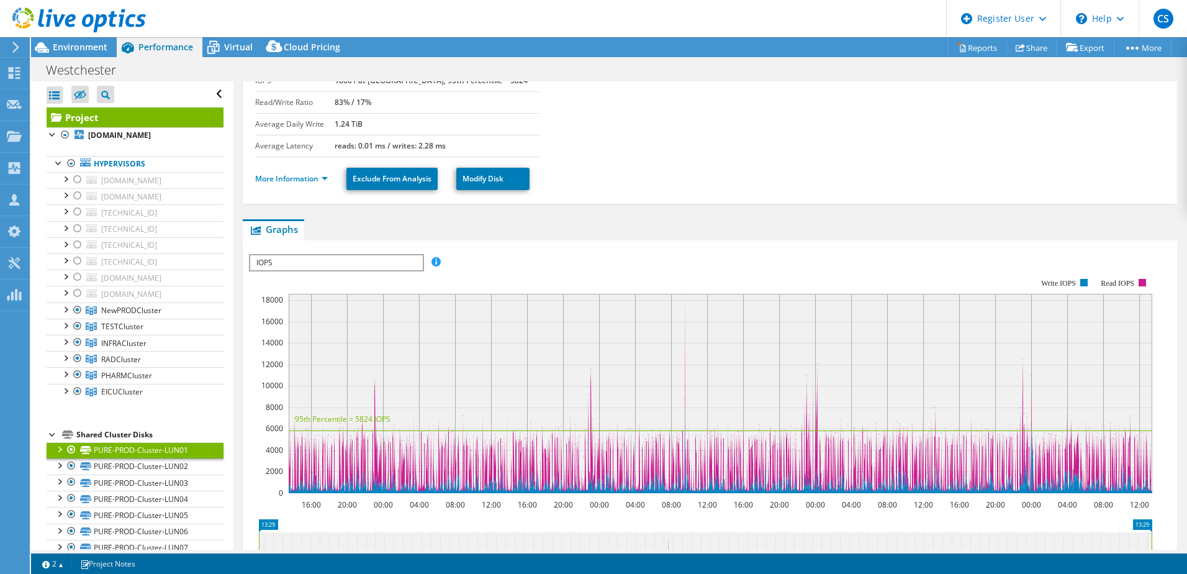
scroll to position [186, 0]
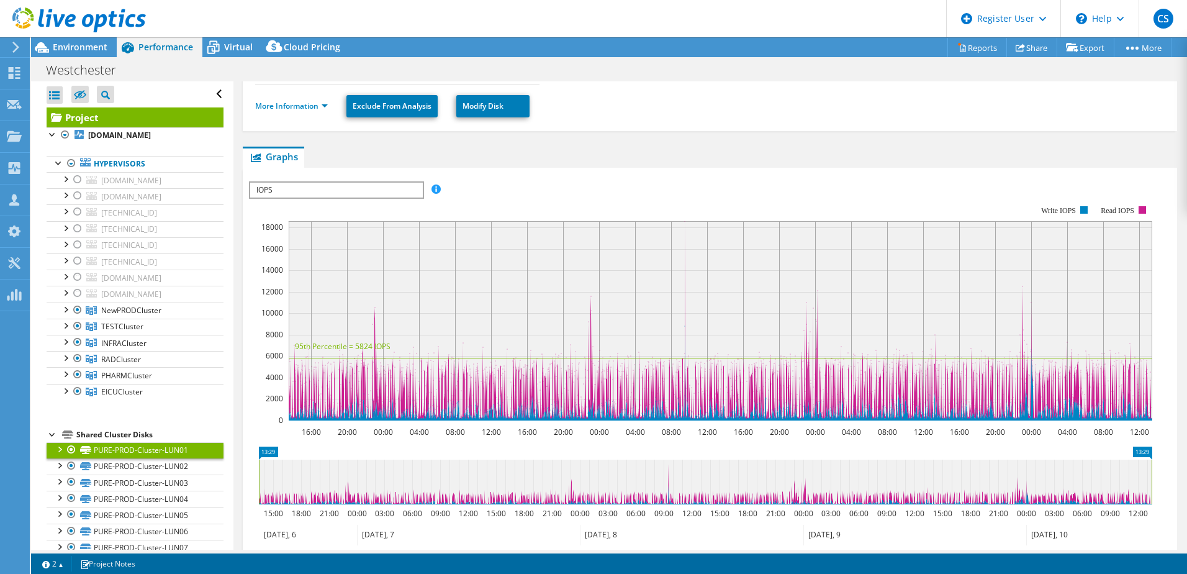
click at [326, 191] on span "IOPS" at bounding box center [336, 190] width 172 height 15
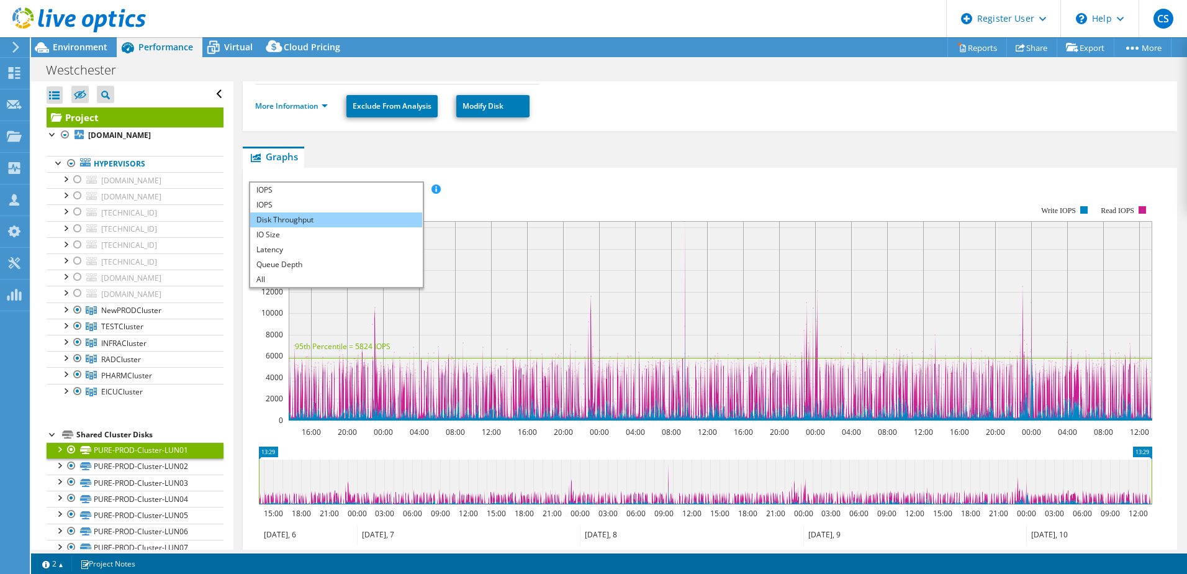
click at [313, 220] on li "Disk Throughput" at bounding box center [336, 219] width 172 height 15
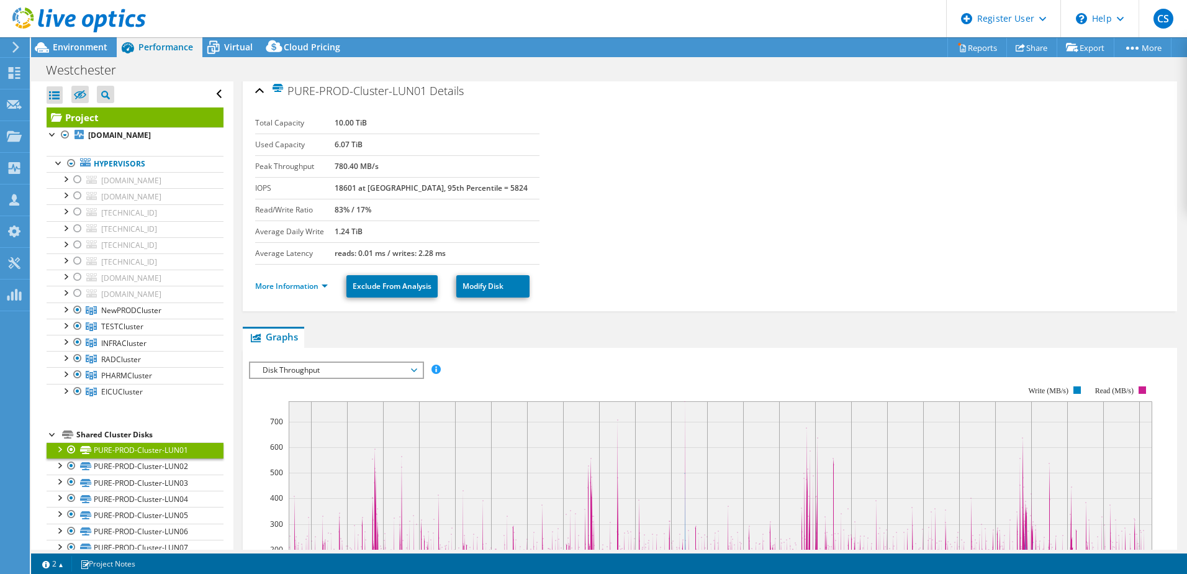
scroll to position [0, 0]
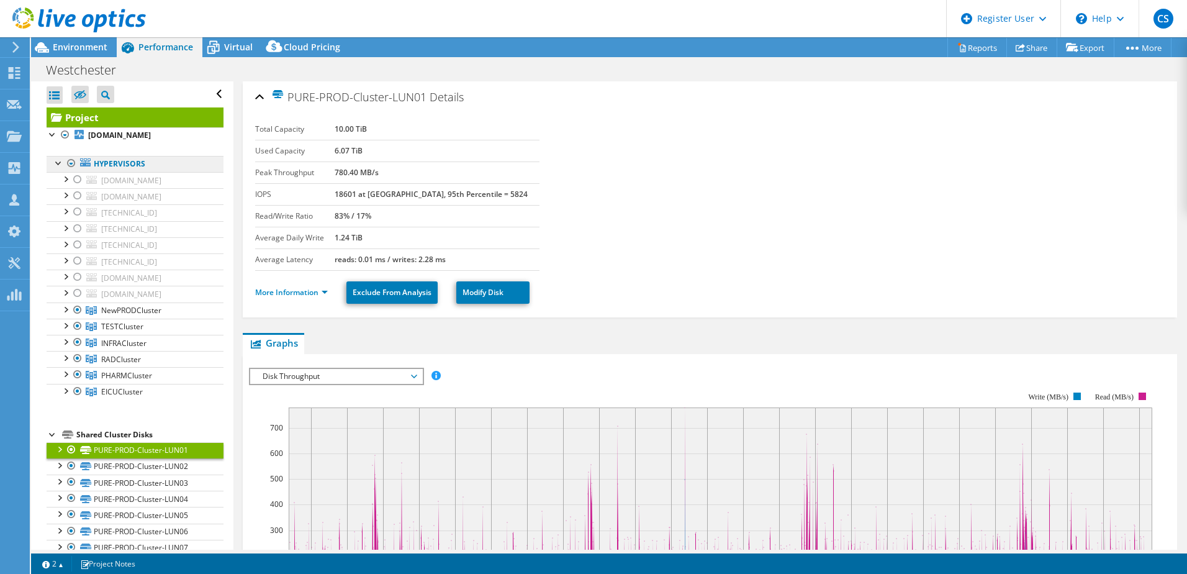
click at [130, 170] on link "Hypervisors" at bounding box center [135, 164] width 177 height 16
click at [139, 166] on link "Hypervisors" at bounding box center [135, 164] width 177 height 16
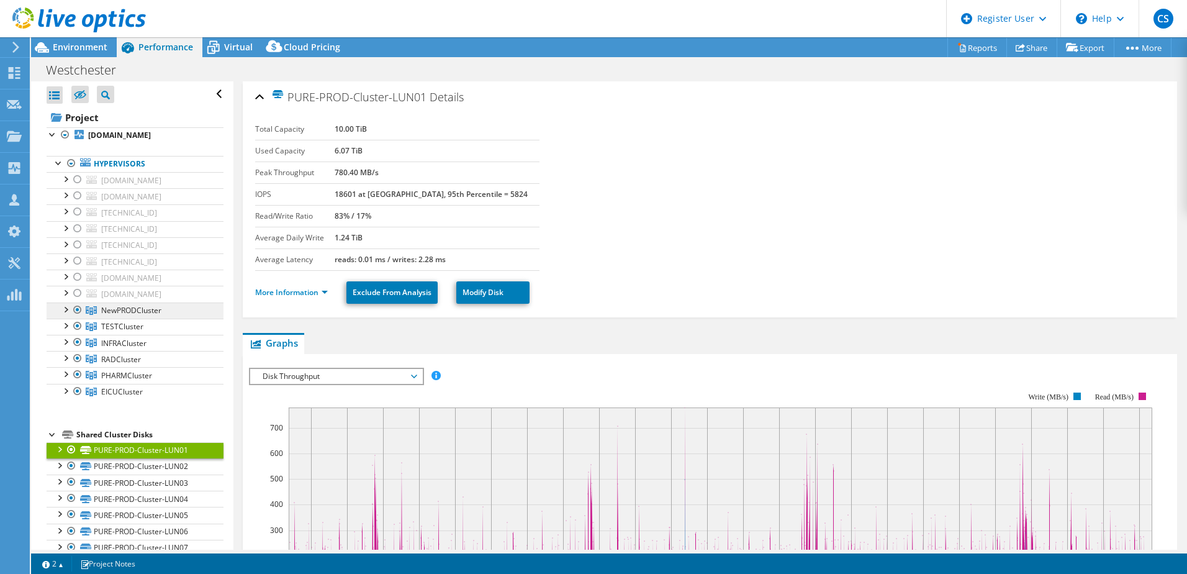
click at [165, 314] on link "NewPRODCluster" at bounding box center [135, 310] width 177 height 16
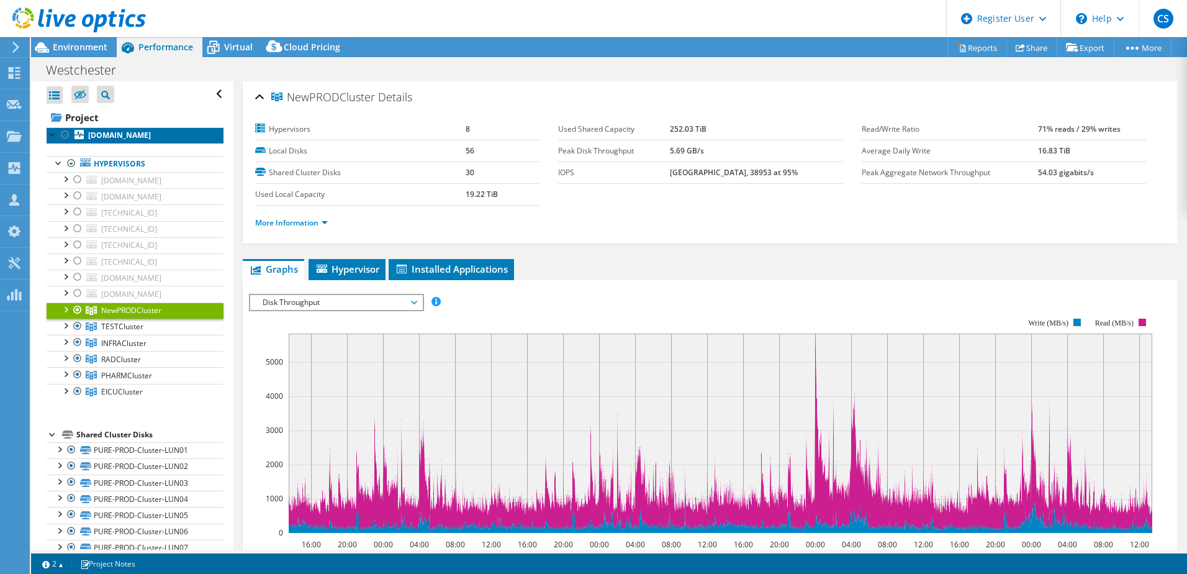
click at [133, 135] on b "[DOMAIN_NAME]" at bounding box center [119, 135] width 63 height 11
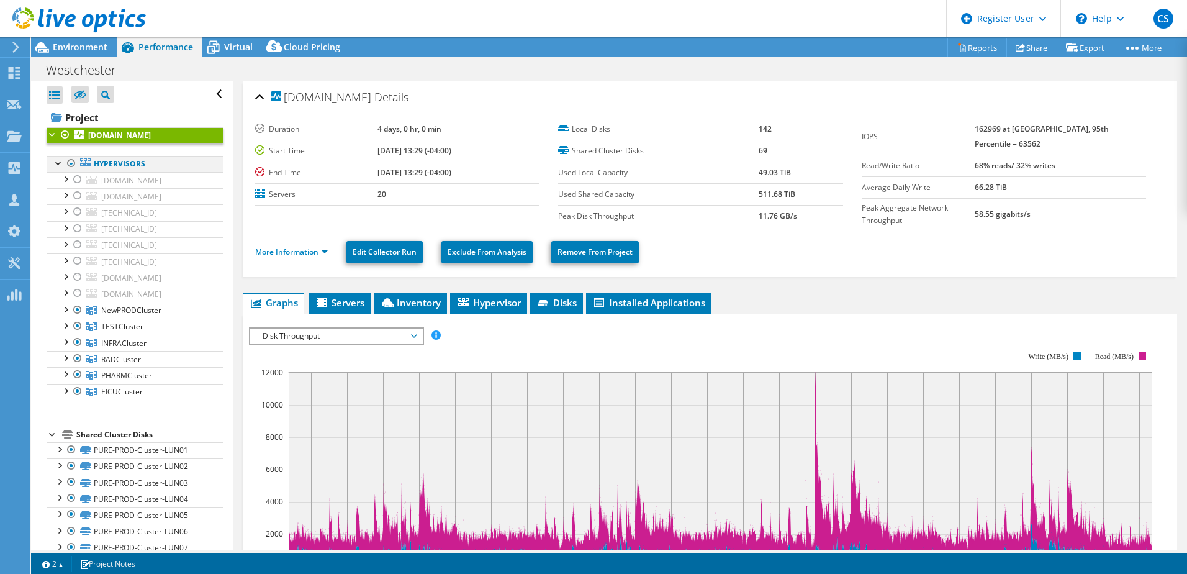
click at [70, 161] on div at bounding box center [71, 163] width 12 height 15
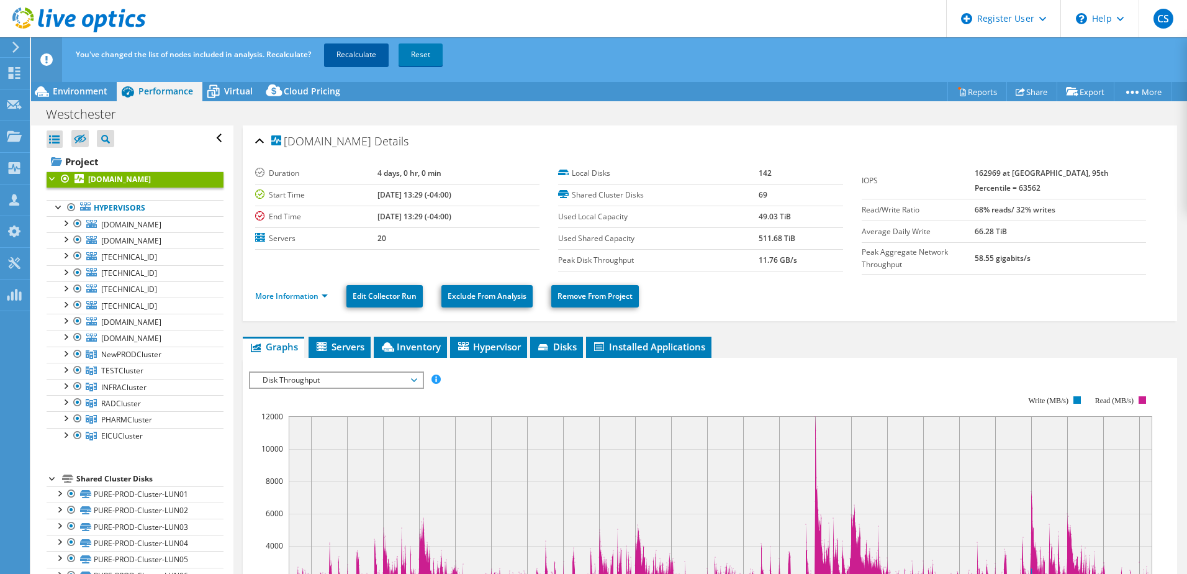
click at [357, 53] on link "Recalculate" at bounding box center [356, 54] width 65 height 22
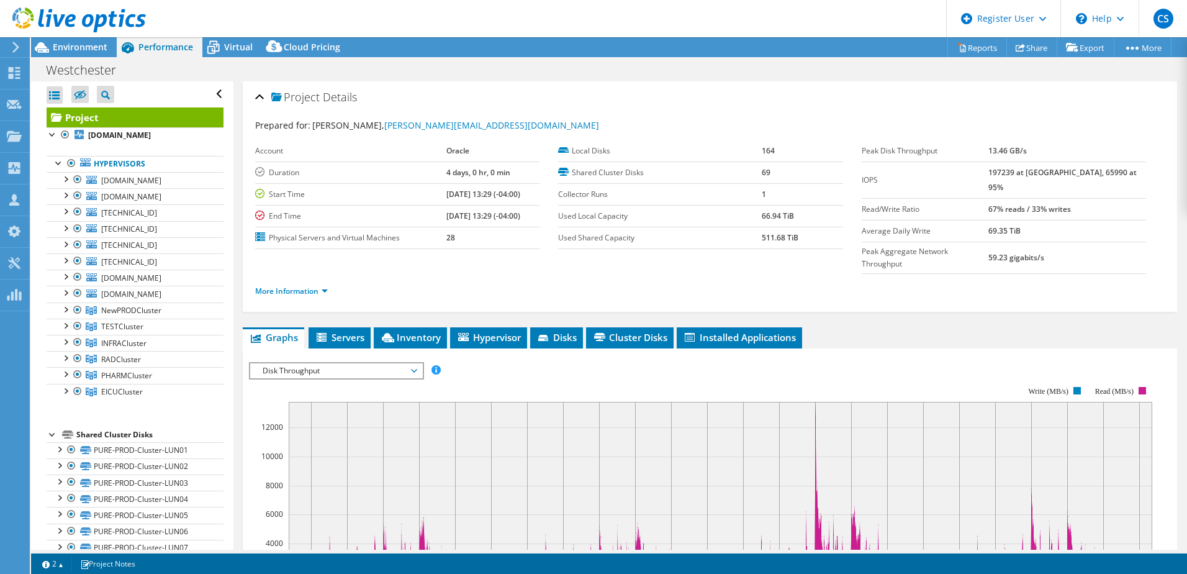
select select "USD"
